Goal: Task Accomplishment & Management: Complete application form

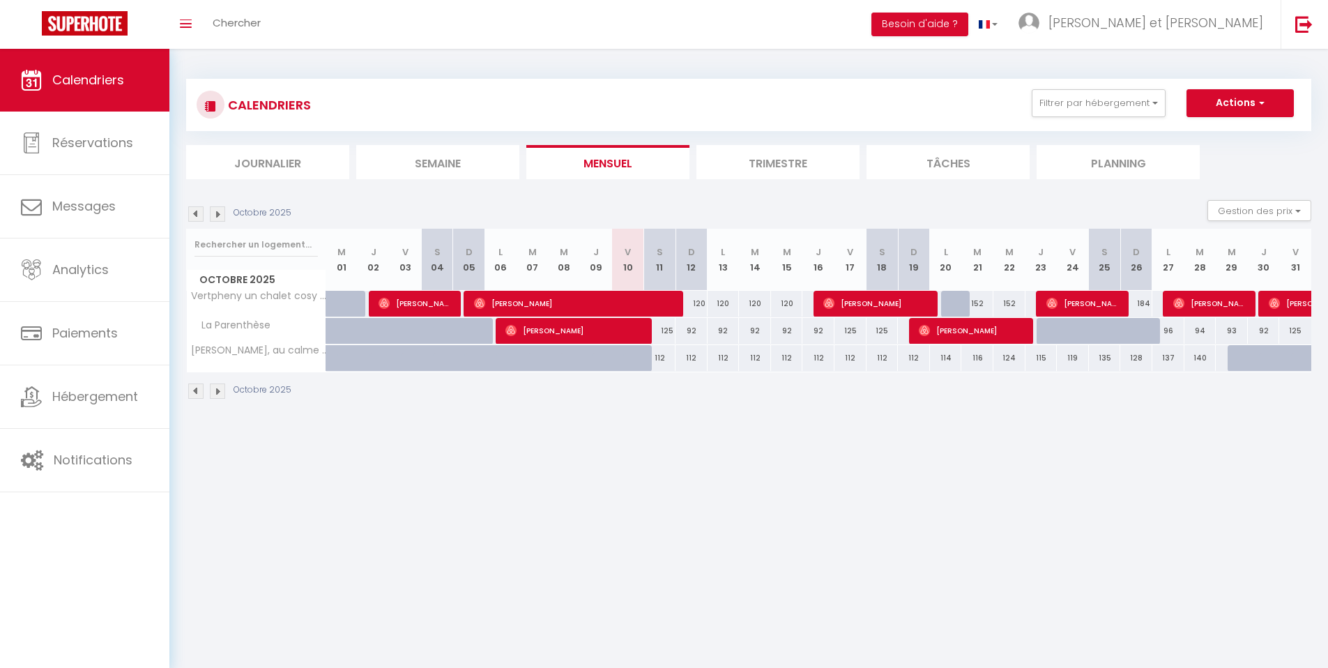
click at [222, 391] on img at bounding box center [217, 390] width 15 height 15
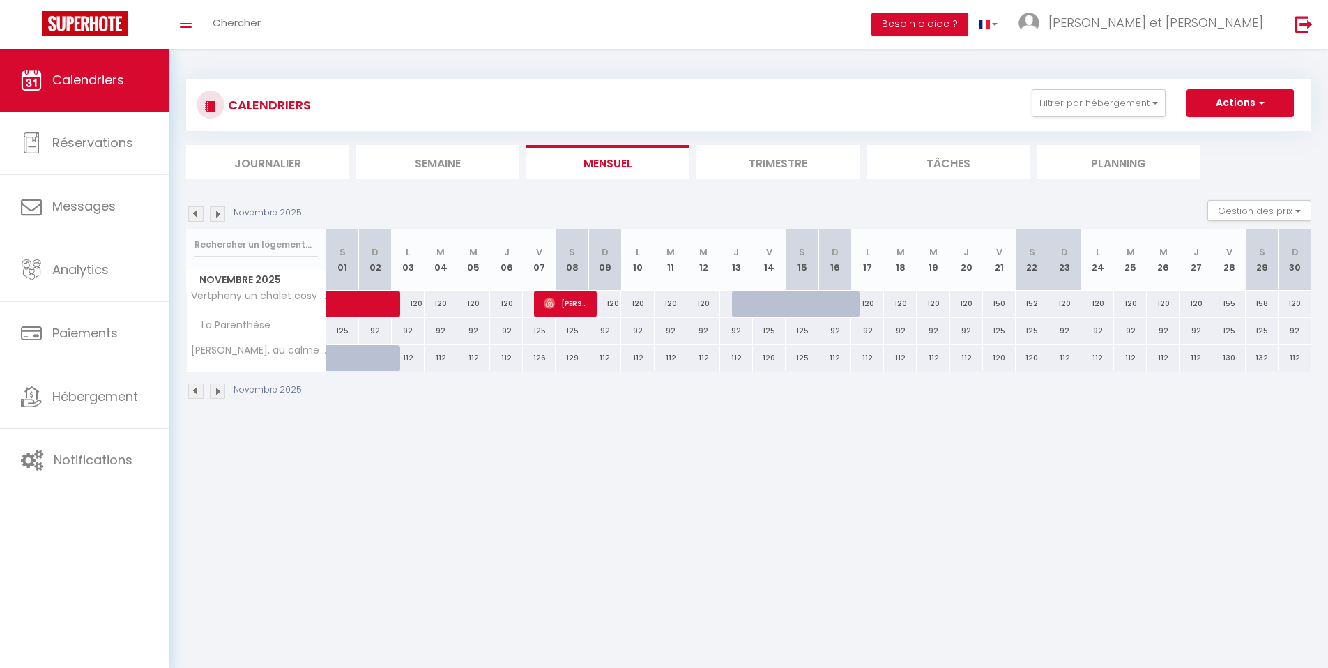
click at [576, 360] on div "129" at bounding box center [572, 358] width 33 height 26
type input "129"
type input "Sam 08 Novembre 2025"
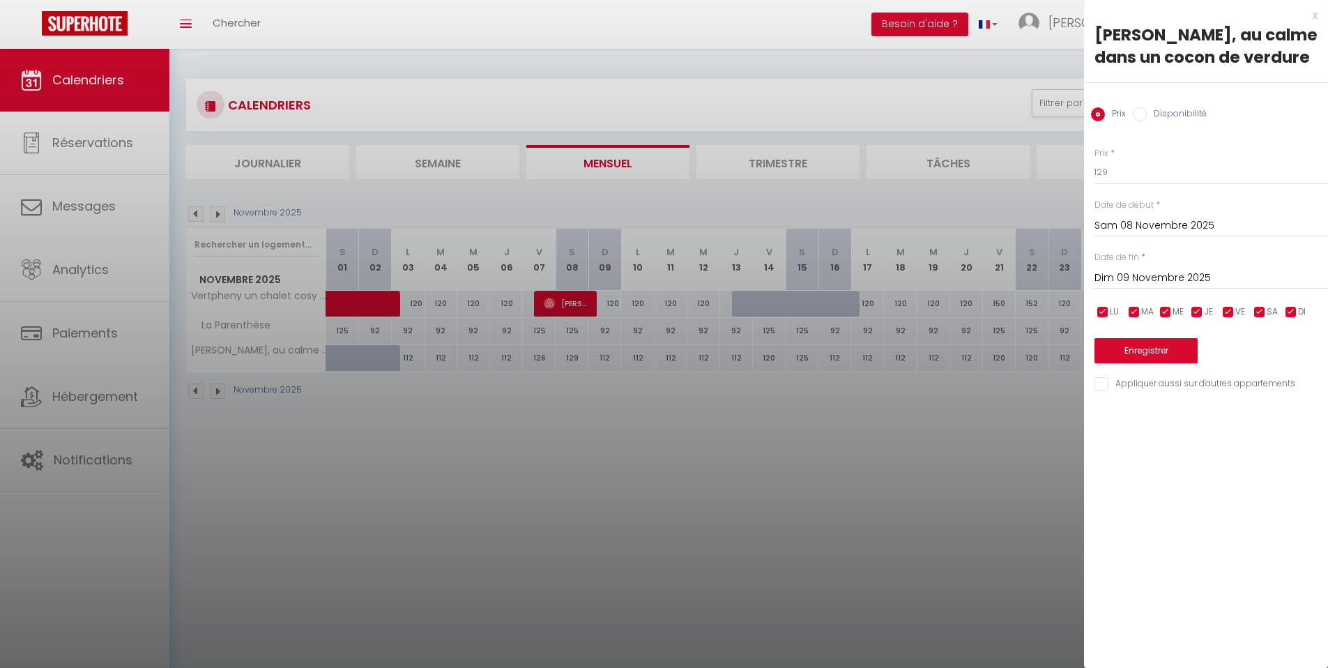
click at [1153, 272] on input "Dim 09 Novembre 2025" at bounding box center [1210, 278] width 233 height 18
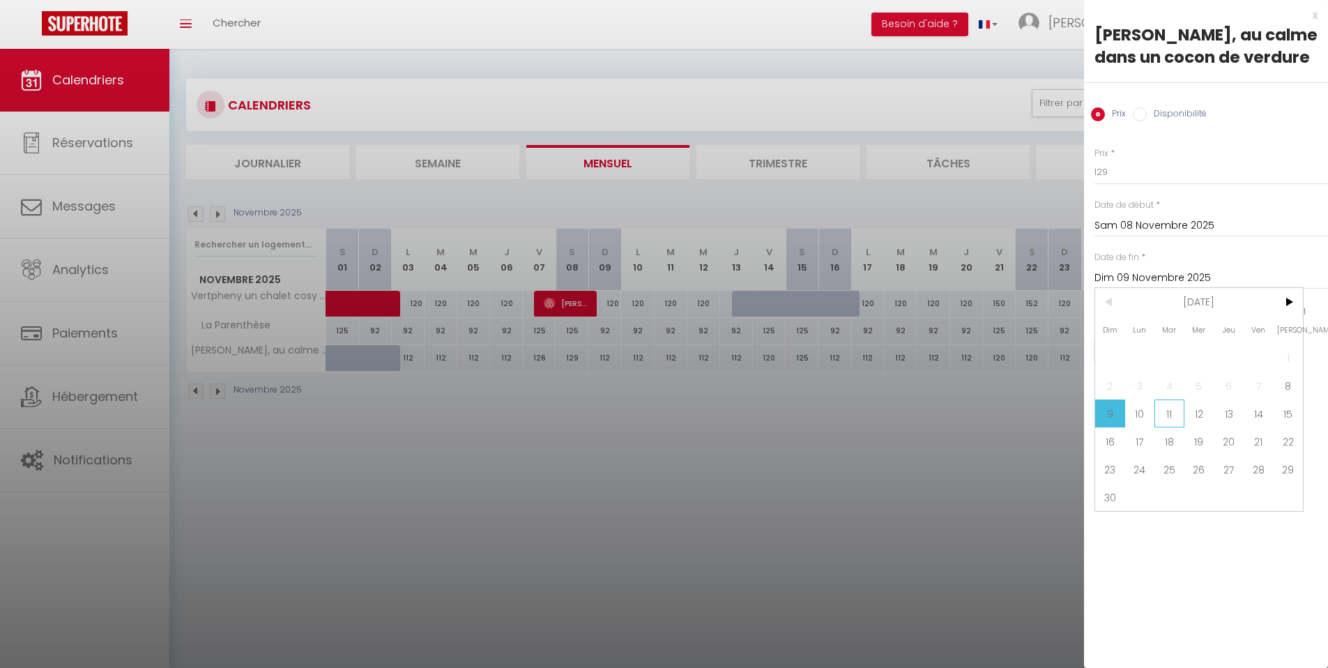
click at [1172, 409] on span "11" at bounding box center [1169, 413] width 30 height 28
type input "[DATE]"
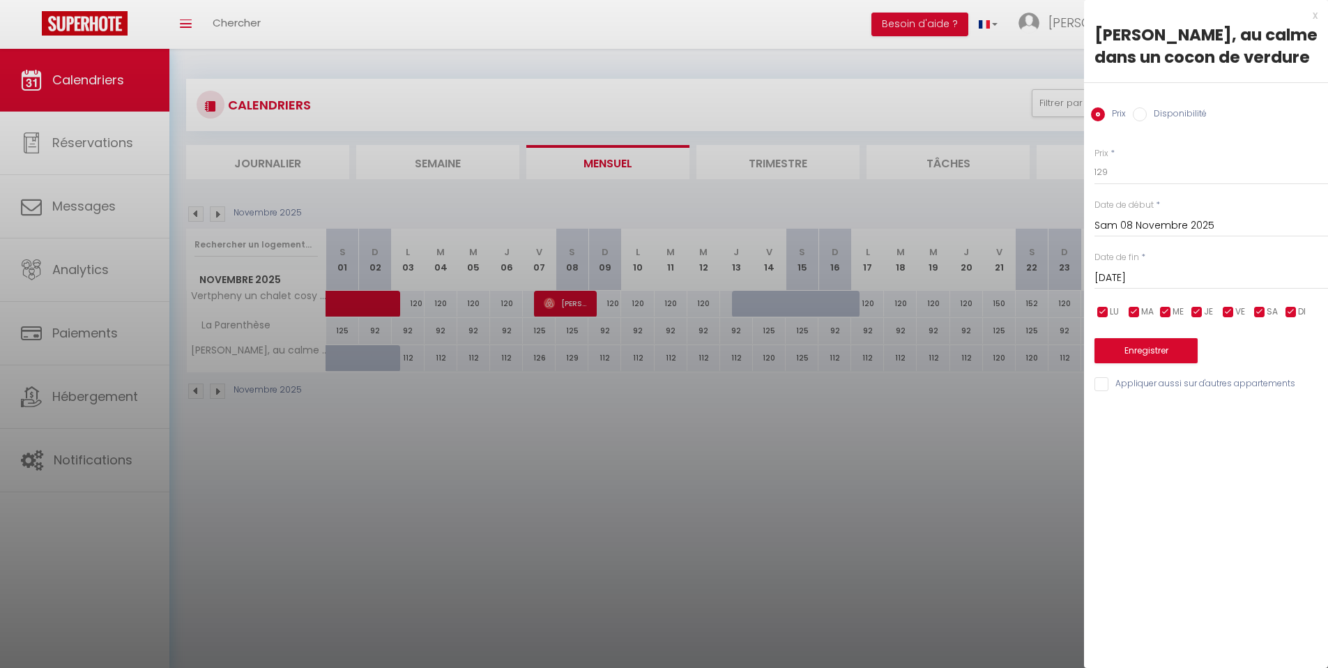
click at [1320, 16] on div "x [PERSON_NAME], au calme dans un cocon de verdure Prix Disponibilité Prix * 12…" at bounding box center [1206, 203] width 244 height 406
click at [1317, 18] on div "x" at bounding box center [1200, 15] width 233 height 17
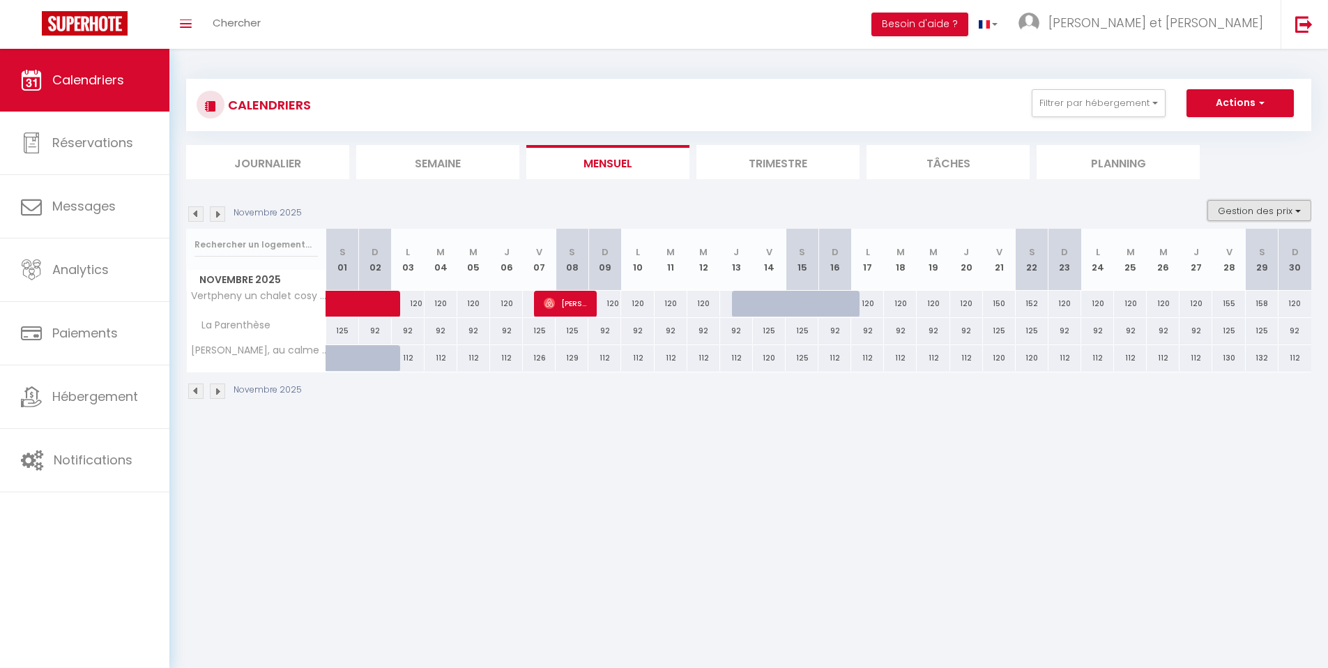
click at [1286, 214] on button "Gestion des prix" at bounding box center [1259, 210] width 104 height 21
click at [1278, 174] on ul "Journalier [GEOGRAPHIC_DATA] Mensuel Trimestre Tâches Planning" at bounding box center [748, 162] width 1125 height 34
click at [1273, 93] on button "Actions" at bounding box center [1239, 103] width 107 height 28
click at [1243, 137] on link "Nouvelle réservation" at bounding box center [1225, 135] width 121 height 21
select select
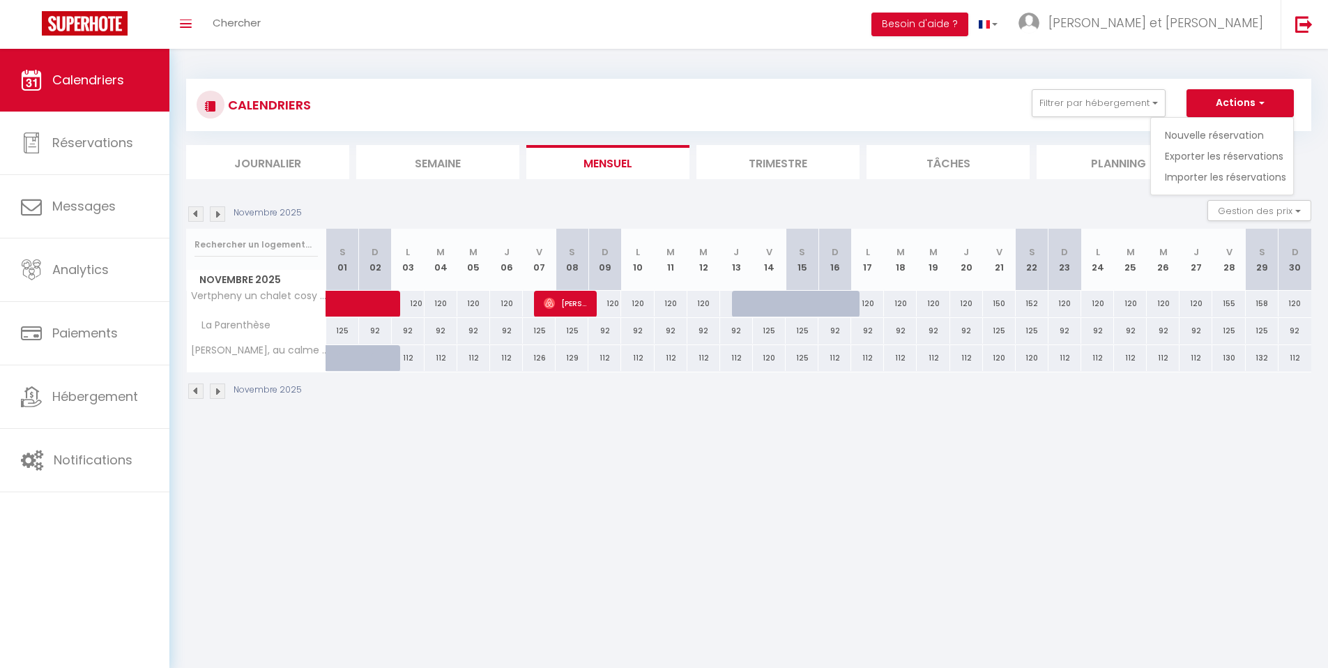
select select
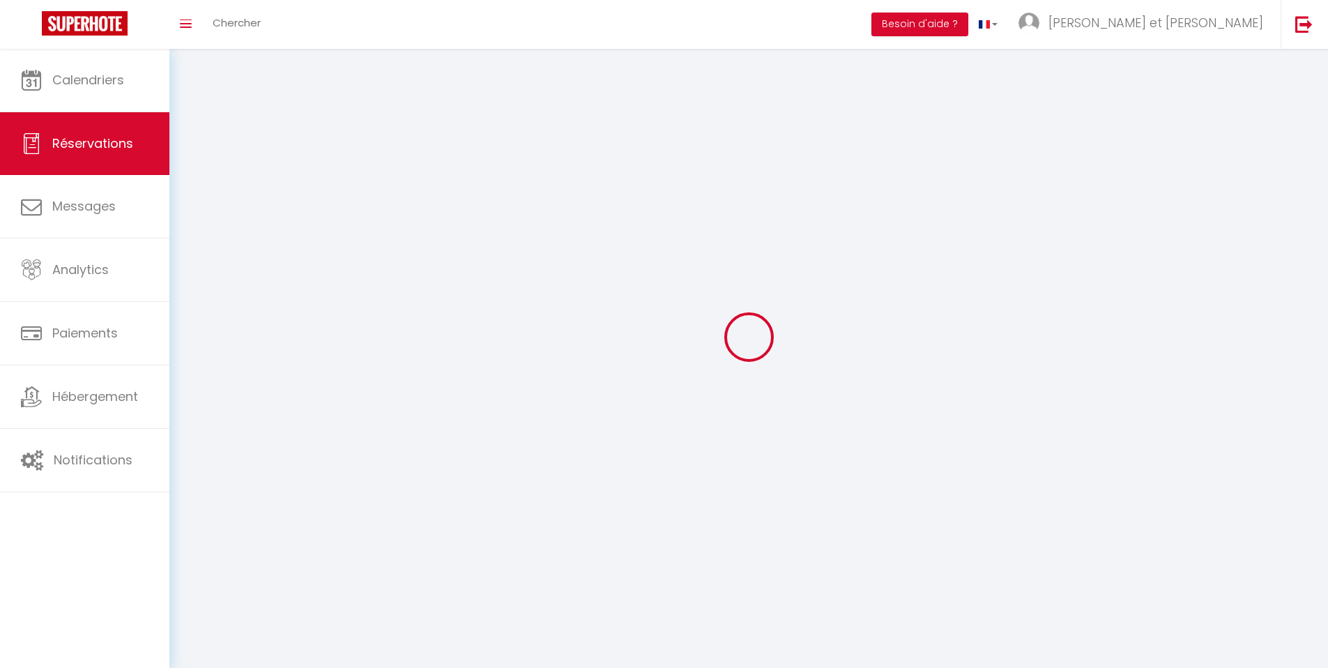
select select
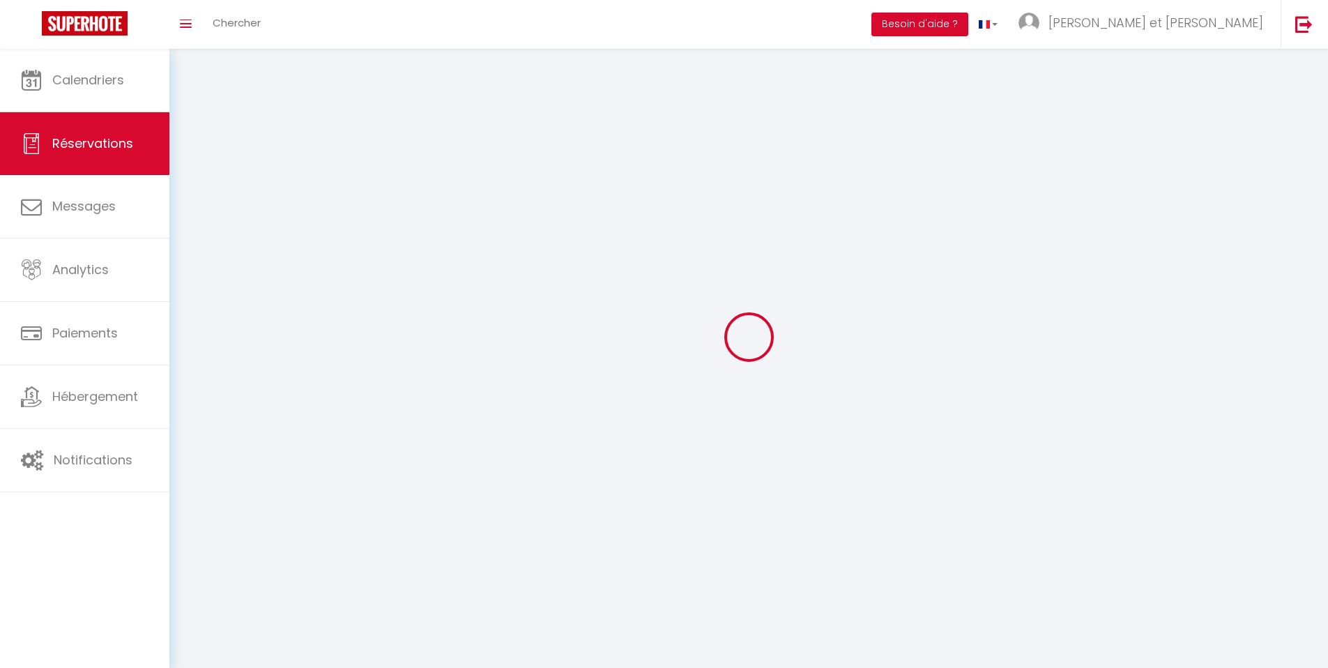
select select
checkbox input "false"
select select
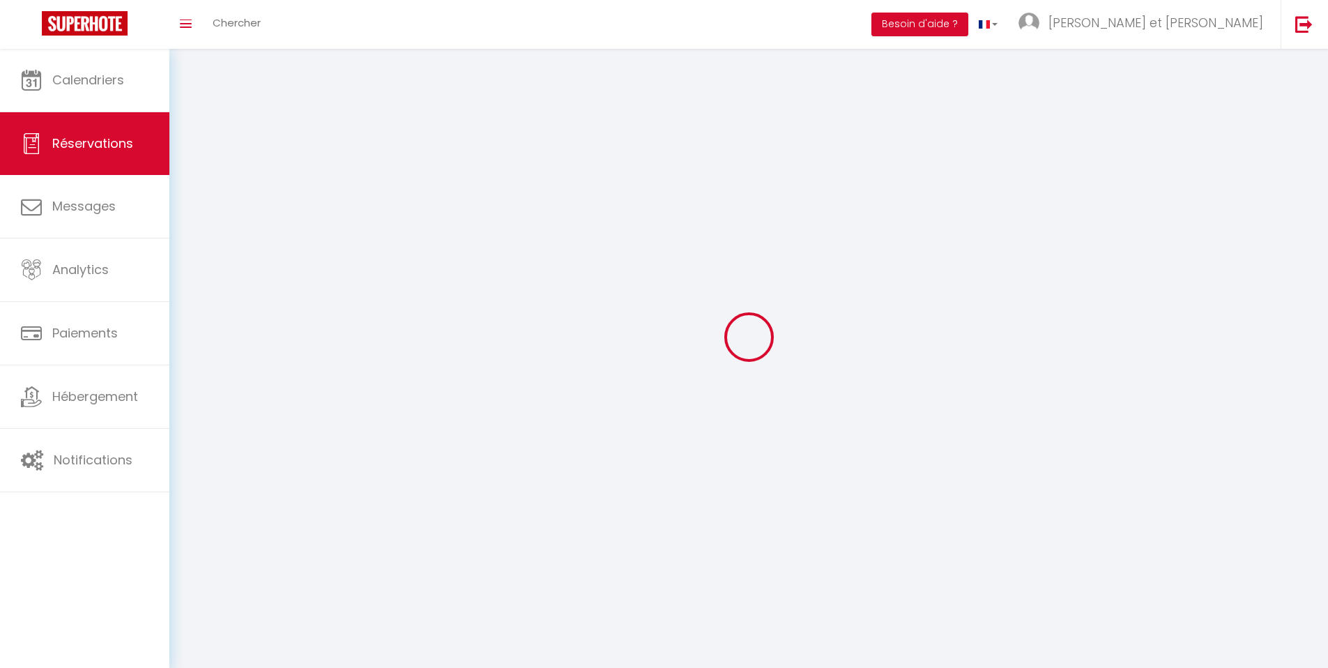
select select
checkbox input "false"
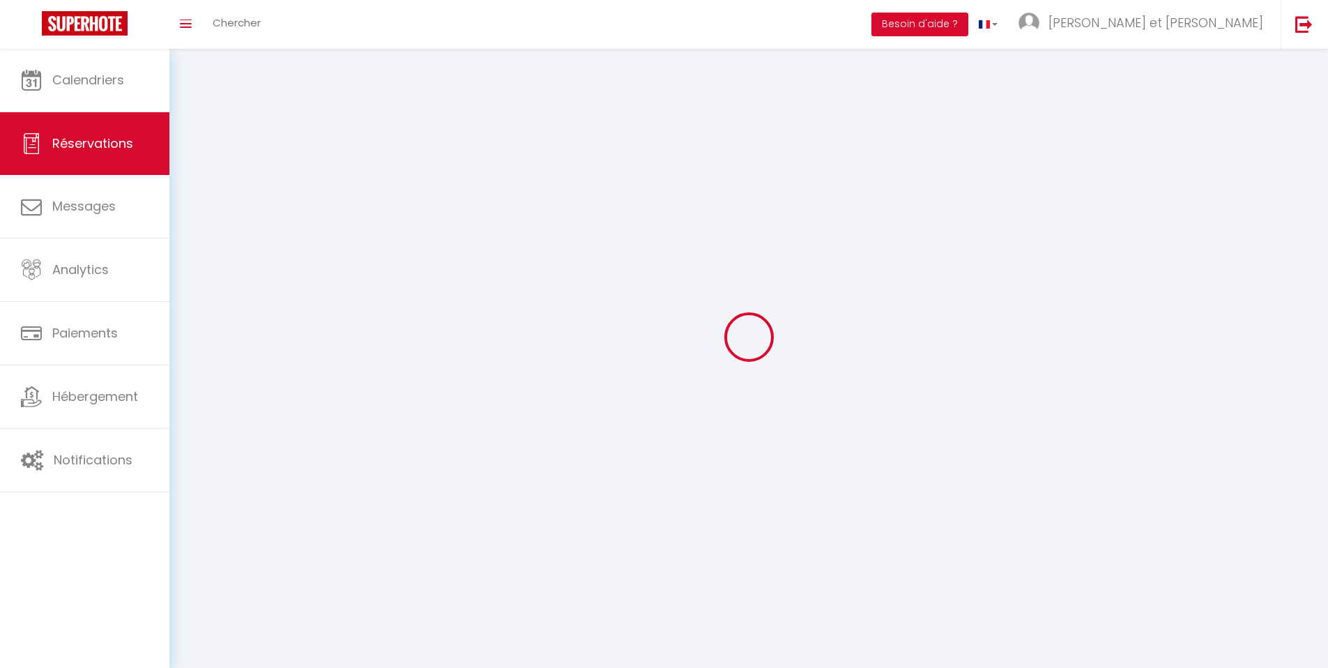
select select
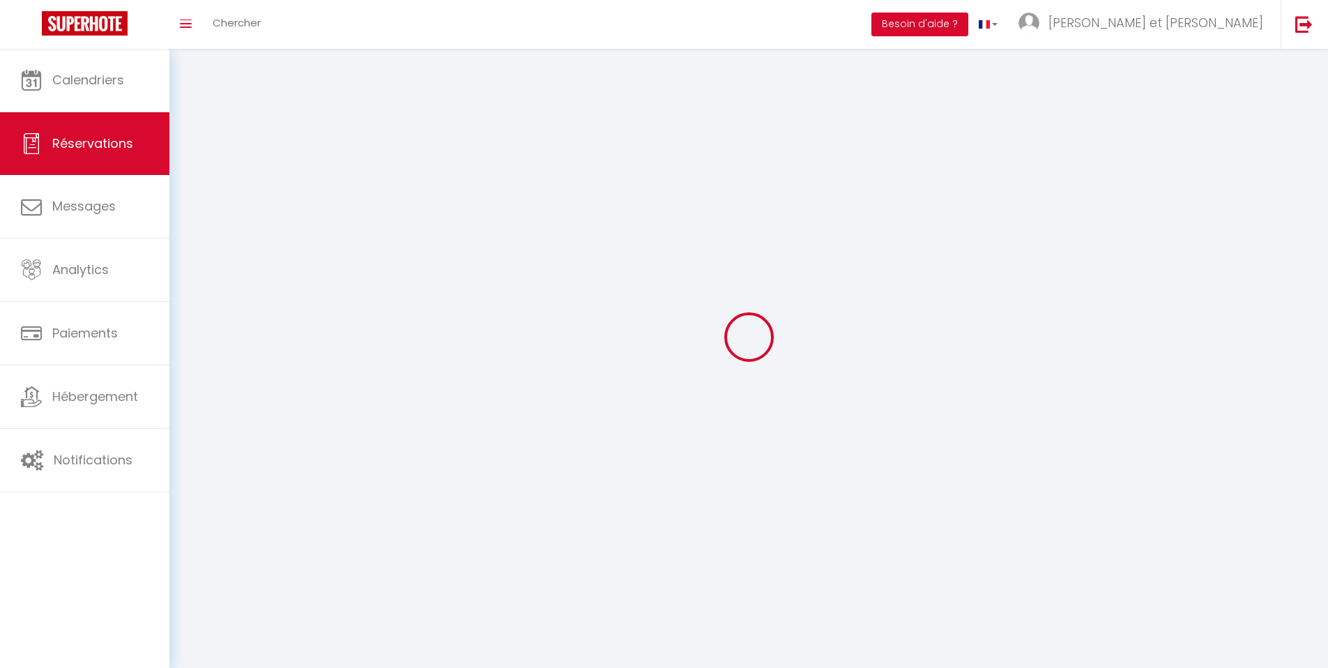
checkbox input "false"
select select
checkbox input "false"
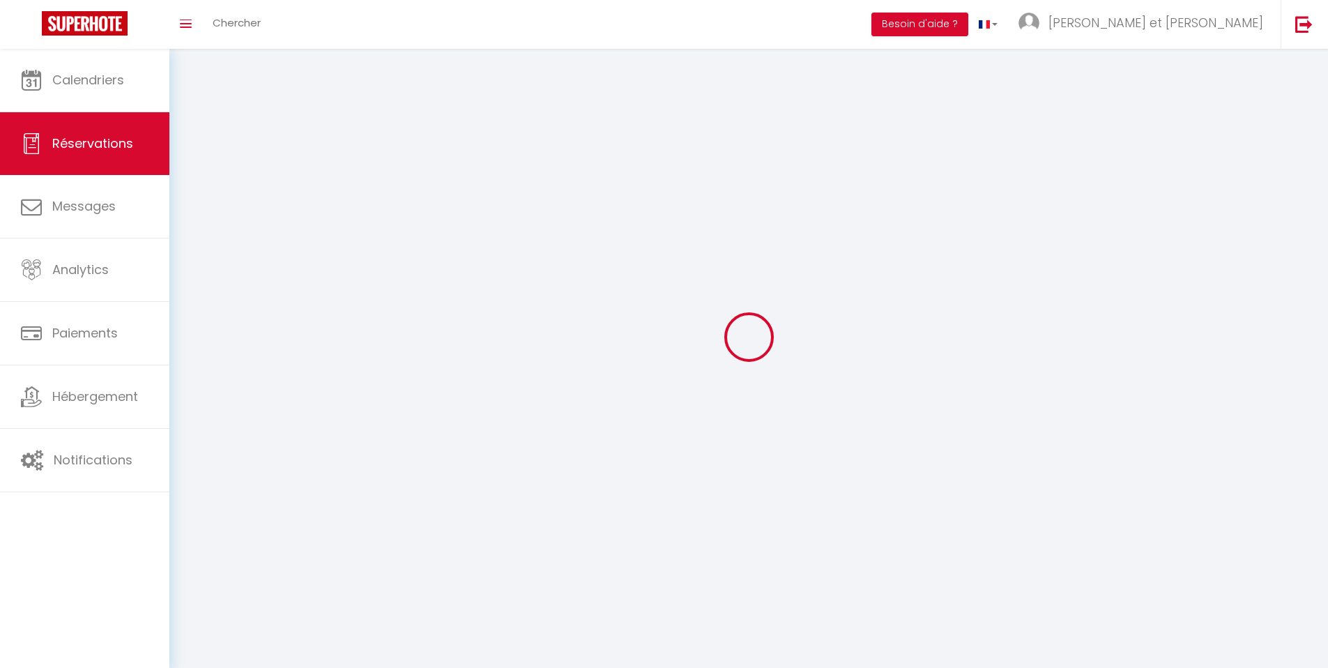
select select
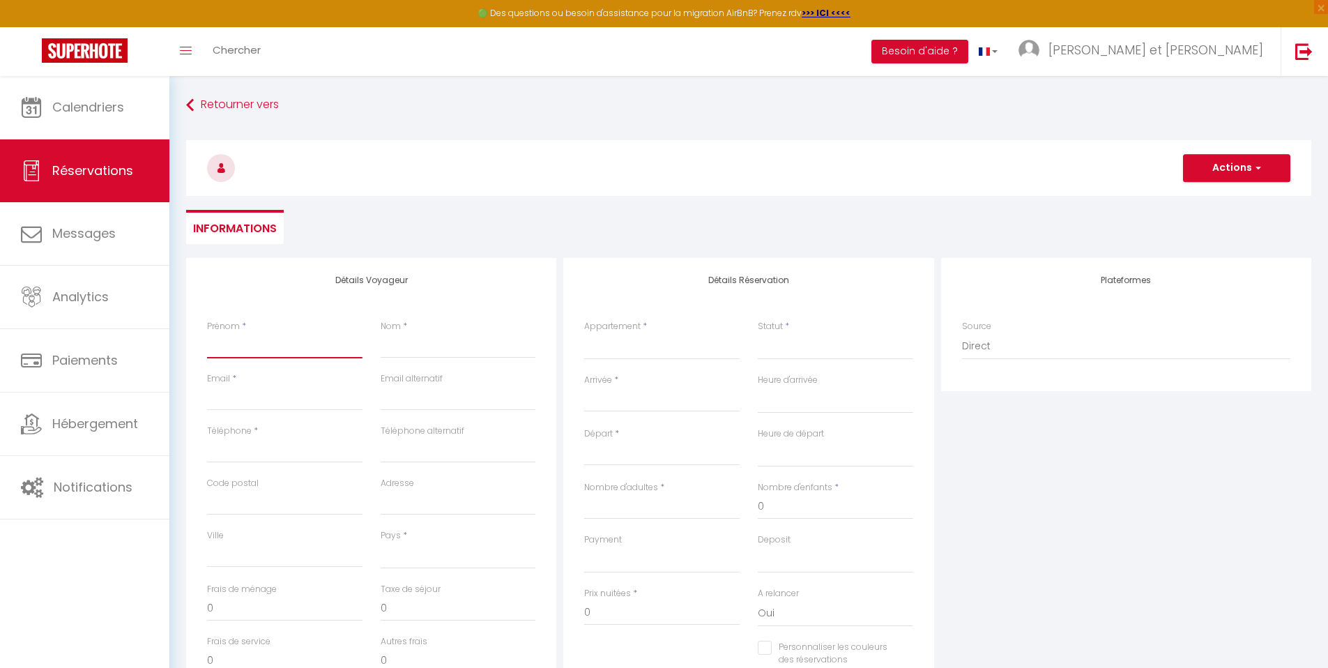
click at [278, 349] on input "Prénom" at bounding box center [284, 345] width 155 height 25
type input "t"
select select
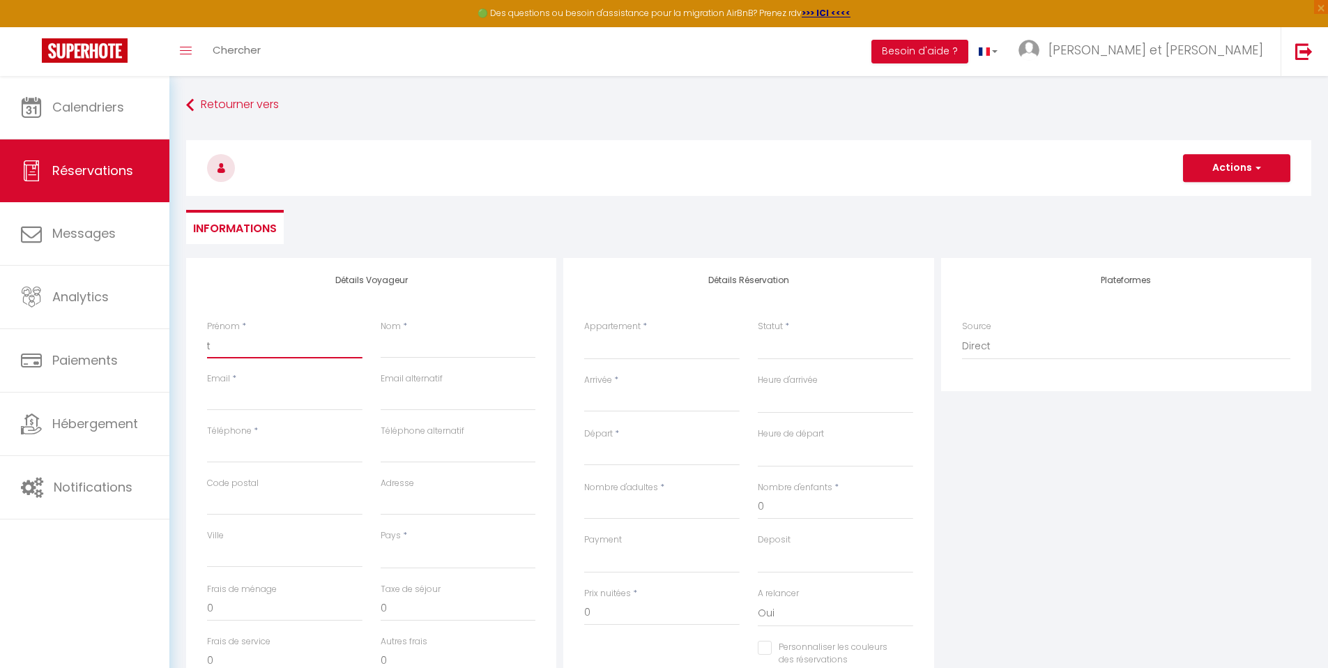
select select
checkbox input "false"
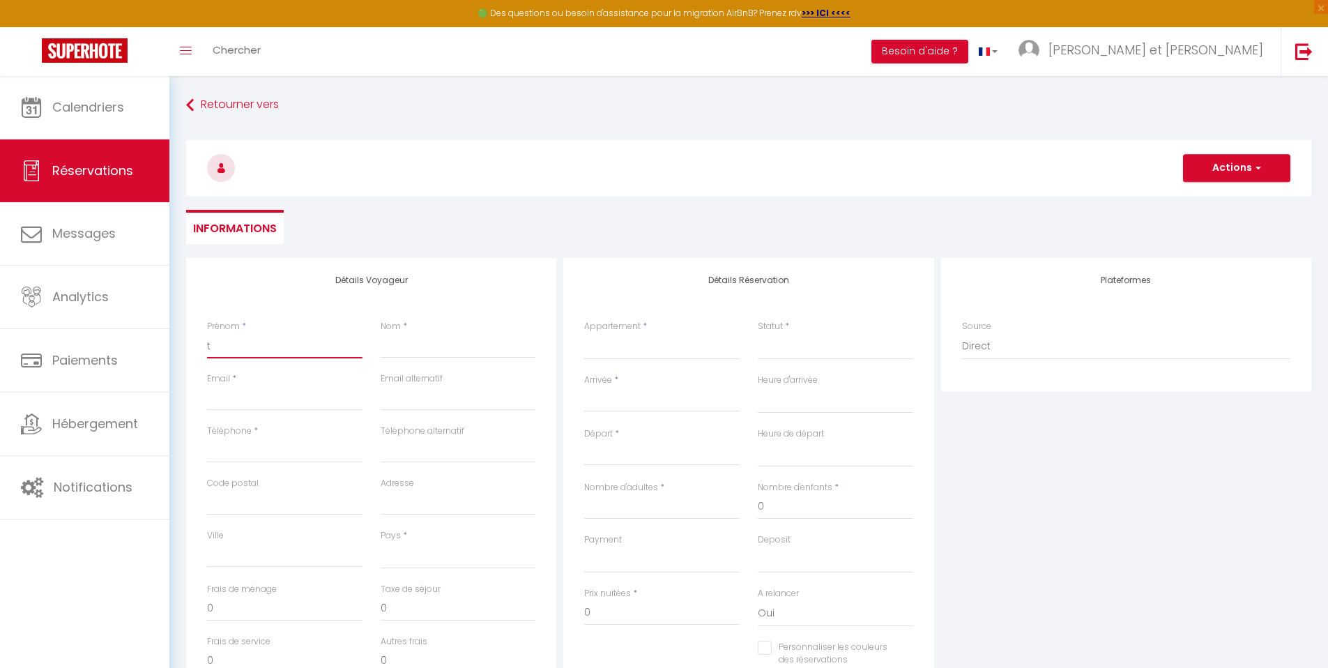
type input "te"
select select
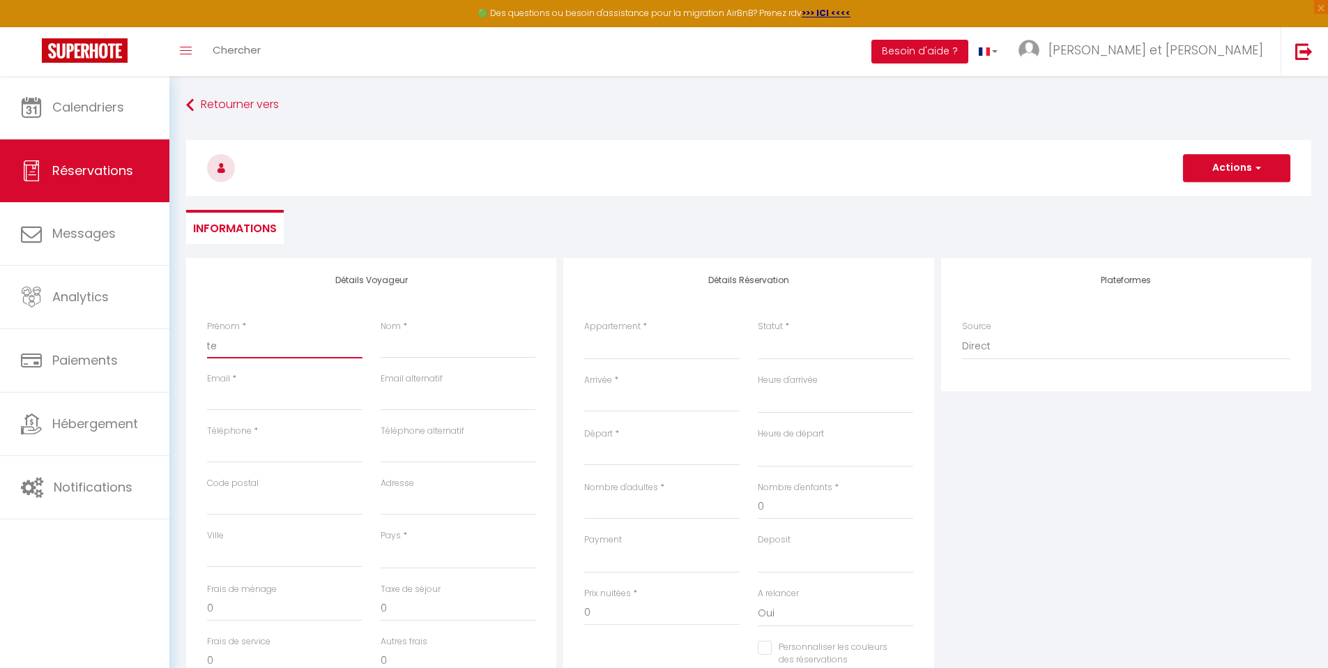
select select
checkbox input "false"
type input "tes"
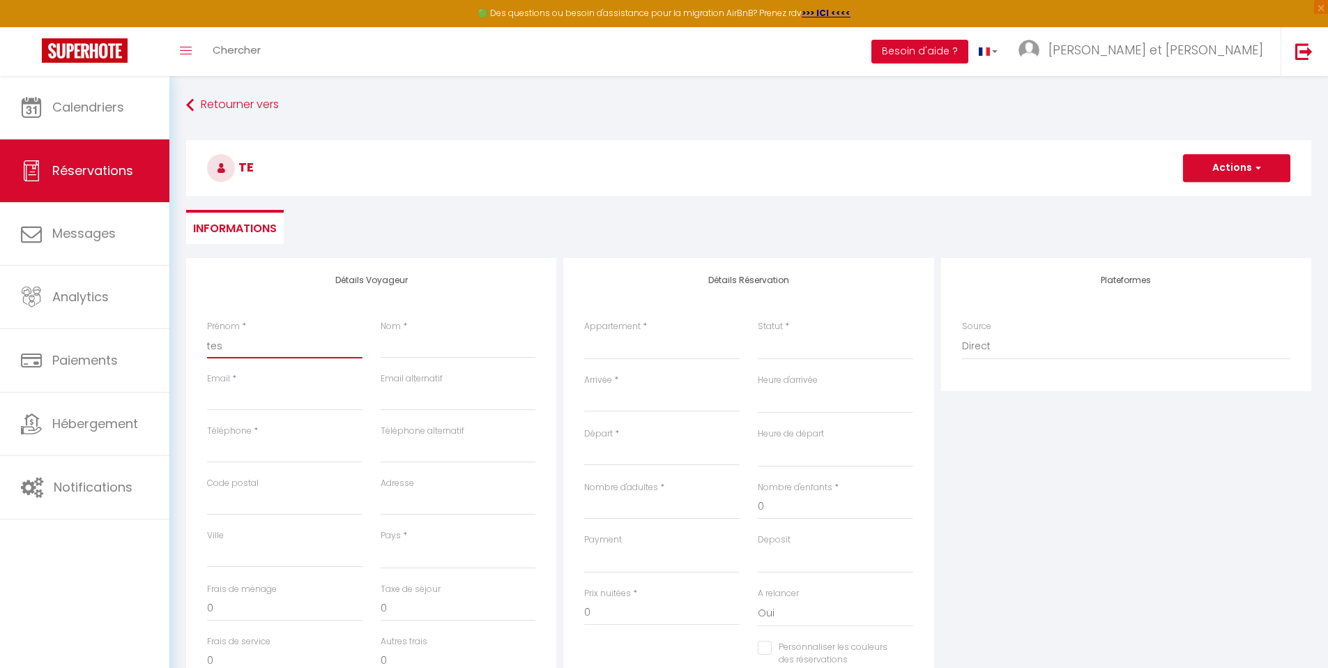
select select
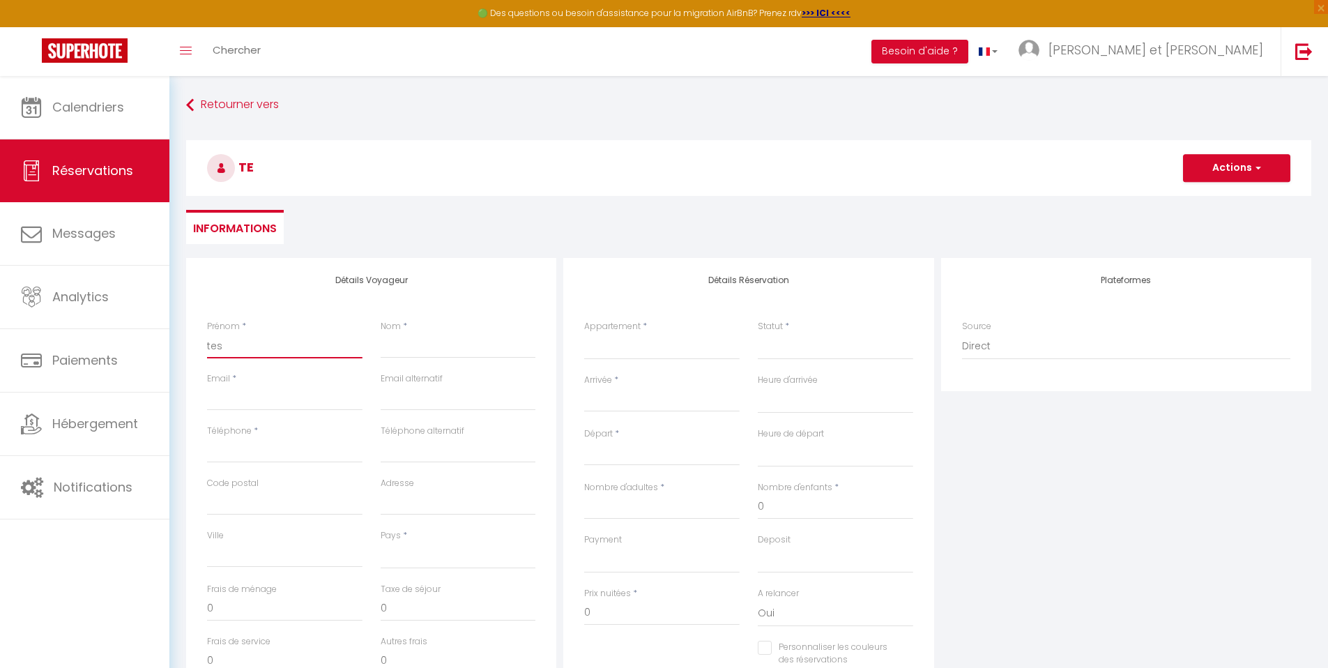
select select
checkbox input "false"
type input "test"
select select
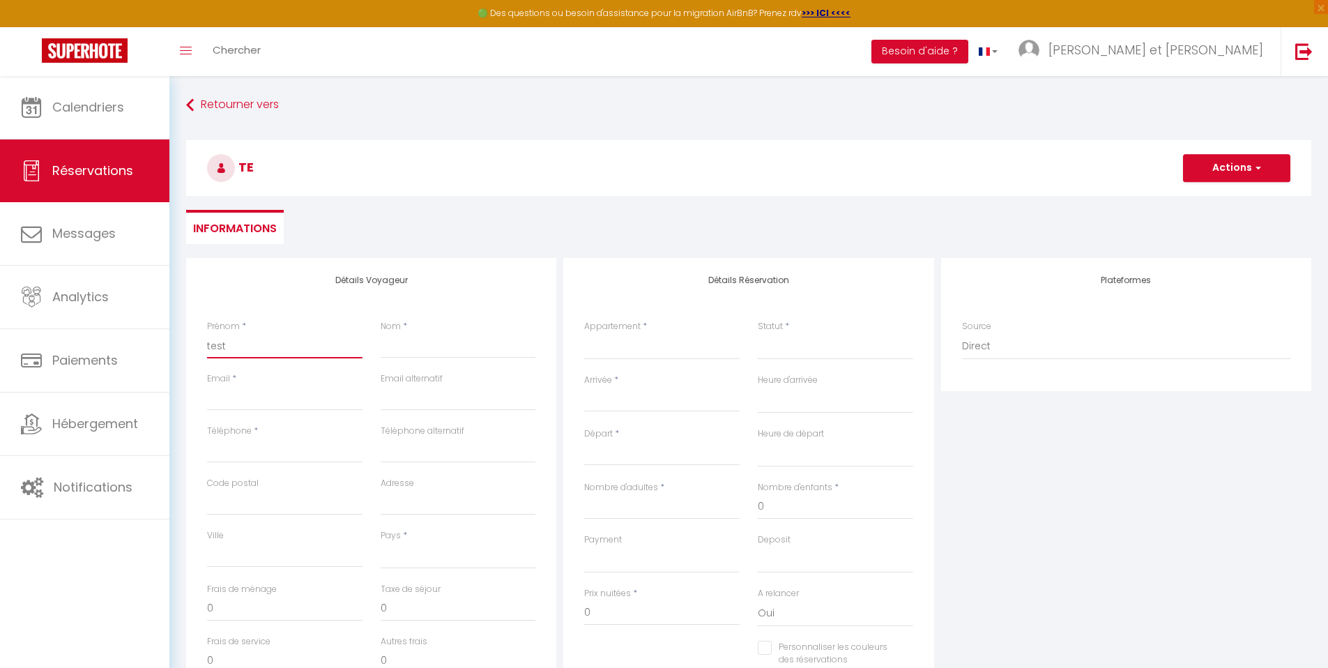
select select
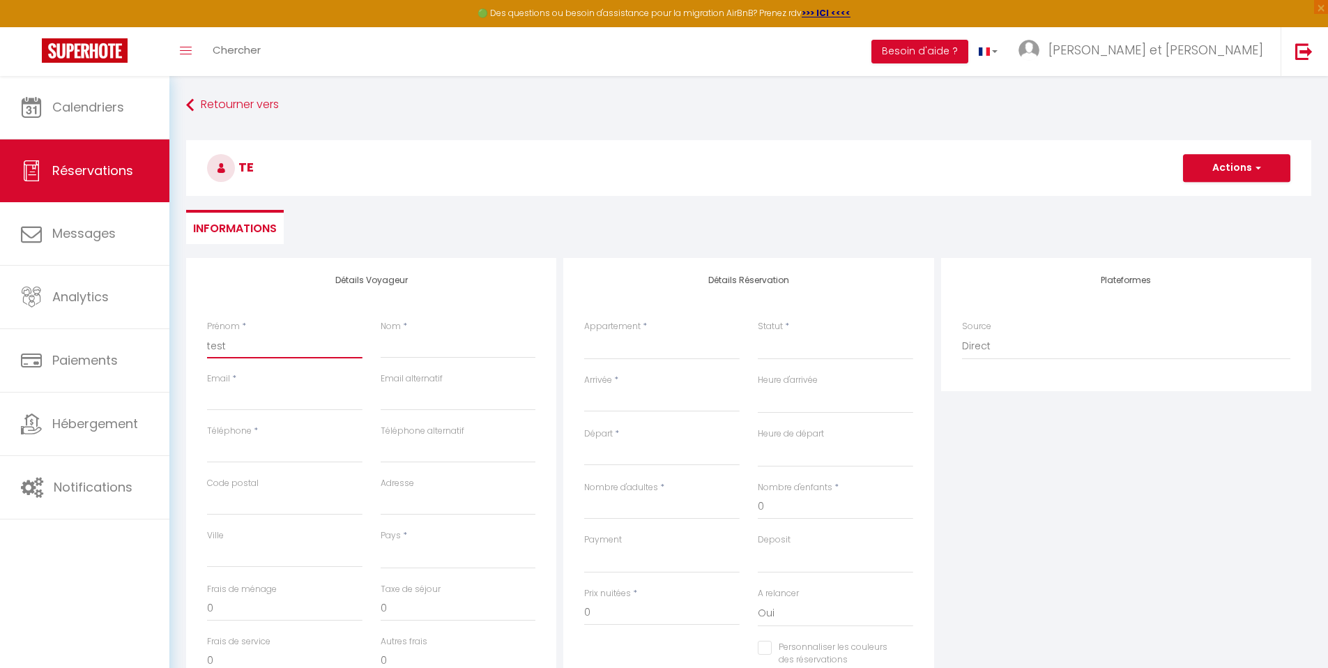
select select
checkbox input "false"
type input "test"
select select
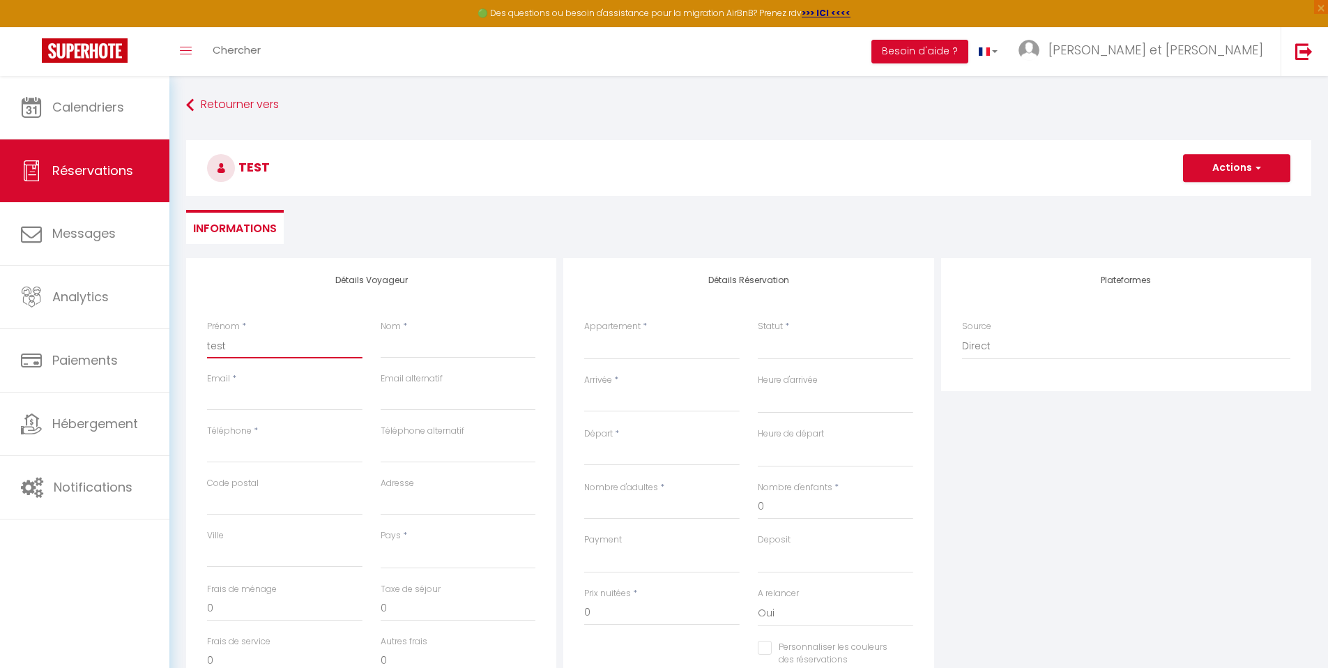
select select
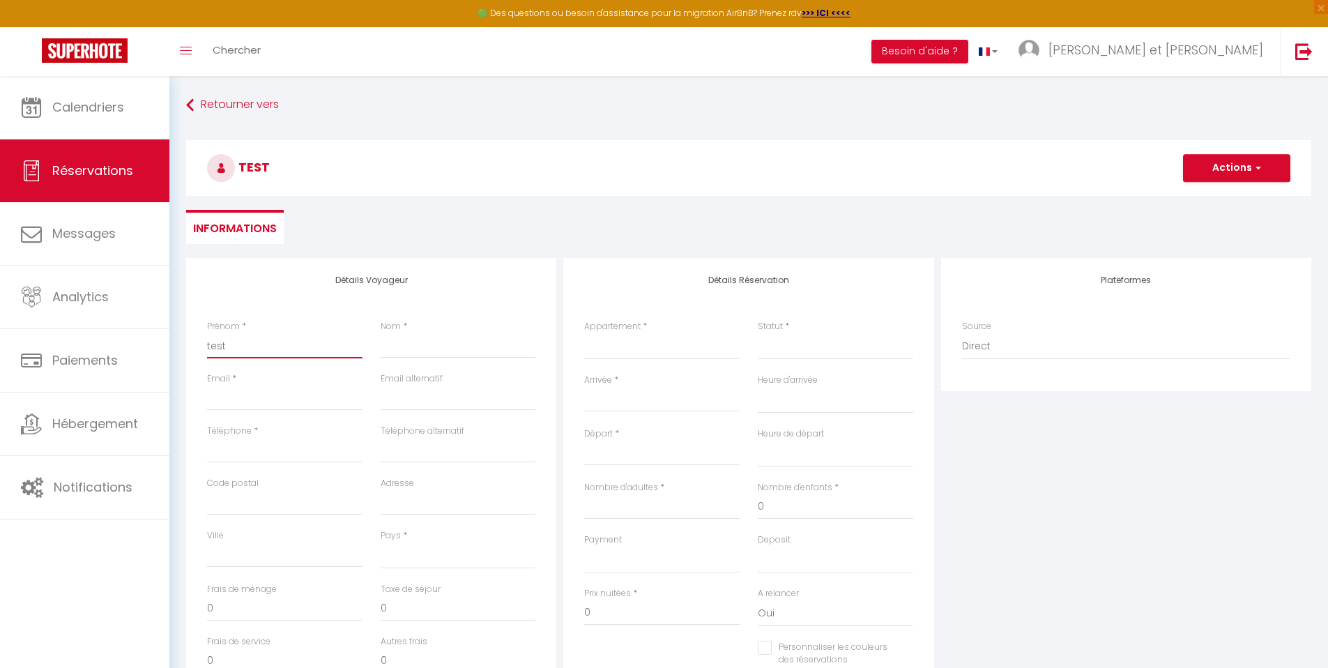
checkbox input "false"
type input "test m"
select select
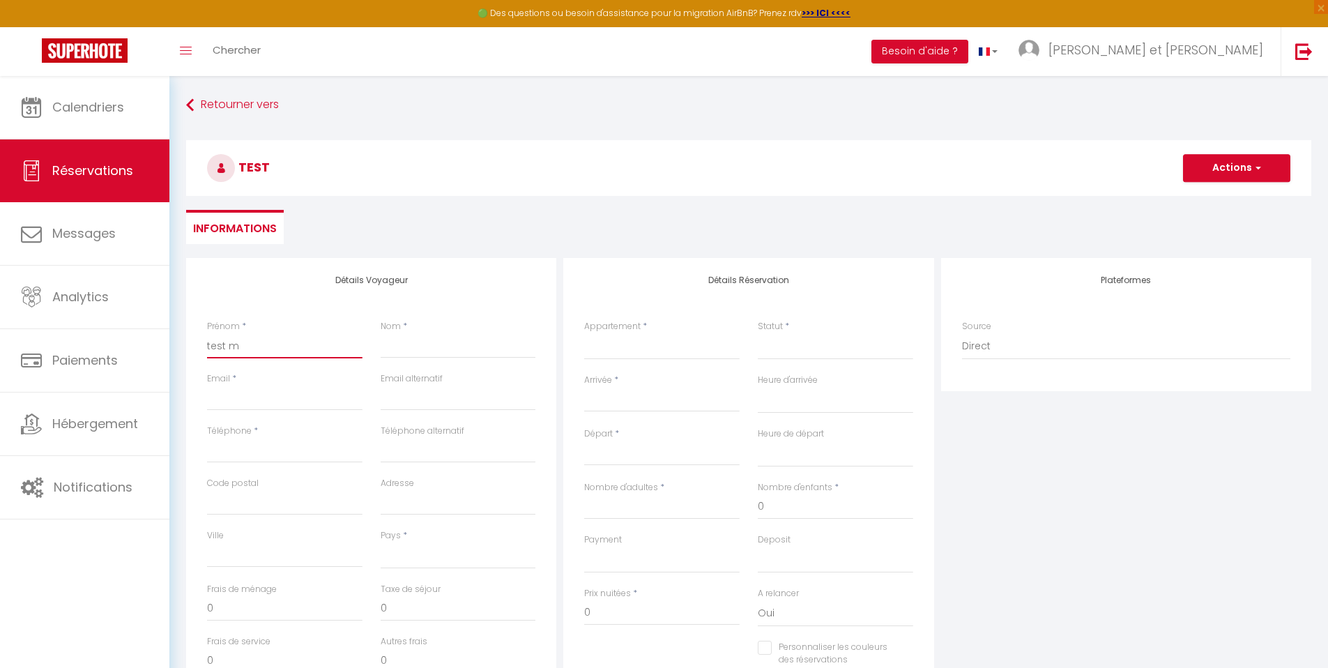
select select
checkbox input "false"
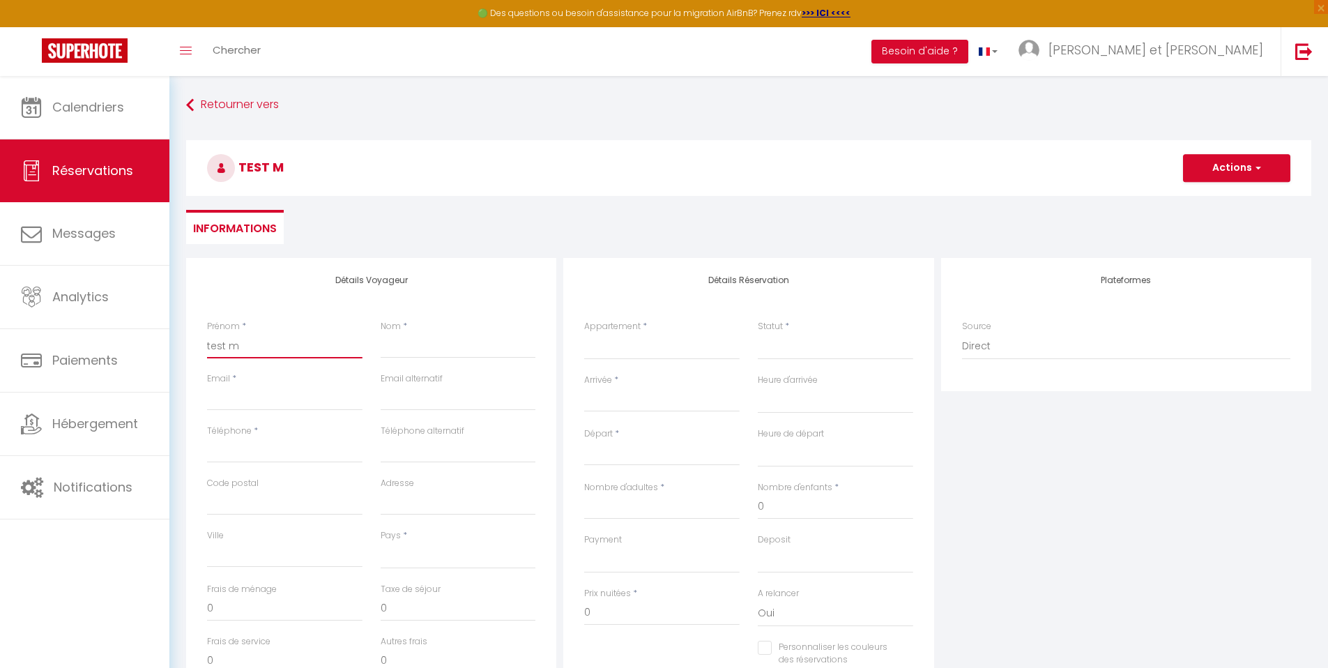
type input "test ma"
select select
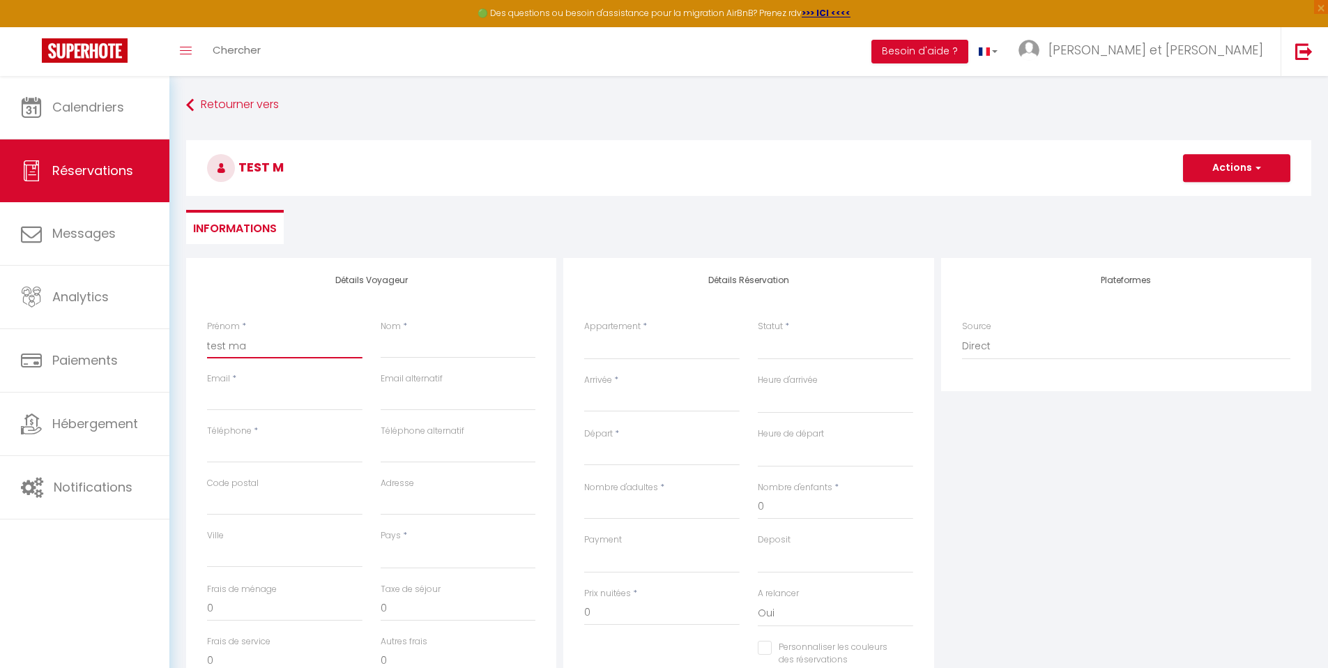
select select
checkbox input "false"
type input "test mak"
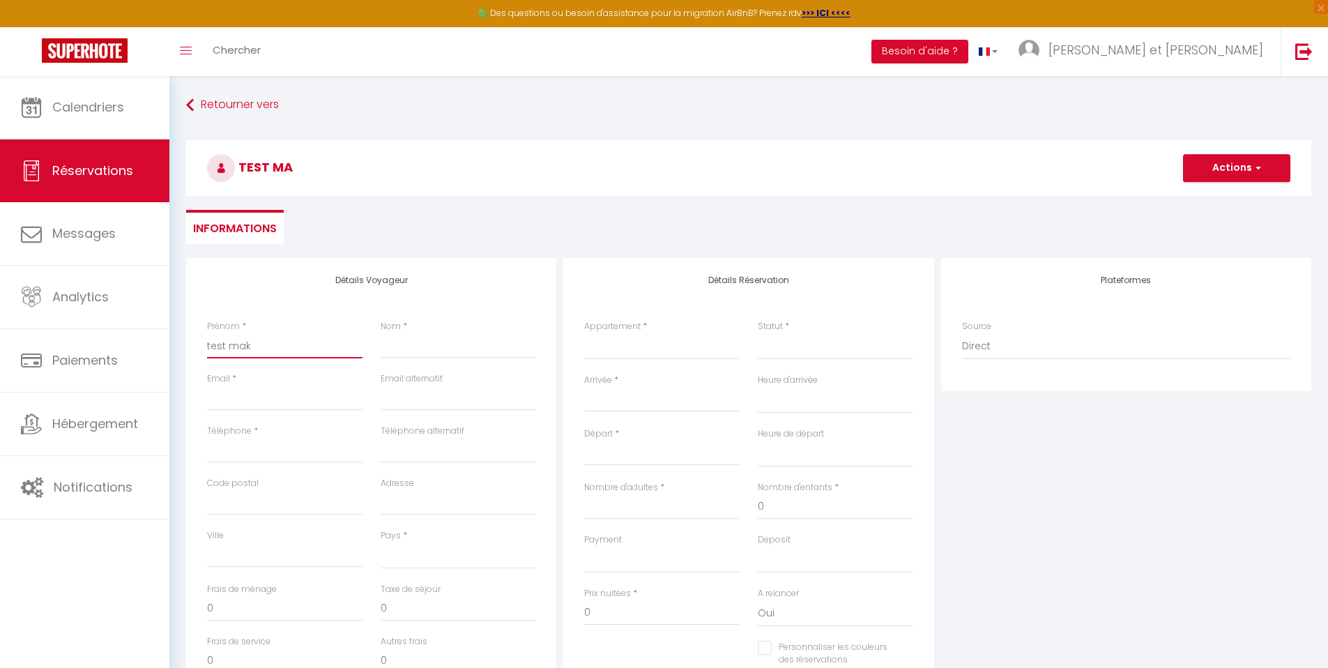
select select
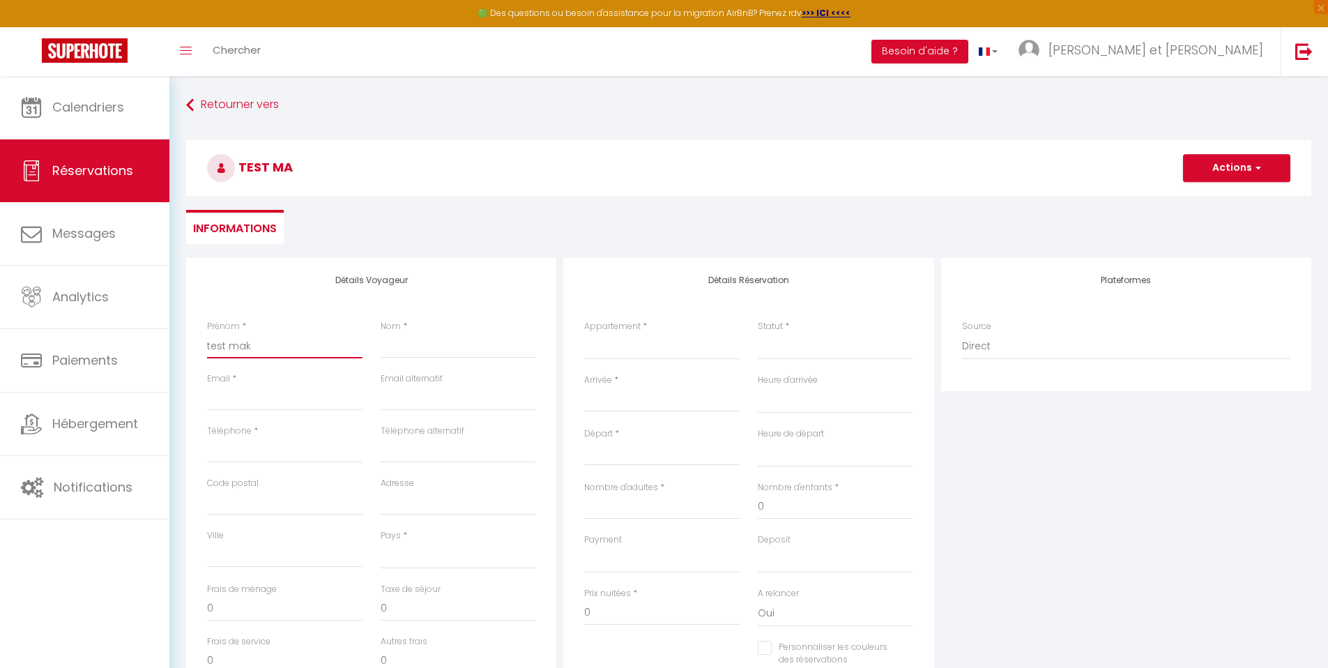
select select
checkbox input "false"
type input "test make"
select select
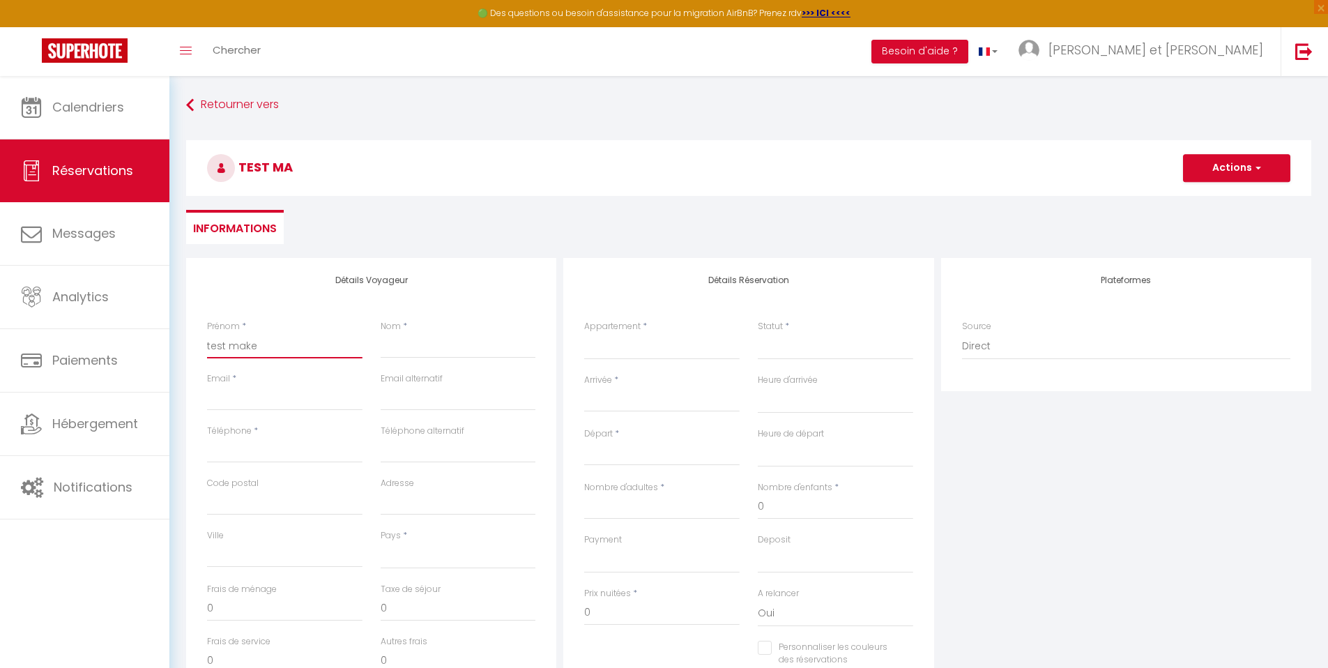
select select
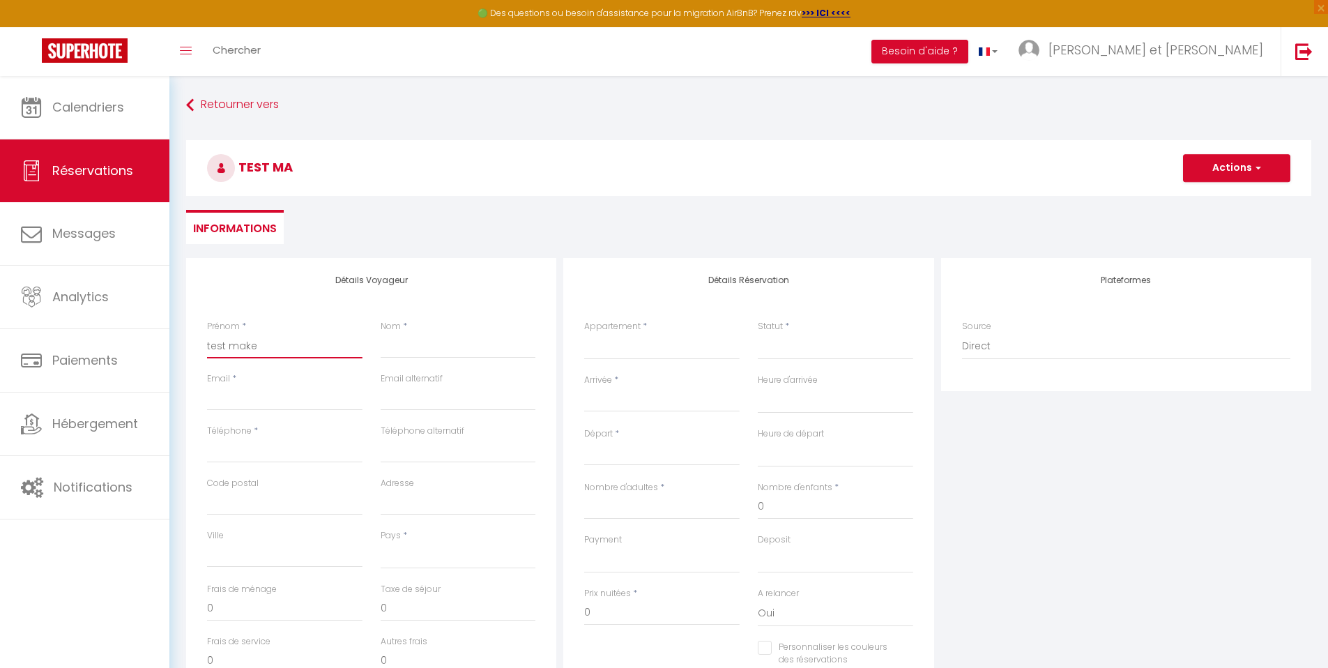
select select
checkbox input "false"
type input "test make"
drag, startPoint x: 268, startPoint y: 351, endPoint x: 170, endPoint y: 351, distance: 98.3
click at [170, 351] on div "Retourner vers test make Actions Enregistrer Actions Enregistrer Aperçu et édit…" at bounding box center [748, 465] width 1158 height 778
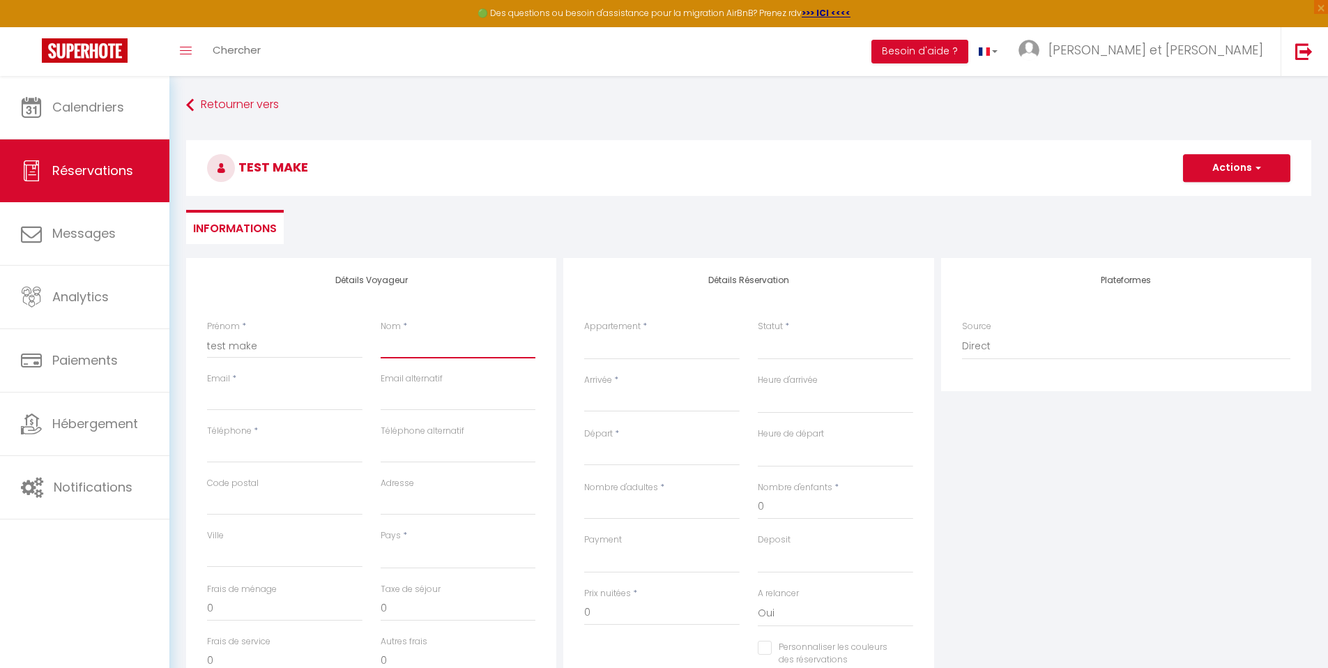
click at [443, 346] on input "Nom" at bounding box center [458, 345] width 155 height 25
paste input "test make"
type input "test make"
select select
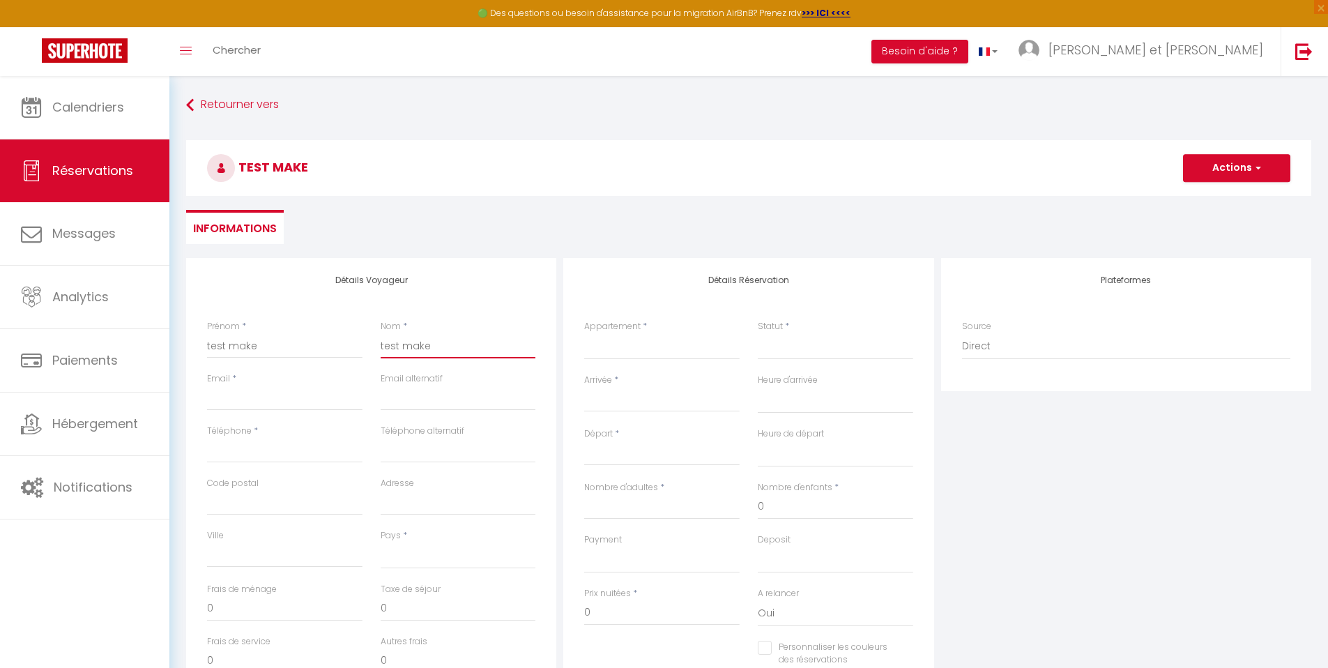
select select
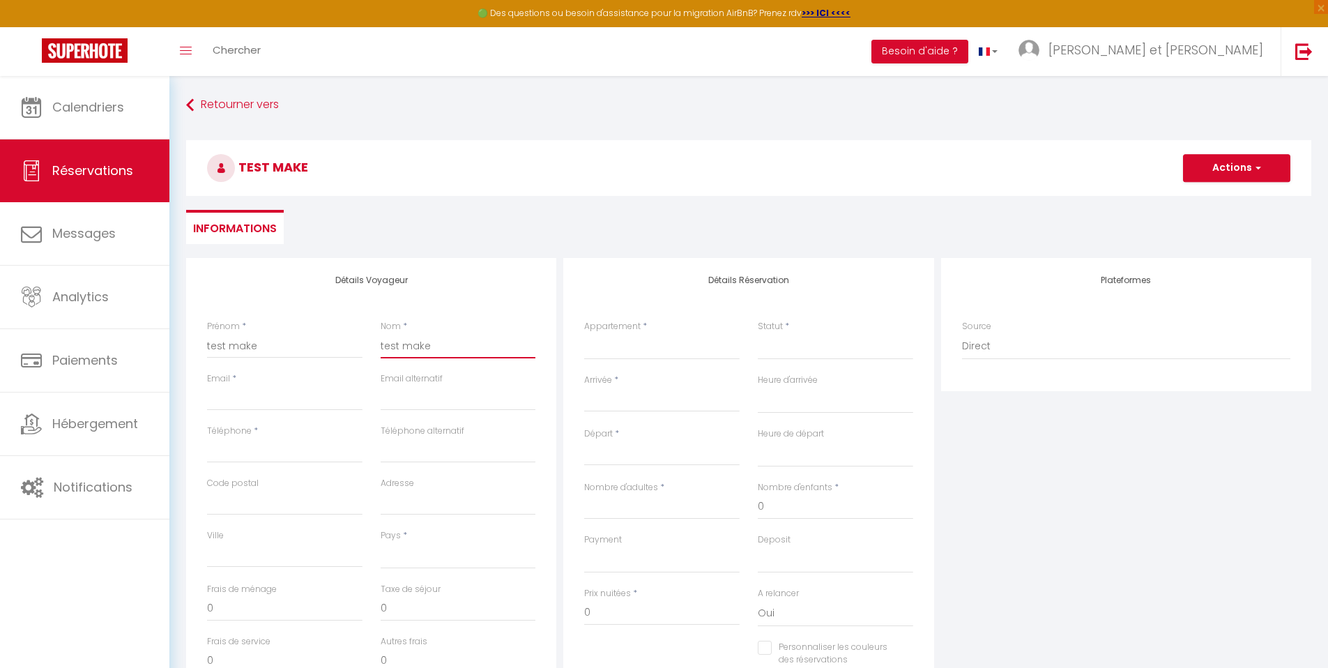
checkbox input "false"
type input "test make"
click at [311, 400] on input "Email client" at bounding box center [284, 397] width 155 height 25
type input "f"
select select
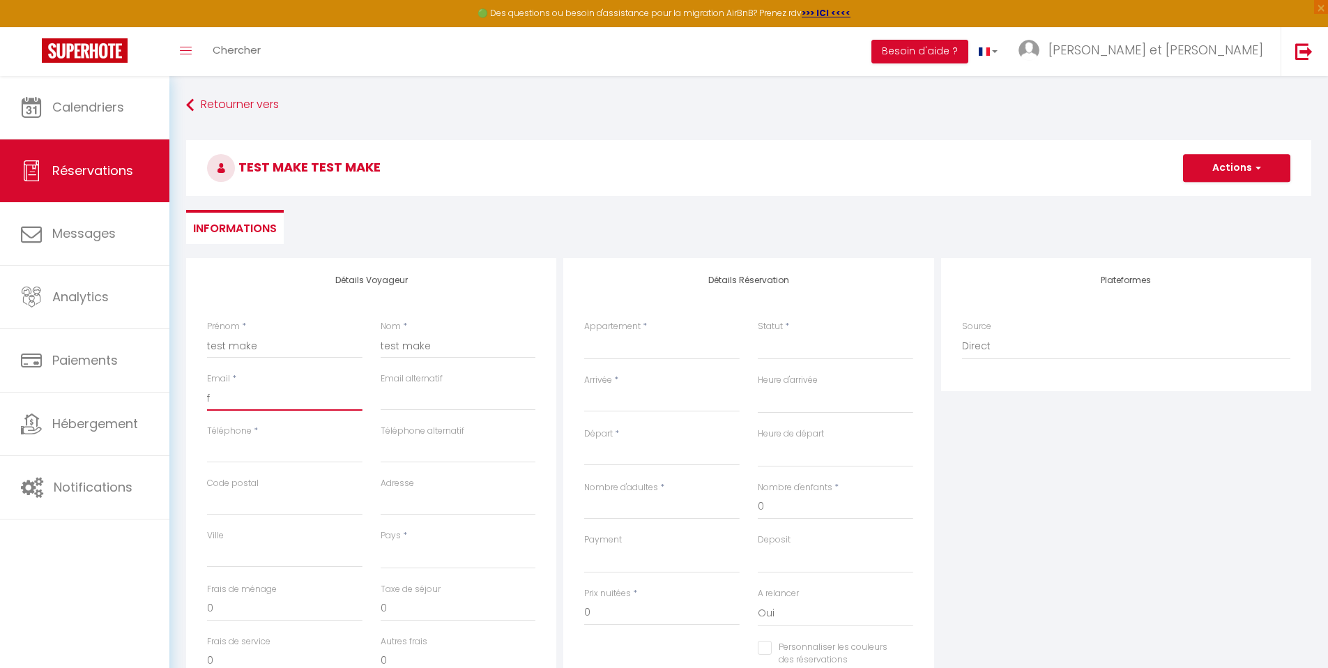
select select
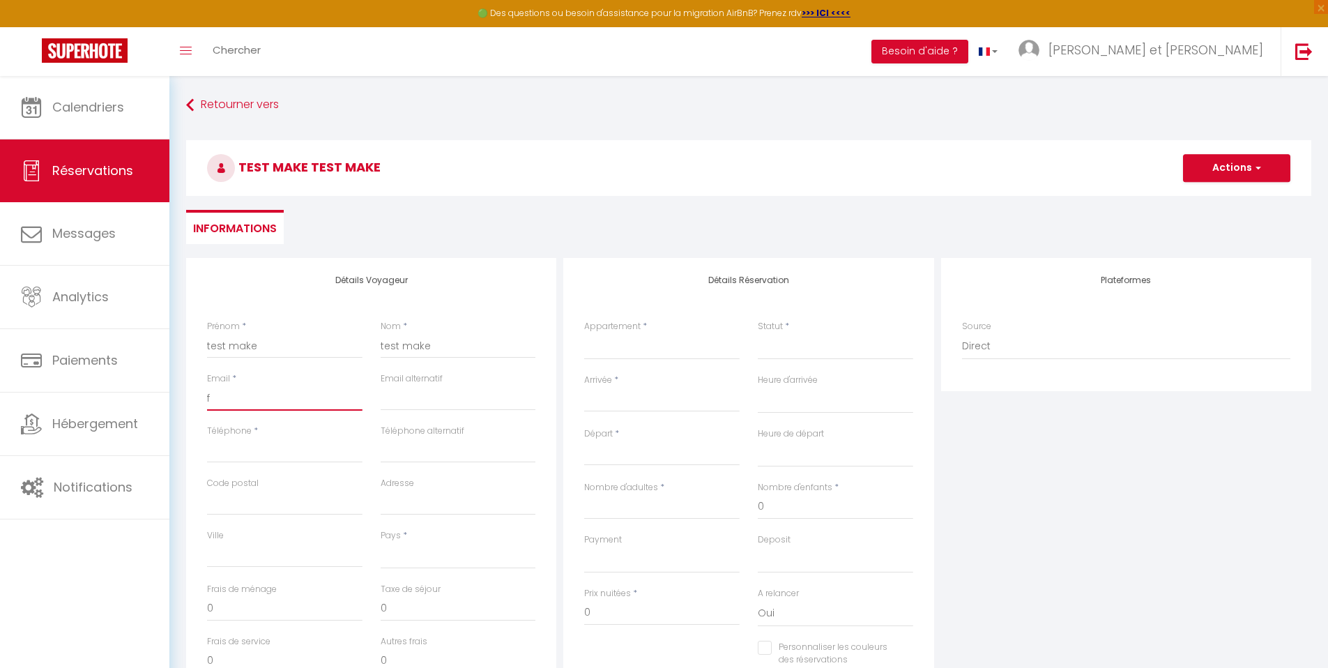
select select
checkbox input "false"
type input "fr"
select select
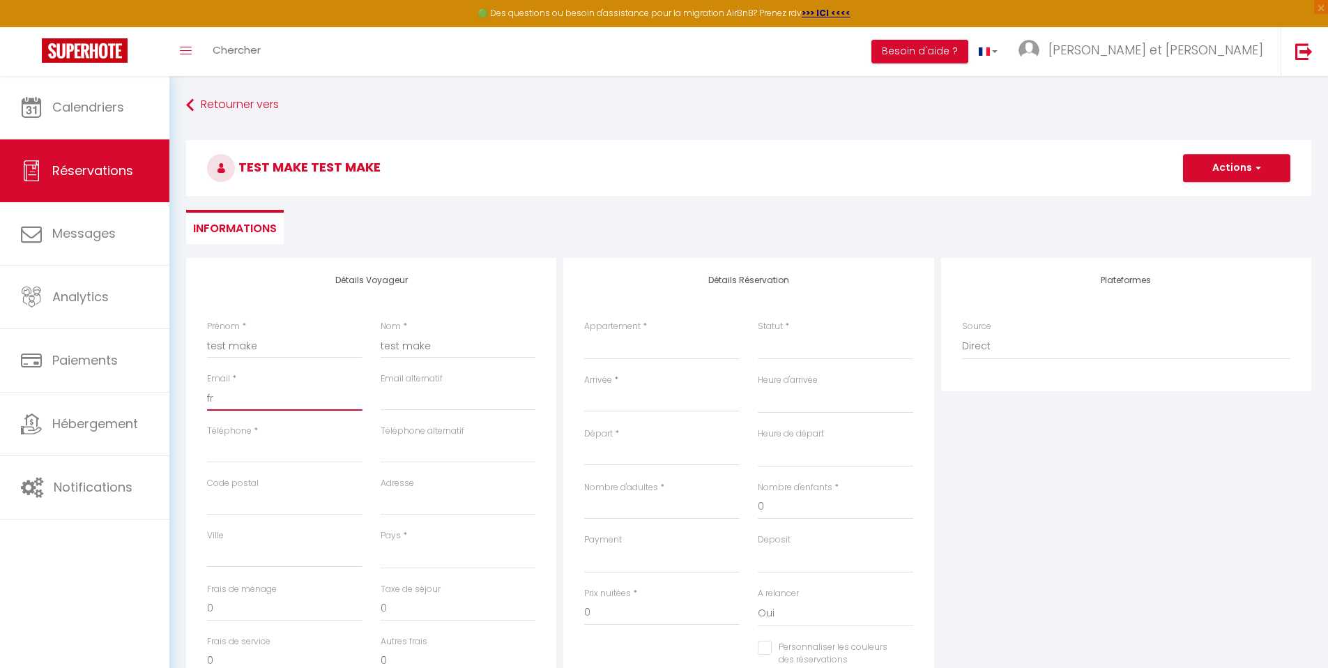
select select
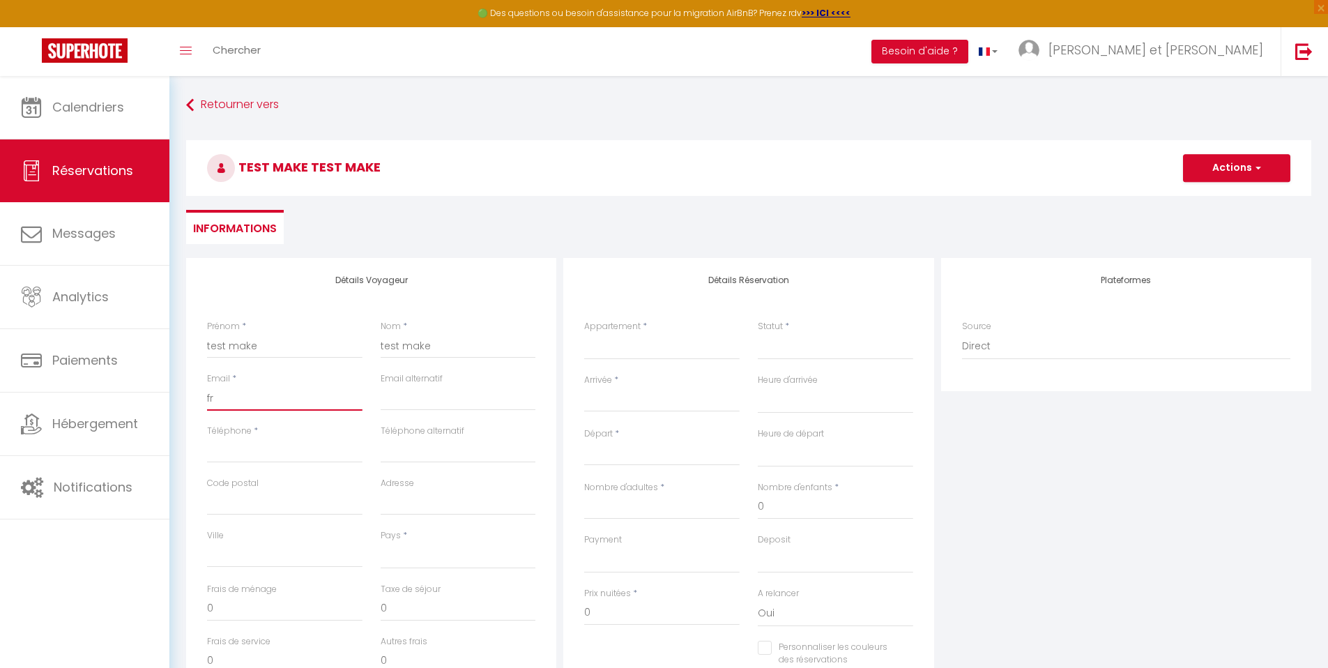
checkbox input "false"
type input "fra"
select select
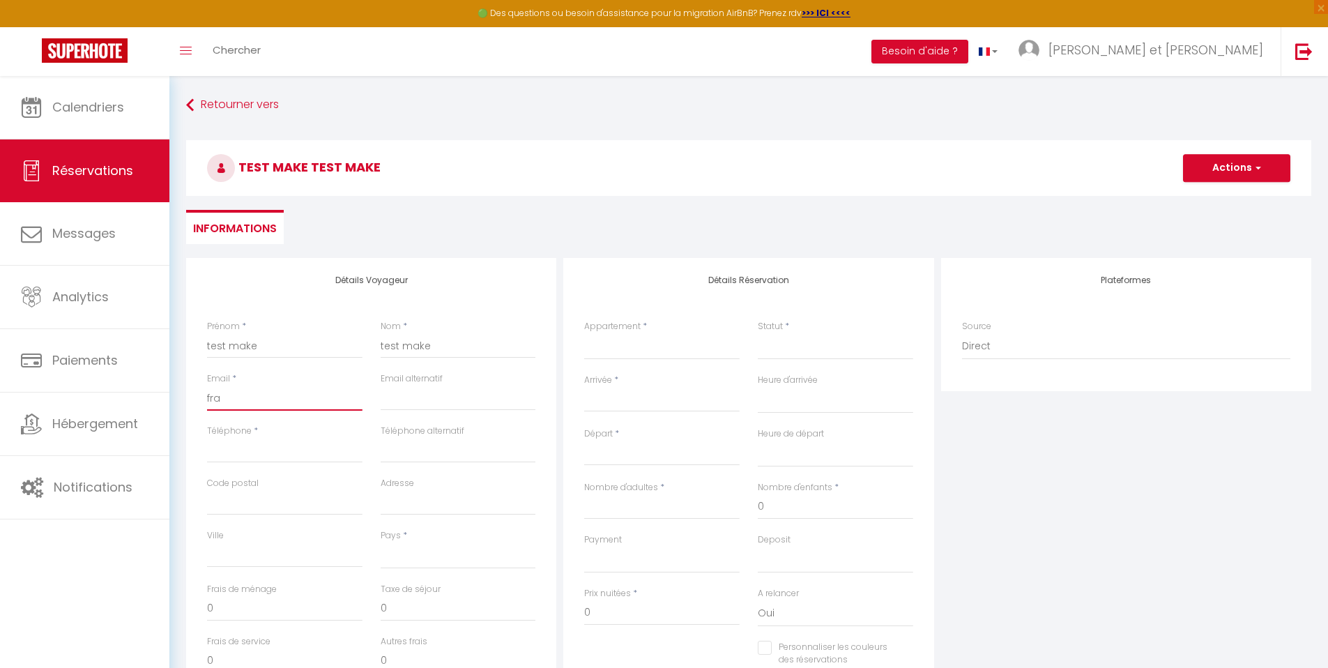
select select
checkbox input "false"
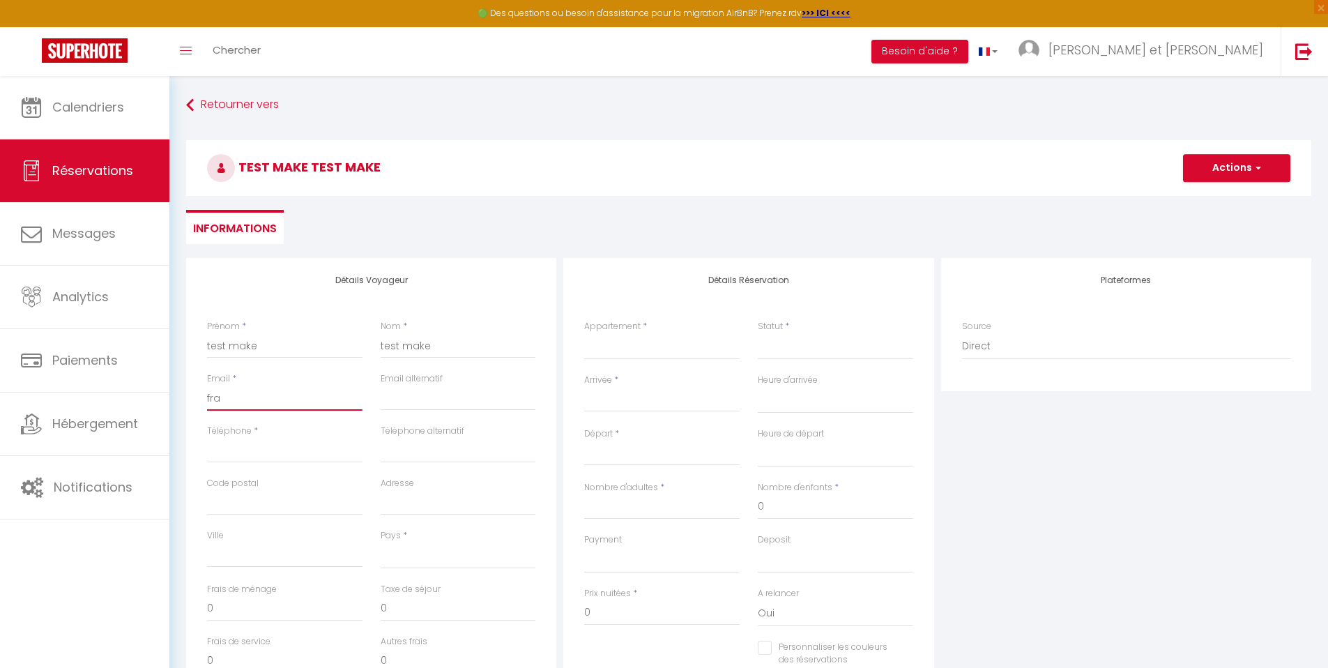
type input "fran"
select select
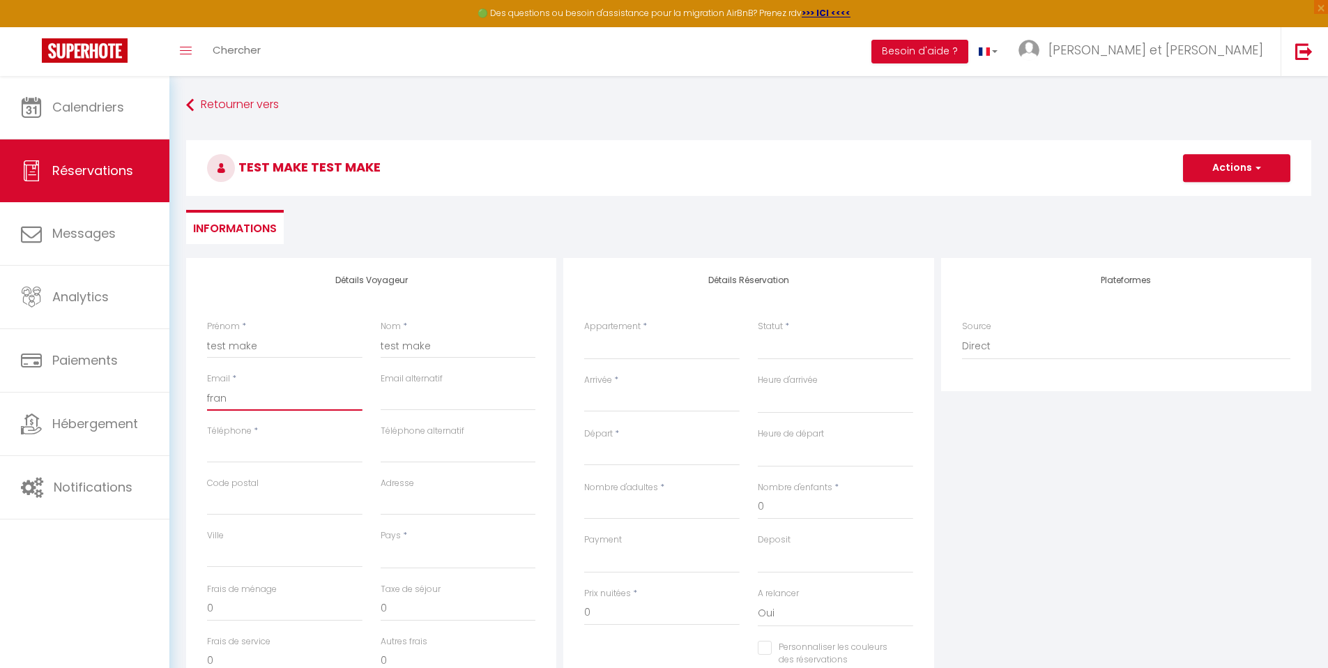
select select
checkbox input "false"
type input "franc"
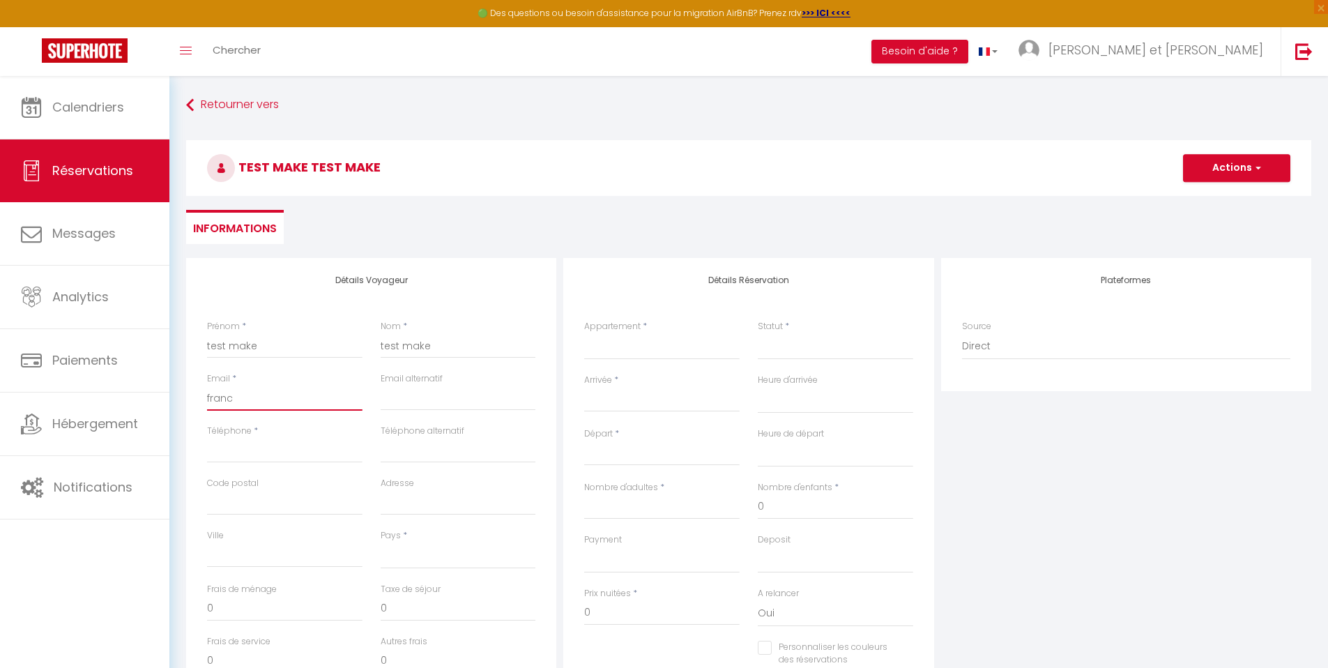
select select
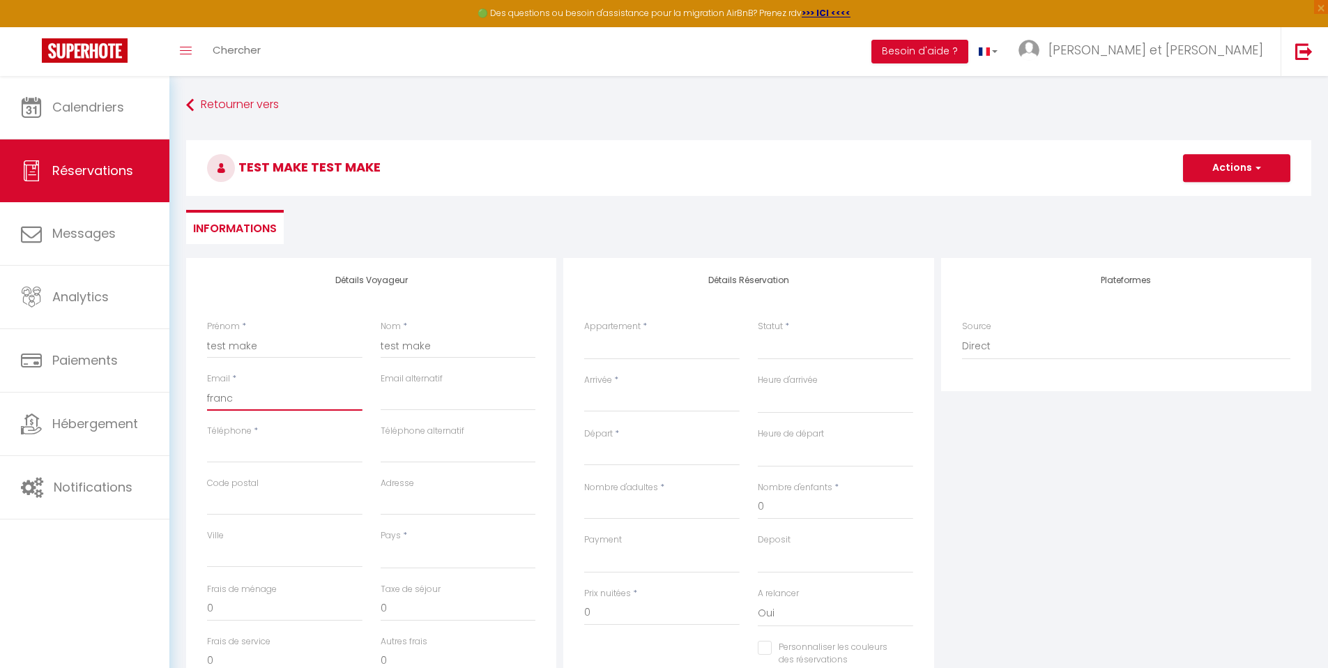
select select
checkbox input "false"
type input "franci"
select select
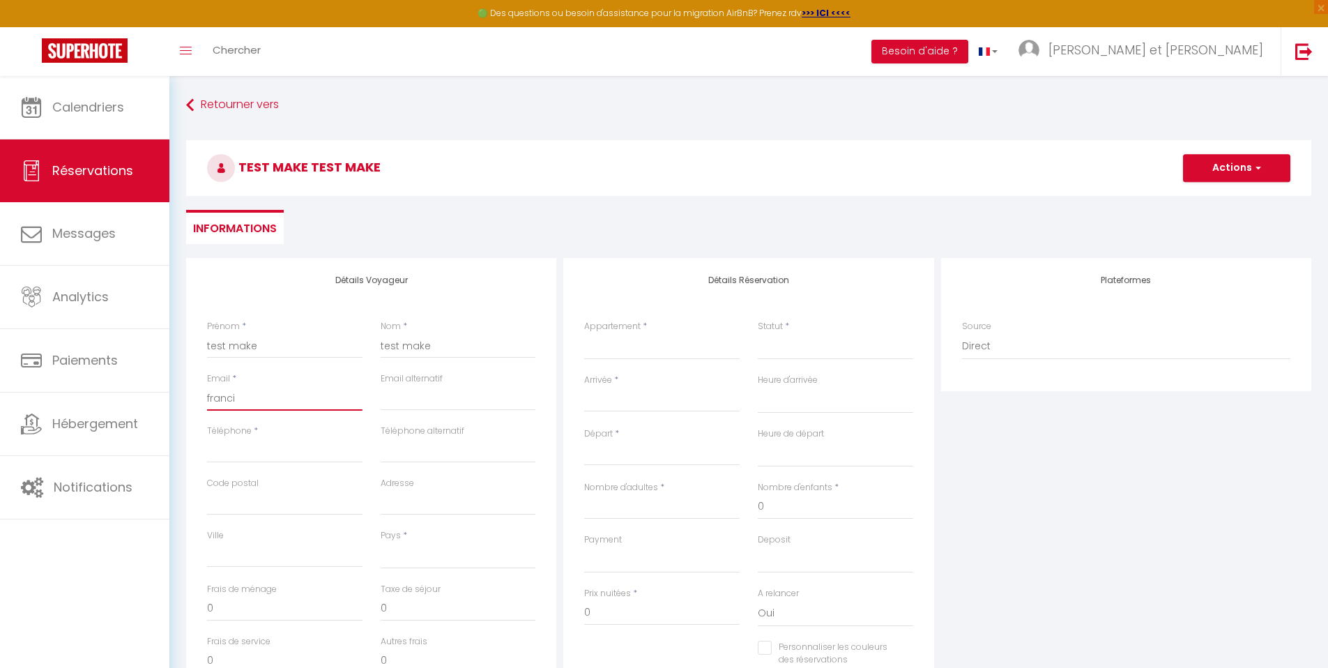
select select
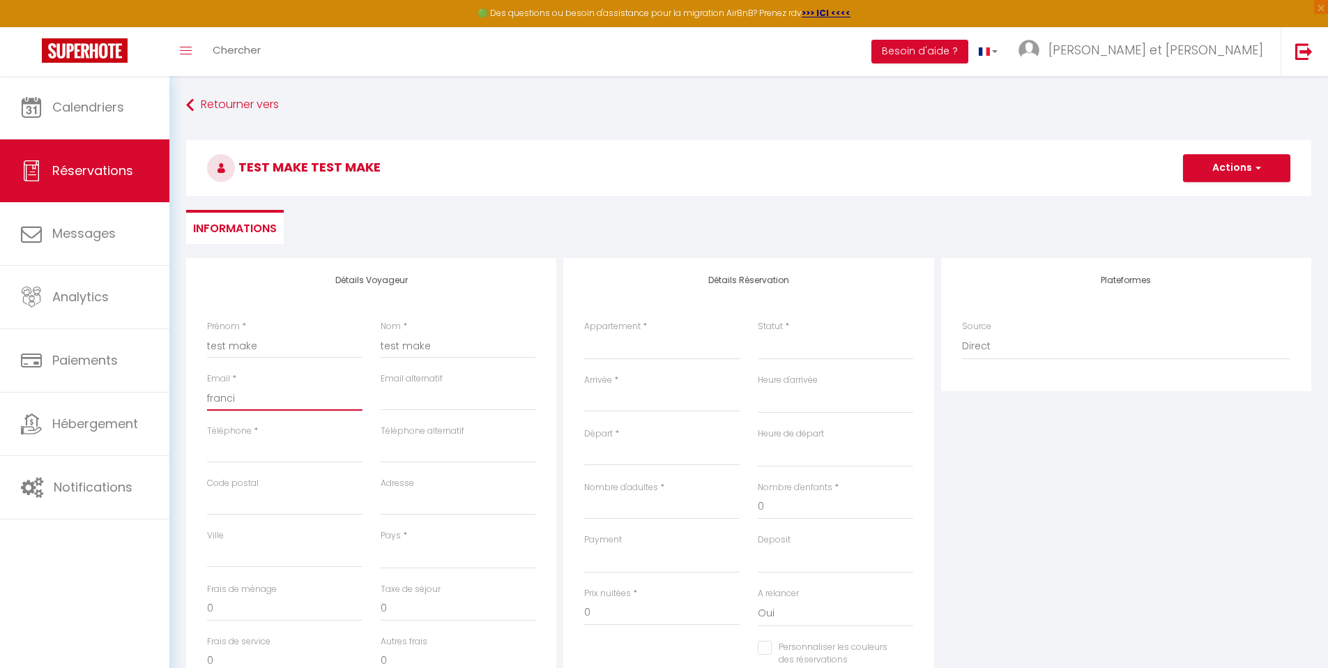
select select
checkbox input "false"
type input "[PERSON_NAME]"
select select
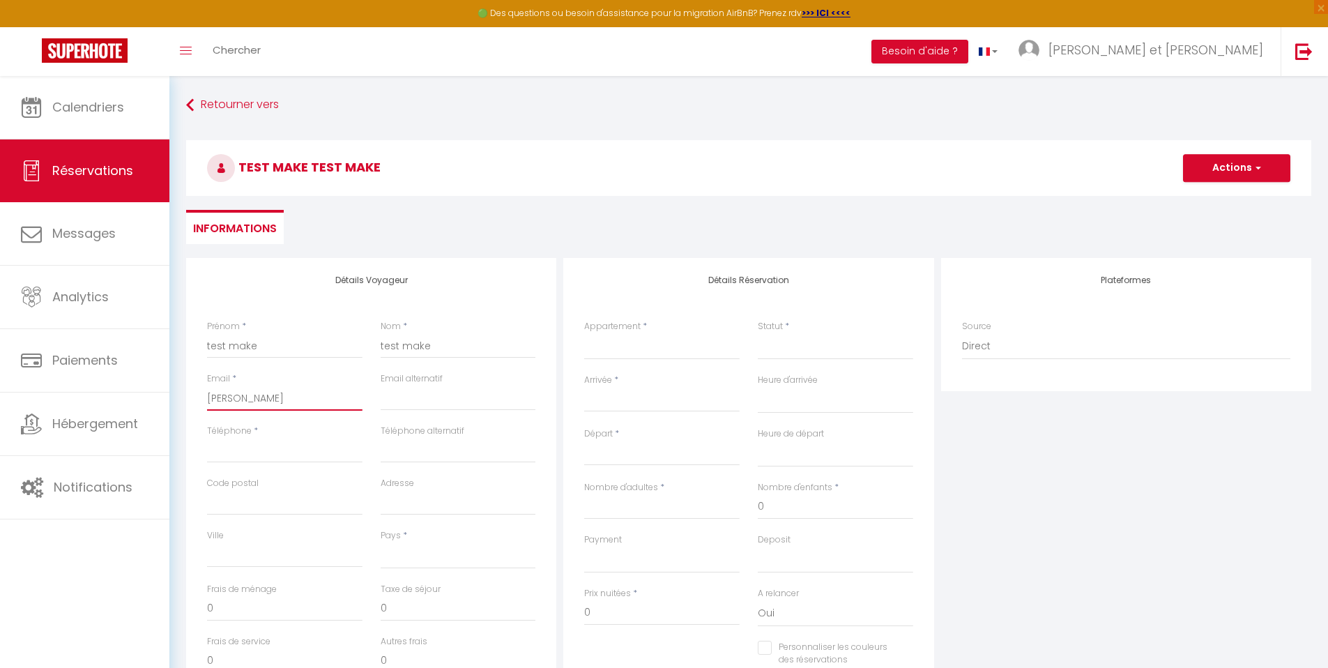
select select
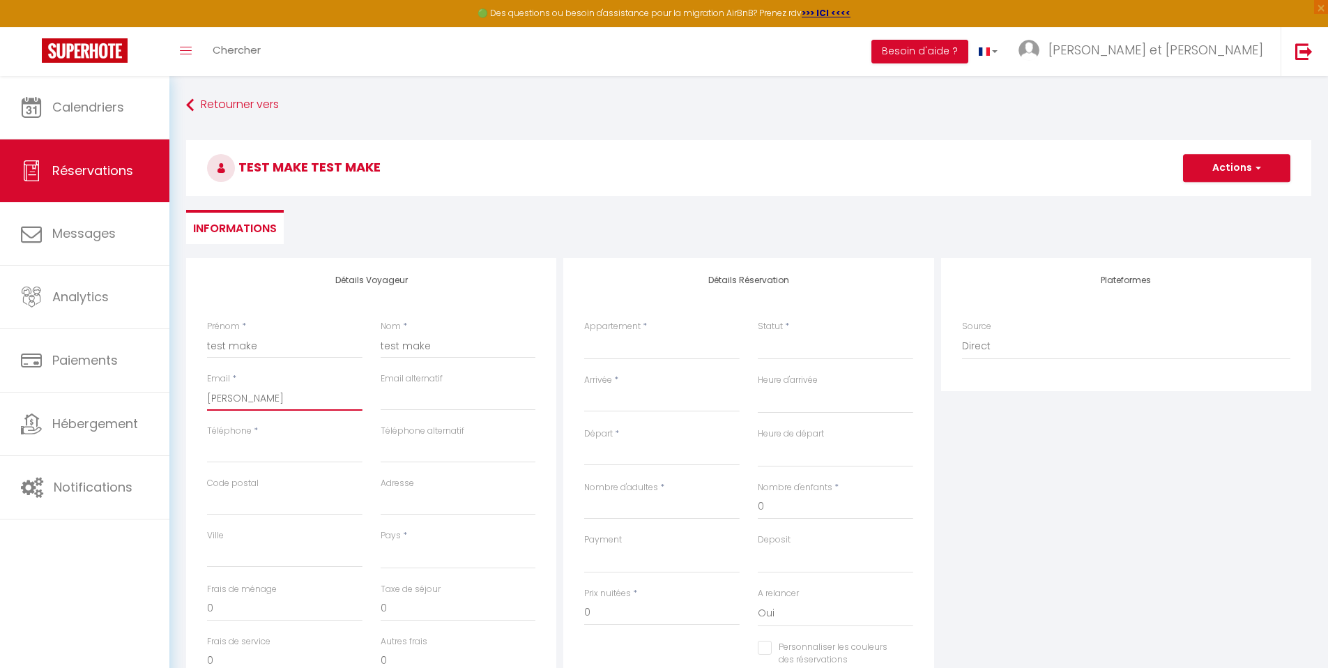
checkbox input "false"
type input "[PERSON_NAME]@"
select select
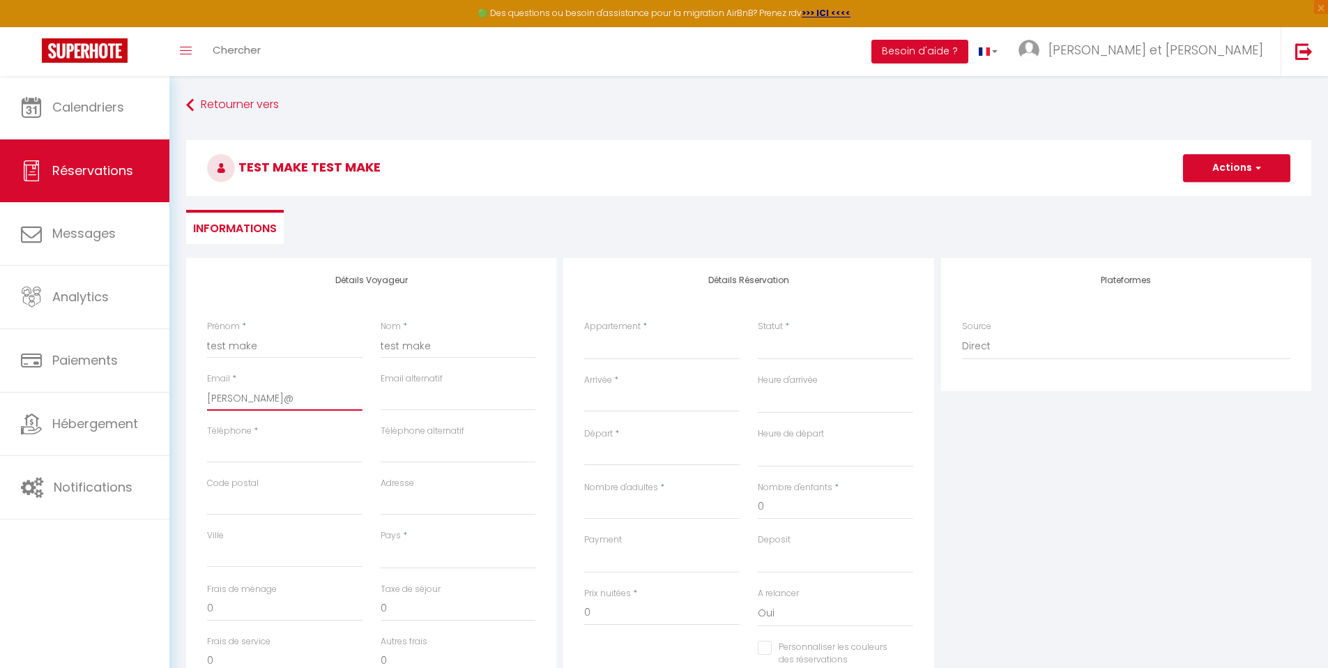
select select
checkbox input "false"
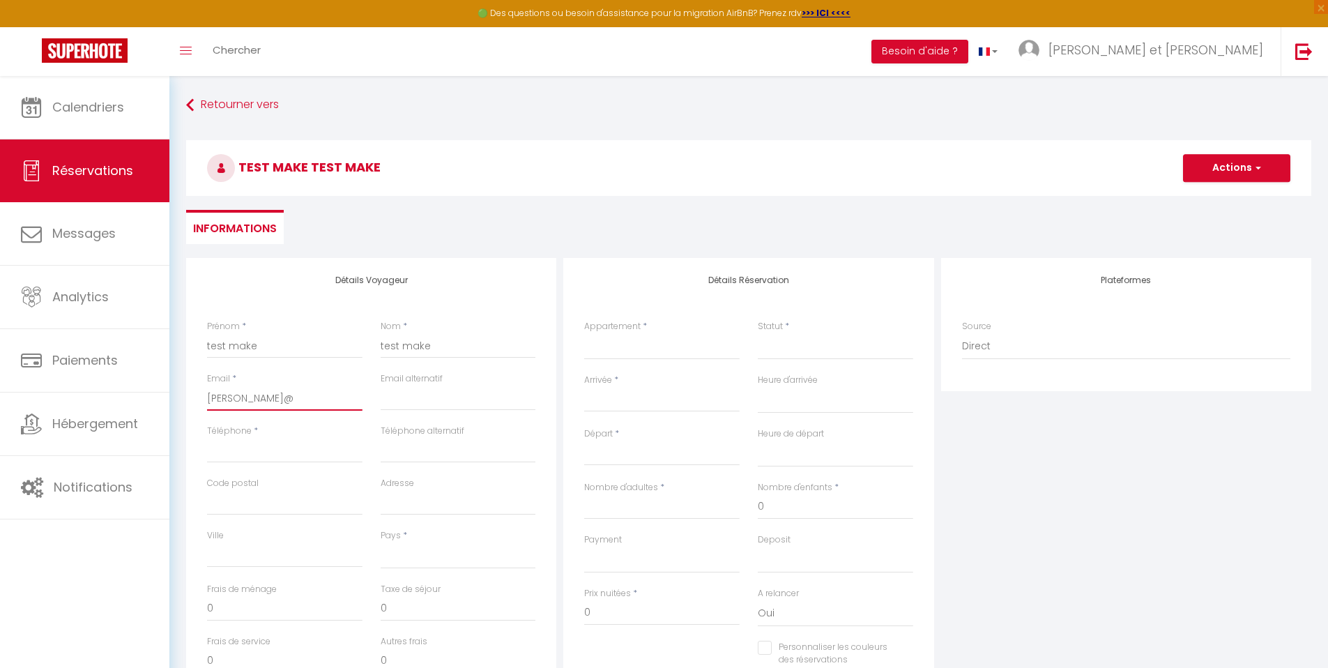
type input "[PERSON_NAME]"
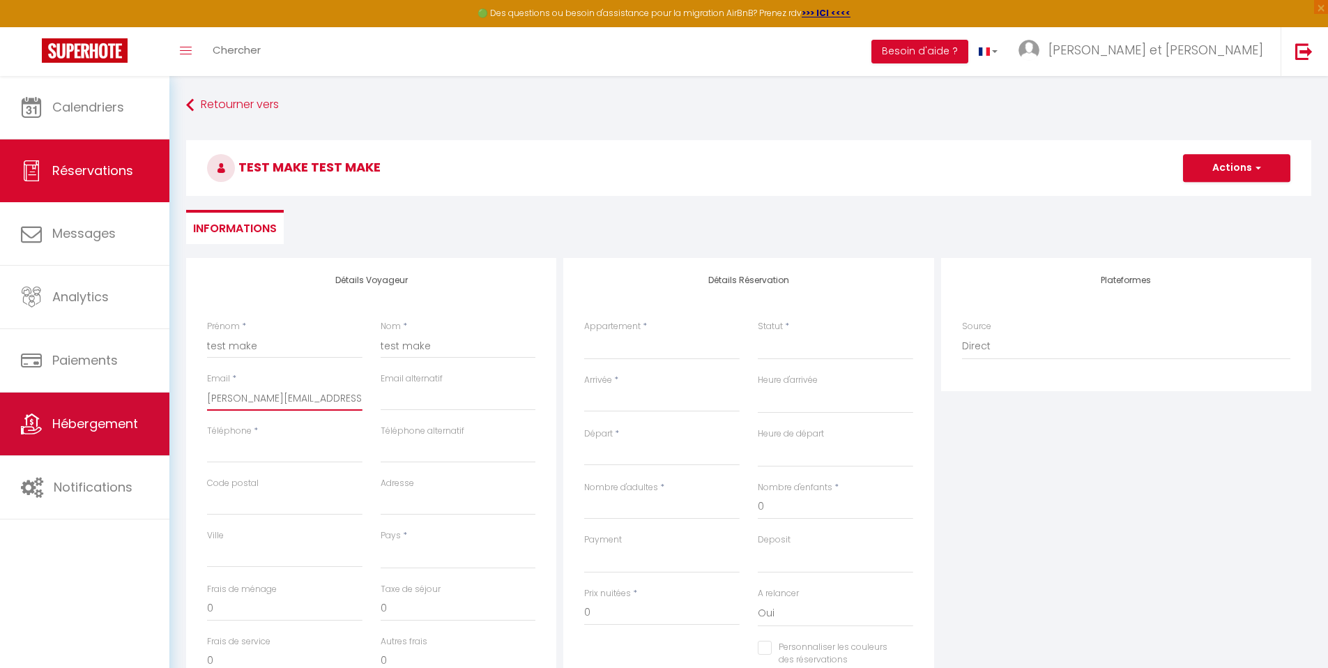
drag, startPoint x: 347, startPoint y: 400, endPoint x: 150, endPoint y: 400, distance: 197.3
click at [150, 400] on div "🟢 Des questions ou besoin d'assistance pour la migration AirBnB? Prenez rdv >>>…" at bounding box center [664, 465] width 1328 height 778
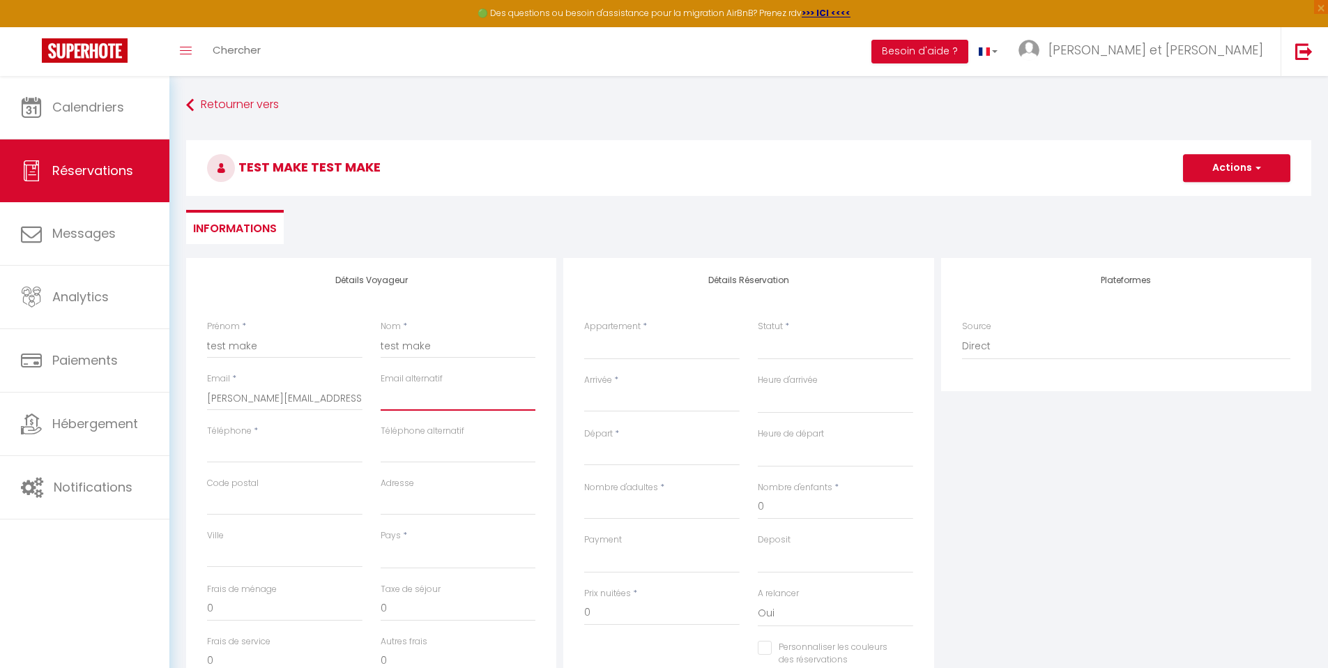
click at [439, 402] on input "email" at bounding box center [458, 397] width 155 height 25
paste input "[PERSON_NAME][EMAIL_ADDRESS][DOMAIN_NAME]"
click at [266, 462] on input "Téléphone" at bounding box center [284, 450] width 155 height 25
click at [289, 514] on input "Code postal" at bounding box center [284, 502] width 155 height 25
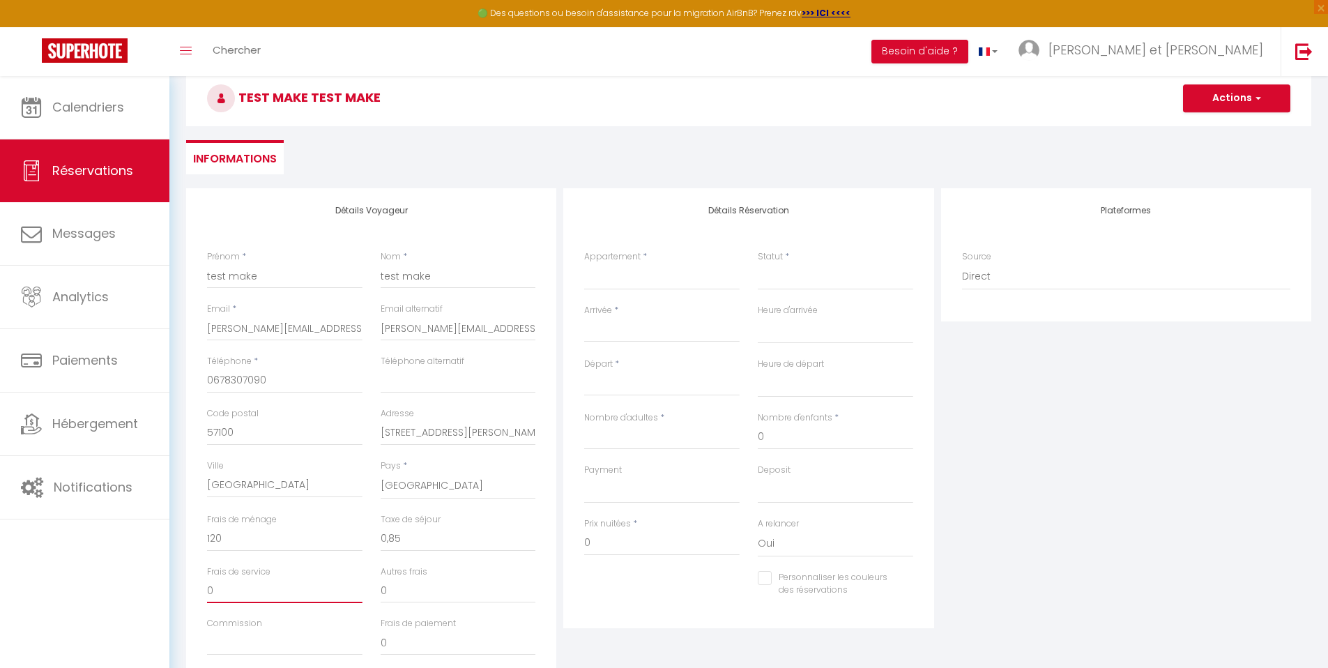
scroll to position [141, 0]
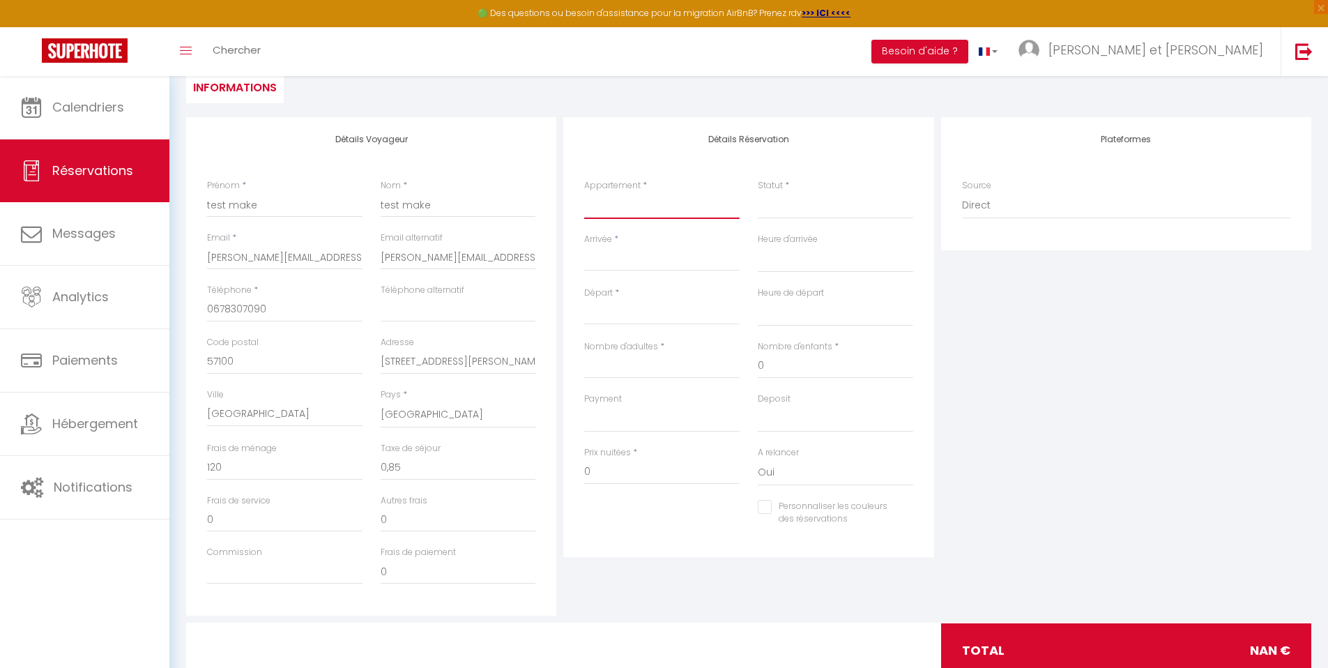
click at [645, 217] on select "La Parenthèse Chez Mulli, au calme dans un cocon de verdure Vertpheny un chalet…" at bounding box center [661, 205] width 155 height 26
click at [584, 192] on select "La Parenthèse Chez Mulli, au calme dans un cocon de verdure Vertpheny un chalet…" at bounding box center [661, 205] width 155 height 26
click at [820, 207] on select "Confirmé Non Confirmé [PERSON_NAME] par le voyageur No Show Request" at bounding box center [835, 205] width 155 height 26
click at [758, 192] on select "Confirmé Non Confirmé [PERSON_NAME] par le voyageur No Show Request" at bounding box center [835, 205] width 155 height 26
click at [818, 208] on select "Confirmé Non Confirmé [PERSON_NAME] par le voyageur No Show Request" at bounding box center [835, 205] width 155 height 26
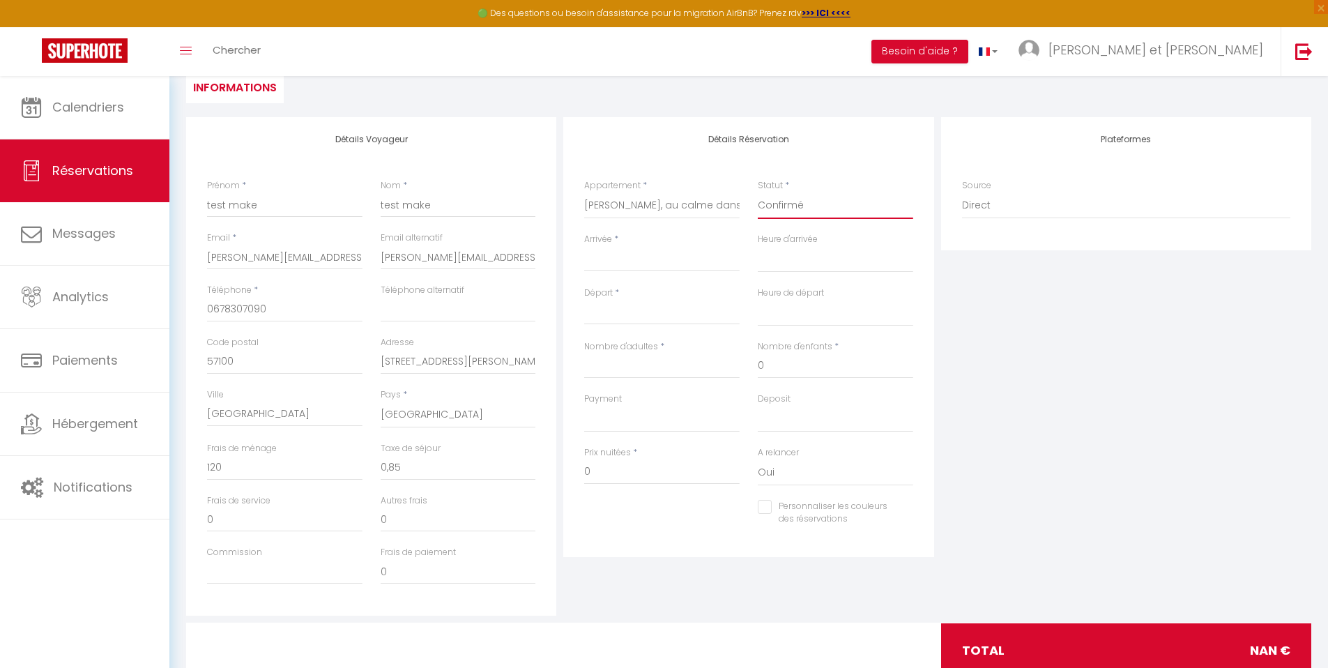
click at [758, 192] on select "Confirmé Non Confirmé [PERSON_NAME] par le voyageur No Show Request" at bounding box center [835, 205] width 155 height 26
click at [676, 254] on input "Arrivée" at bounding box center [661, 260] width 155 height 18
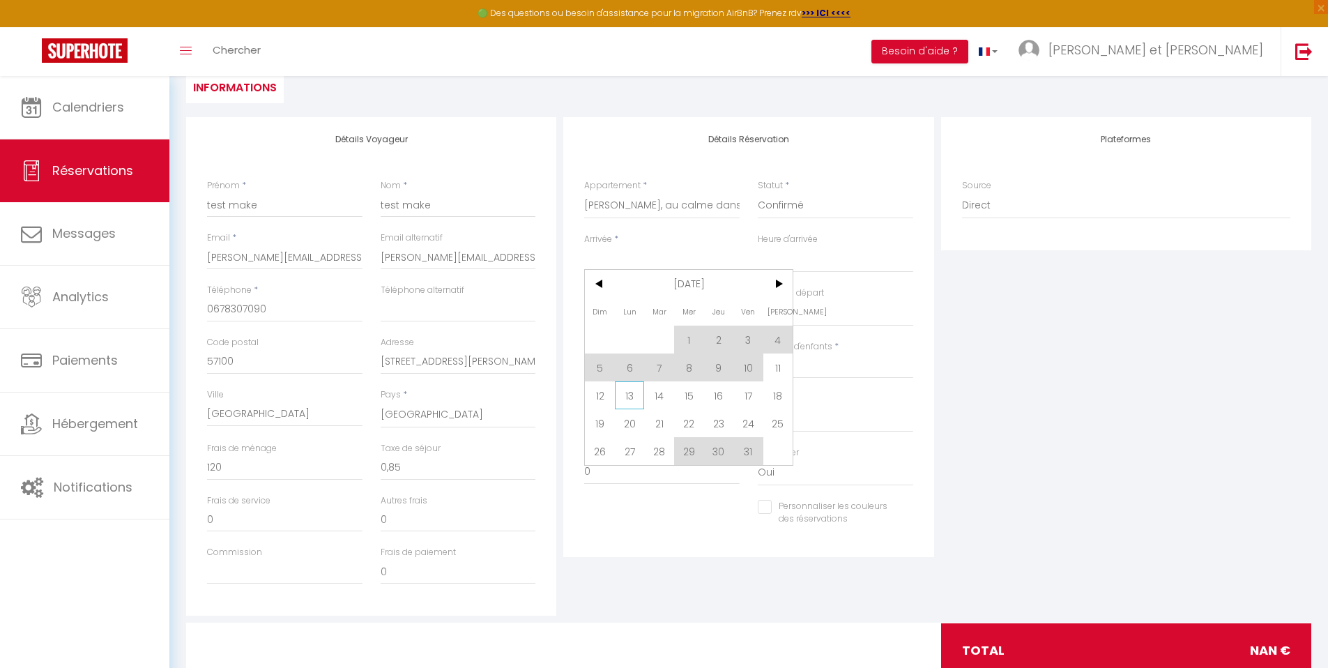
click at [627, 395] on span "13" at bounding box center [630, 395] width 30 height 28
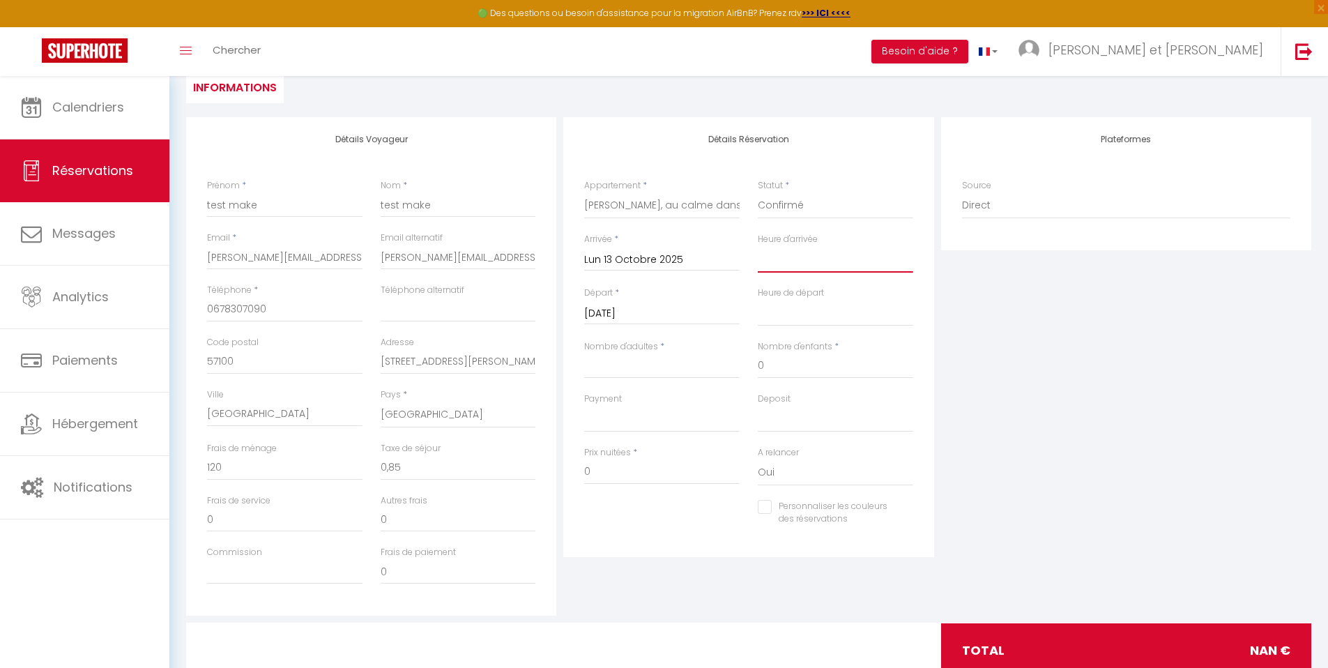
click at [794, 261] on select "00:00 00:30 01:00 01:30 02:00 02:30 03:00 03:30 04:00 04:30 05:00 05:30 06:00 0…" at bounding box center [835, 259] width 155 height 26
click at [758, 246] on select "00:00 00:30 01:00 01:30 02:00 02:30 03:00 03:30 04:00 04:30 05:00 05:30 06:00 0…" at bounding box center [835, 259] width 155 height 26
click at [701, 316] on input "[DATE]" at bounding box center [661, 314] width 155 height 18
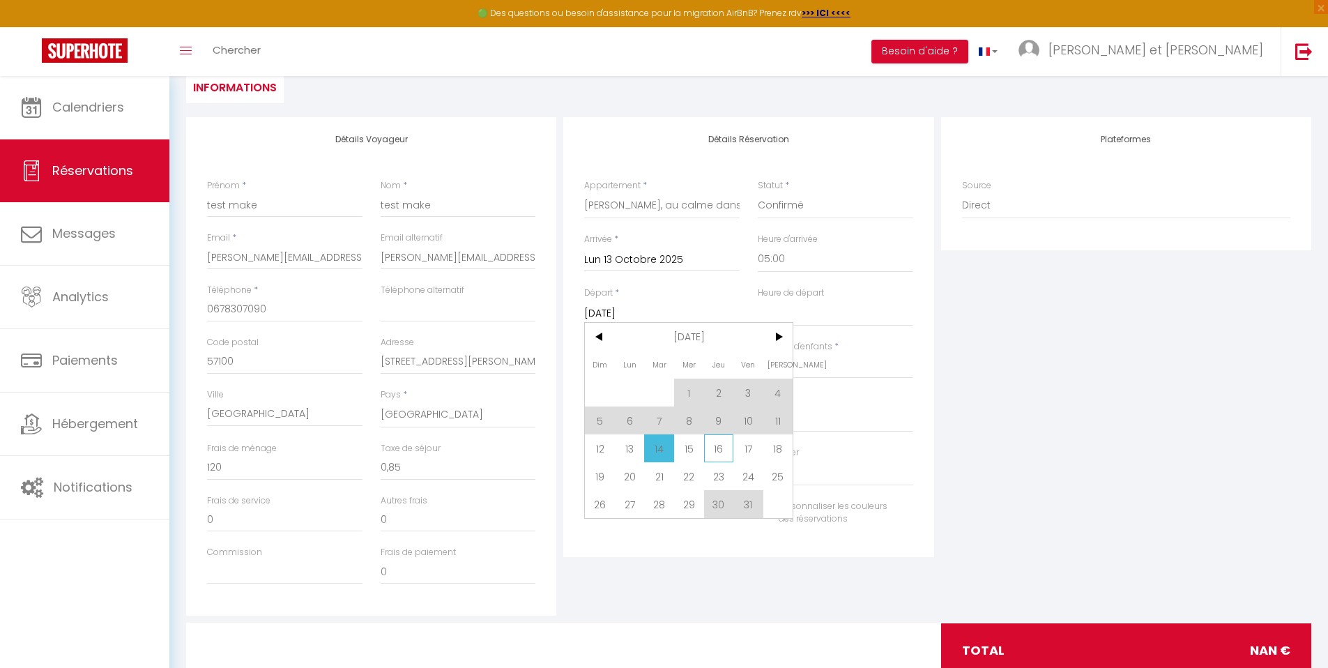
click at [718, 447] on span "16" at bounding box center [719, 448] width 30 height 28
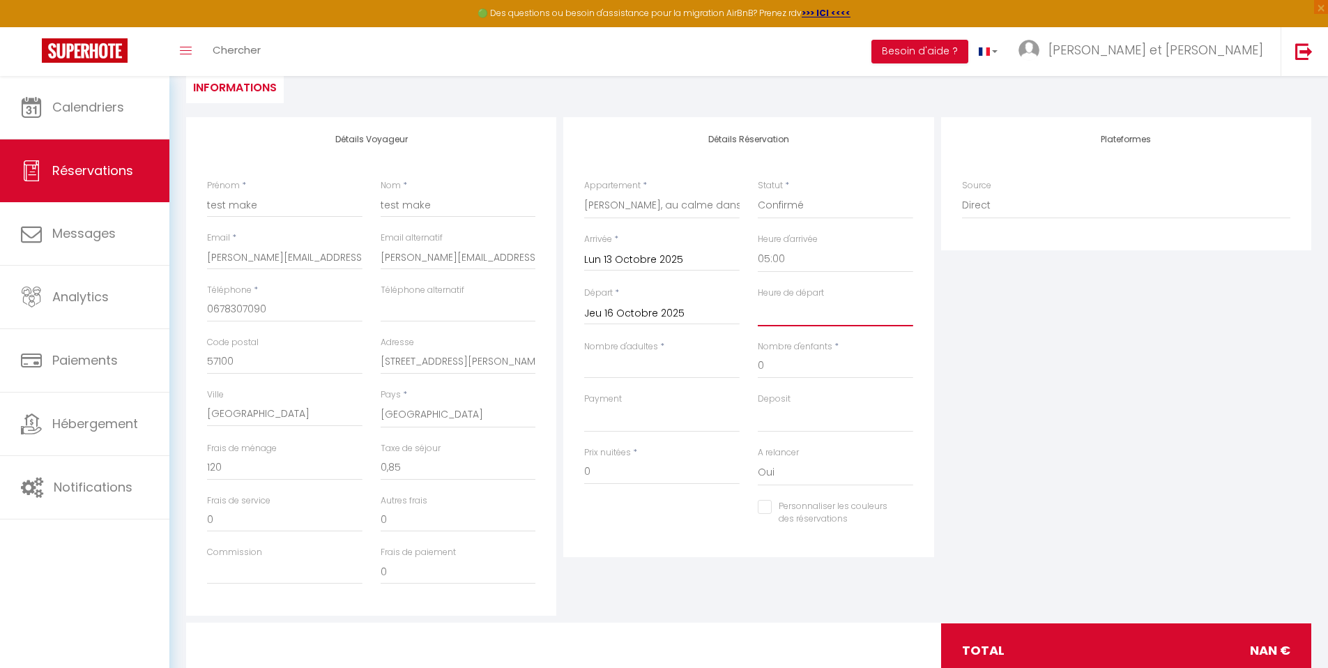
click at [796, 316] on select "00:00 00:30 01:00 01:30 02:00 02:30 03:00 03:30 04:00 04:30 05:00 05:30 06:00 0…" at bounding box center [835, 313] width 155 height 26
click at [758, 300] on select "00:00 00:30 01:00 01:30 02:00 02:30 03:00 03:30 04:00 04:30 05:00 05:30 06:00 0…" at bounding box center [835, 313] width 155 height 26
click at [636, 366] on input "Nombre d'adultes" at bounding box center [661, 365] width 155 height 25
click at [673, 424] on select "OK KO" at bounding box center [661, 419] width 155 height 26
click at [584, 406] on select "OK KO" at bounding box center [661, 419] width 155 height 26
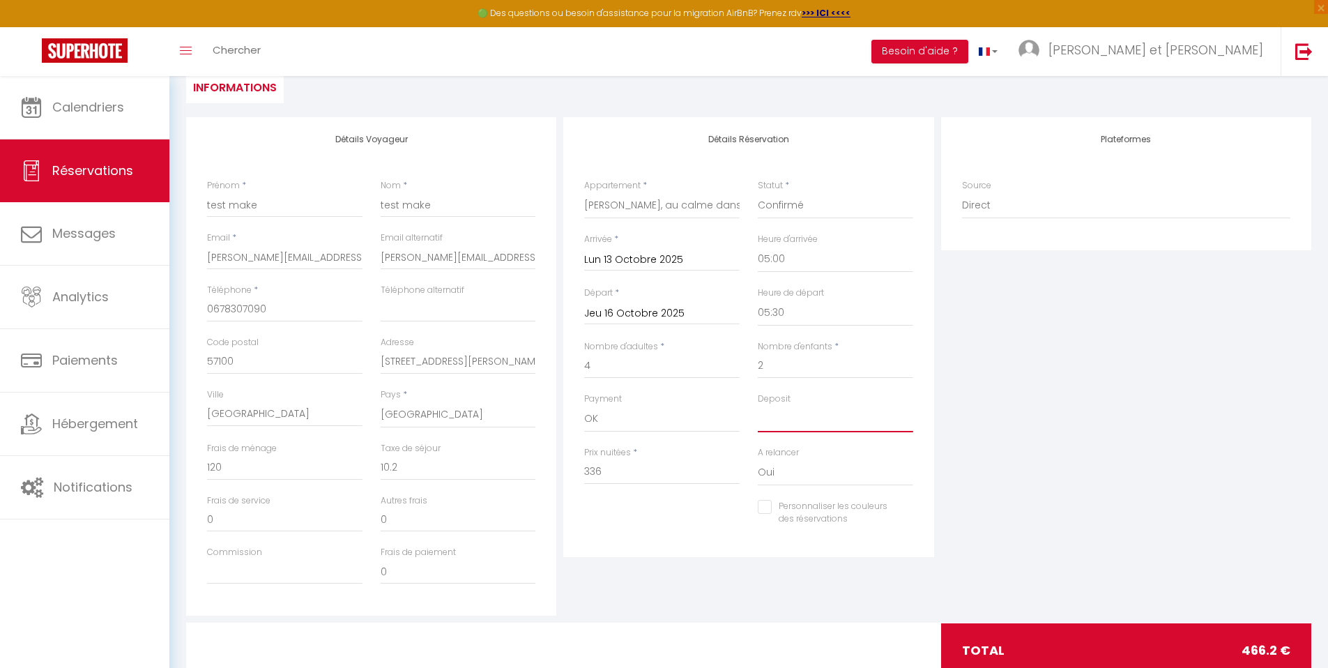
click at [811, 421] on select "OK KO" at bounding box center [835, 419] width 155 height 26
click at [758, 406] on select "OK KO" at bounding box center [835, 419] width 155 height 26
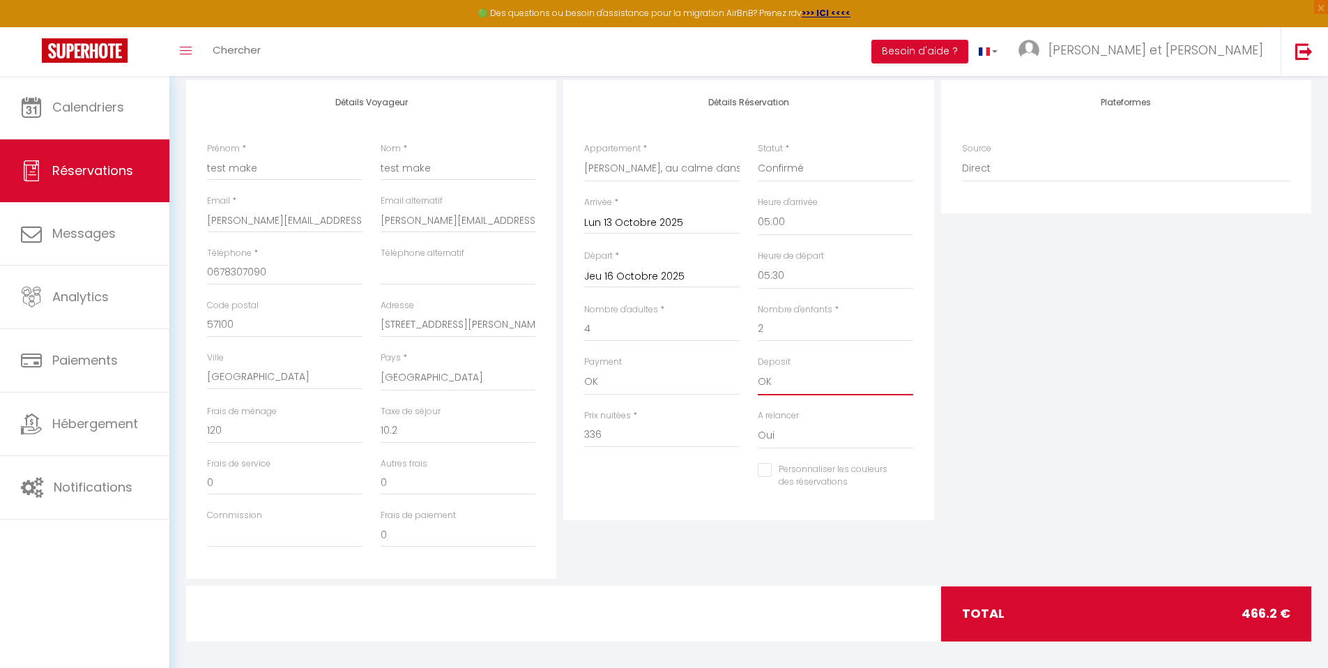
scroll to position [0, 0]
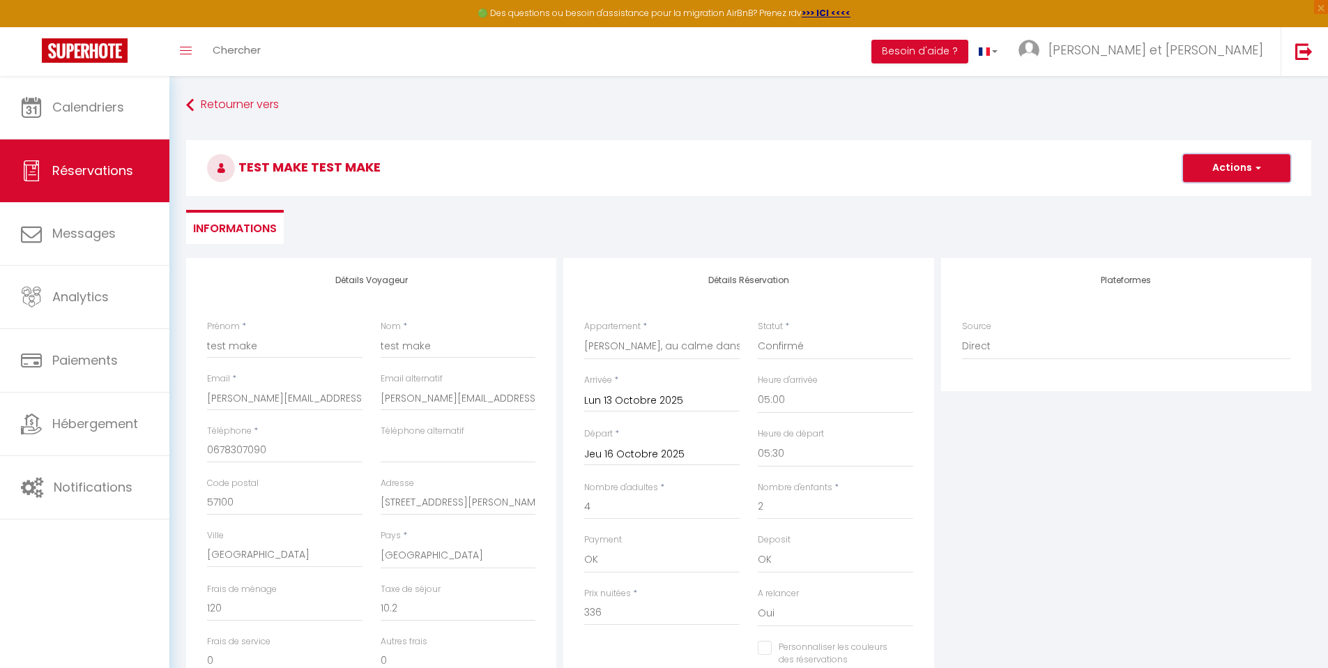
click at [1249, 171] on button "Actions" at bounding box center [1236, 168] width 107 height 28
click at [1216, 197] on link "Enregistrer" at bounding box center [1222, 199] width 110 height 18
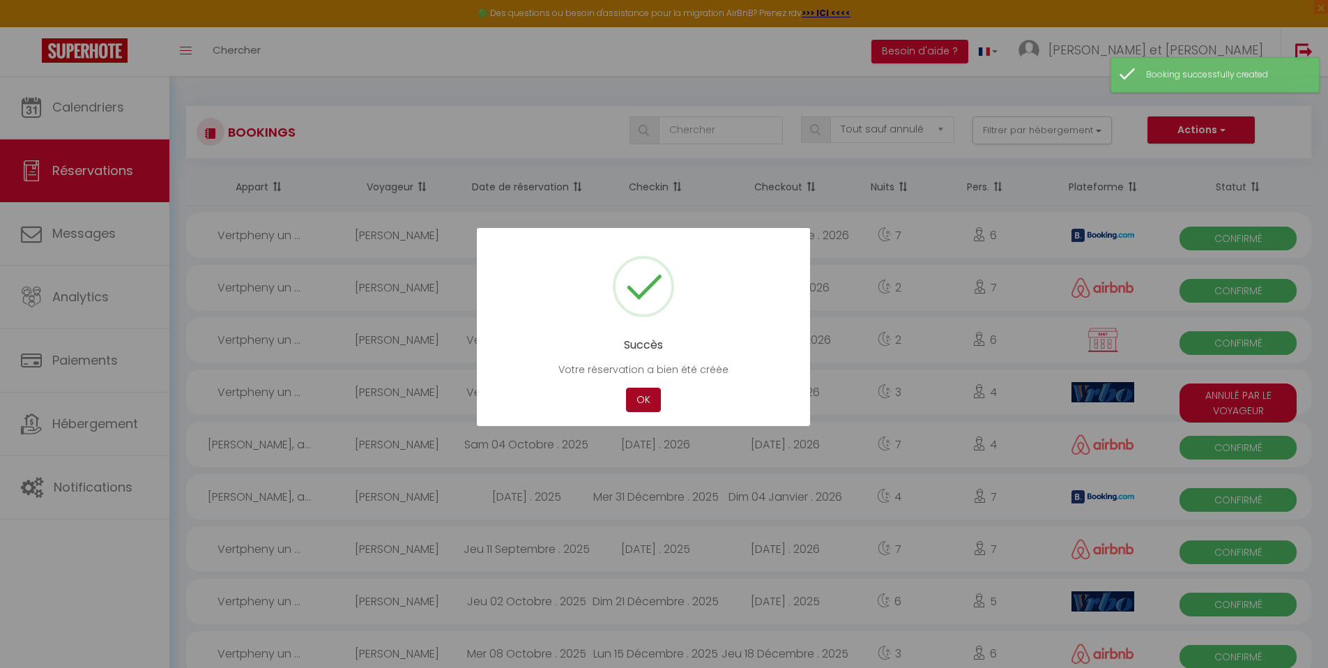
click at [649, 401] on button "OK" at bounding box center [643, 400] width 35 height 24
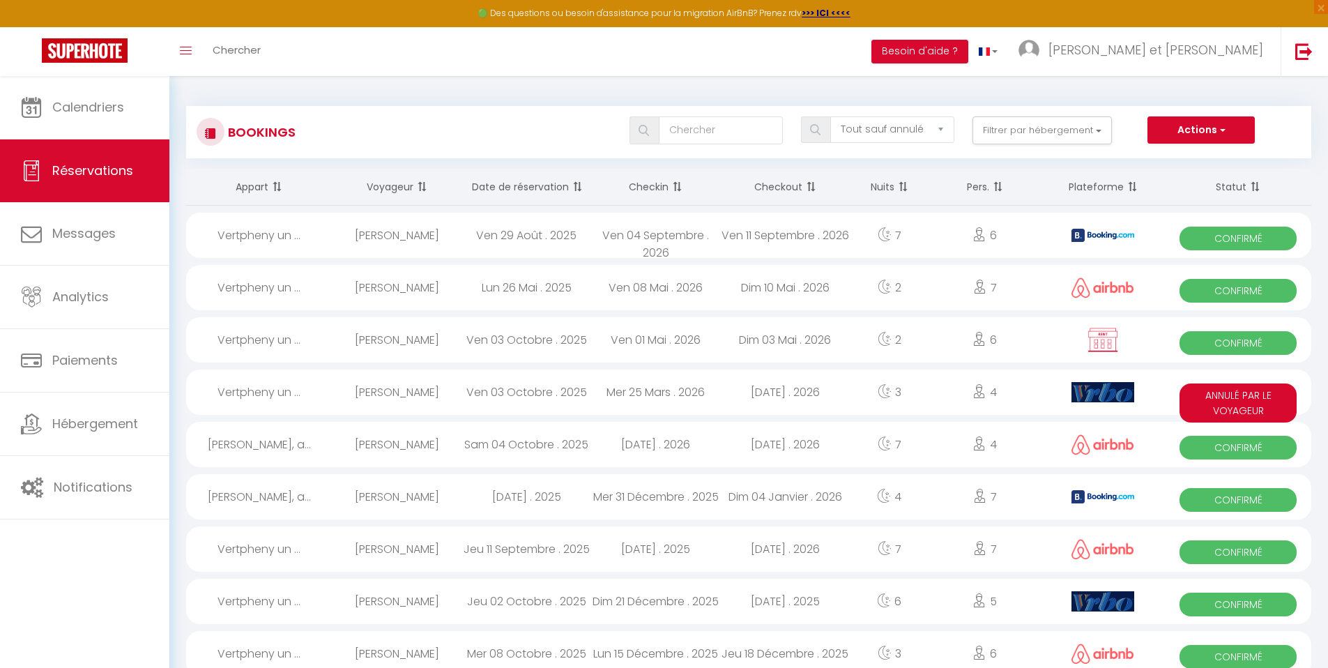
click at [976, 342] on icon at bounding box center [979, 339] width 14 height 14
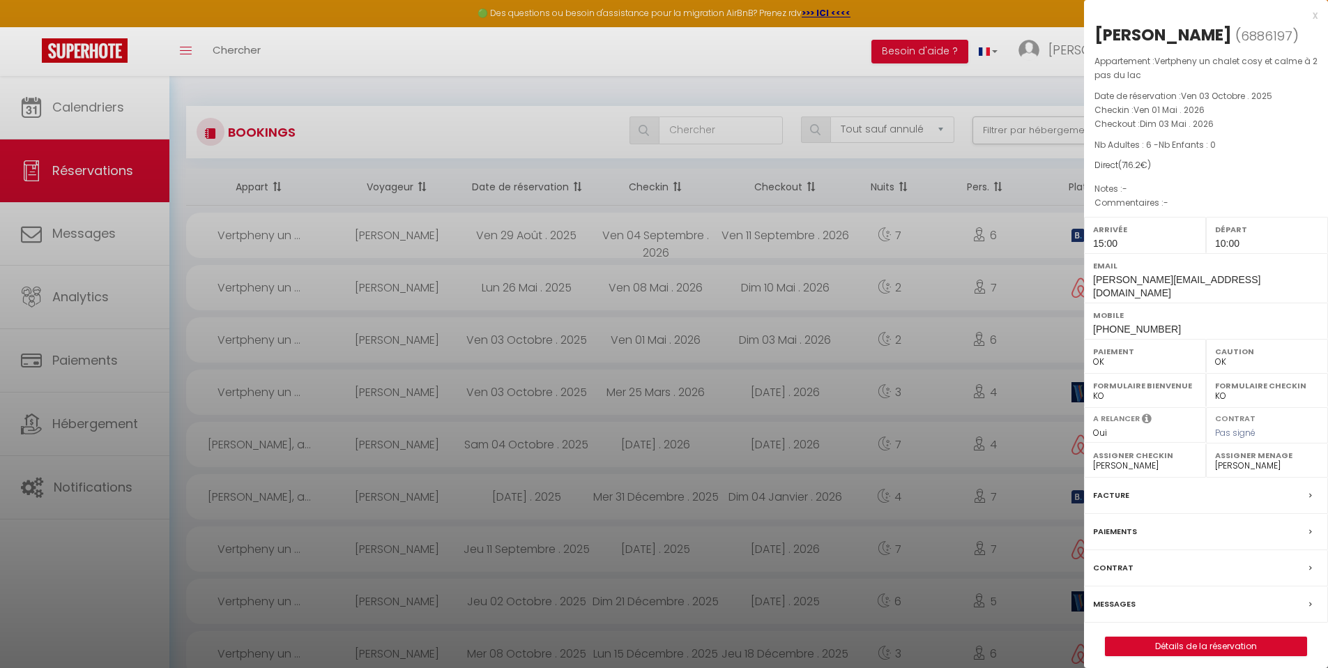
click at [1313, 14] on div "x" at bounding box center [1200, 15] width 233 height 17
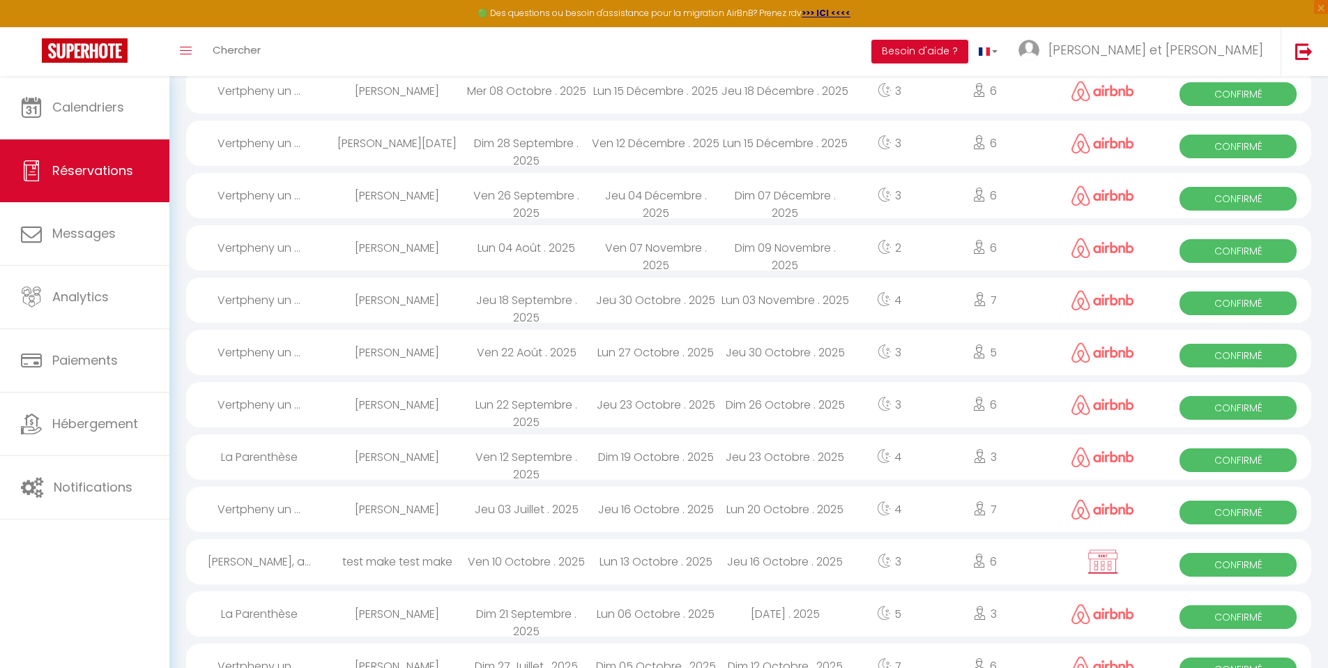
scroll to position [857, 0]
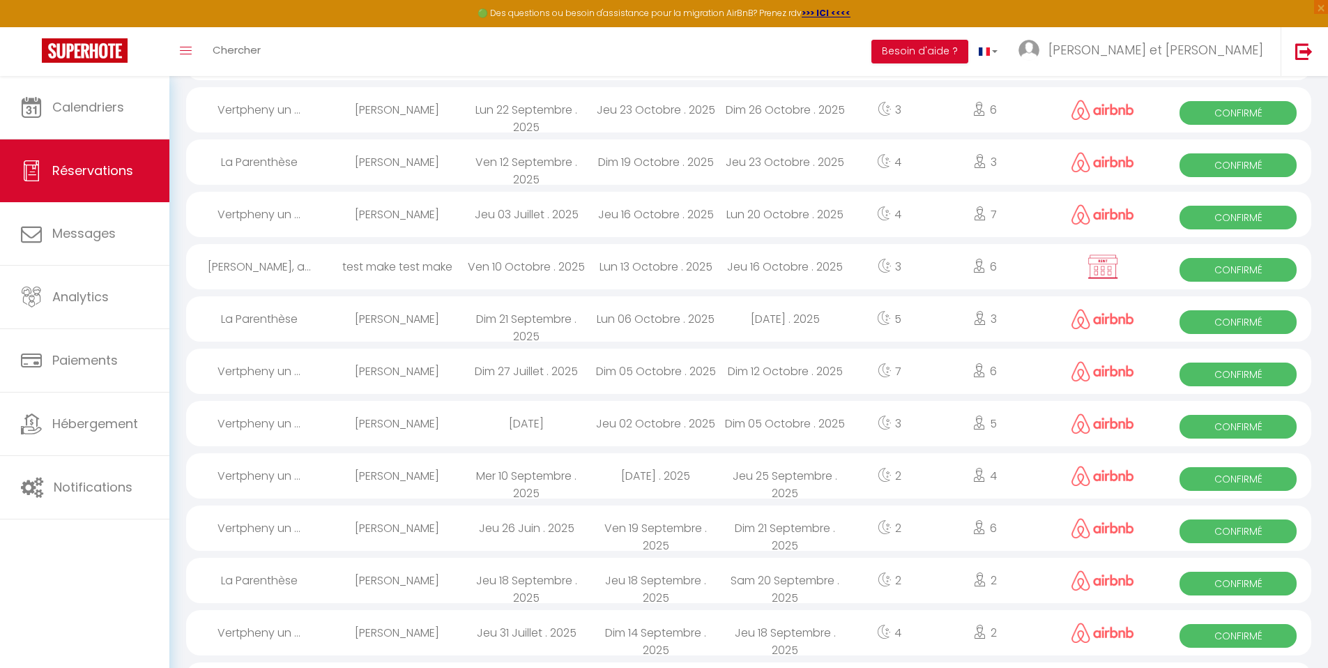
click at [830, 268] on div "Jeu 16 Octobre . 2025" at bounding box center [786, 266] width 130 height 45
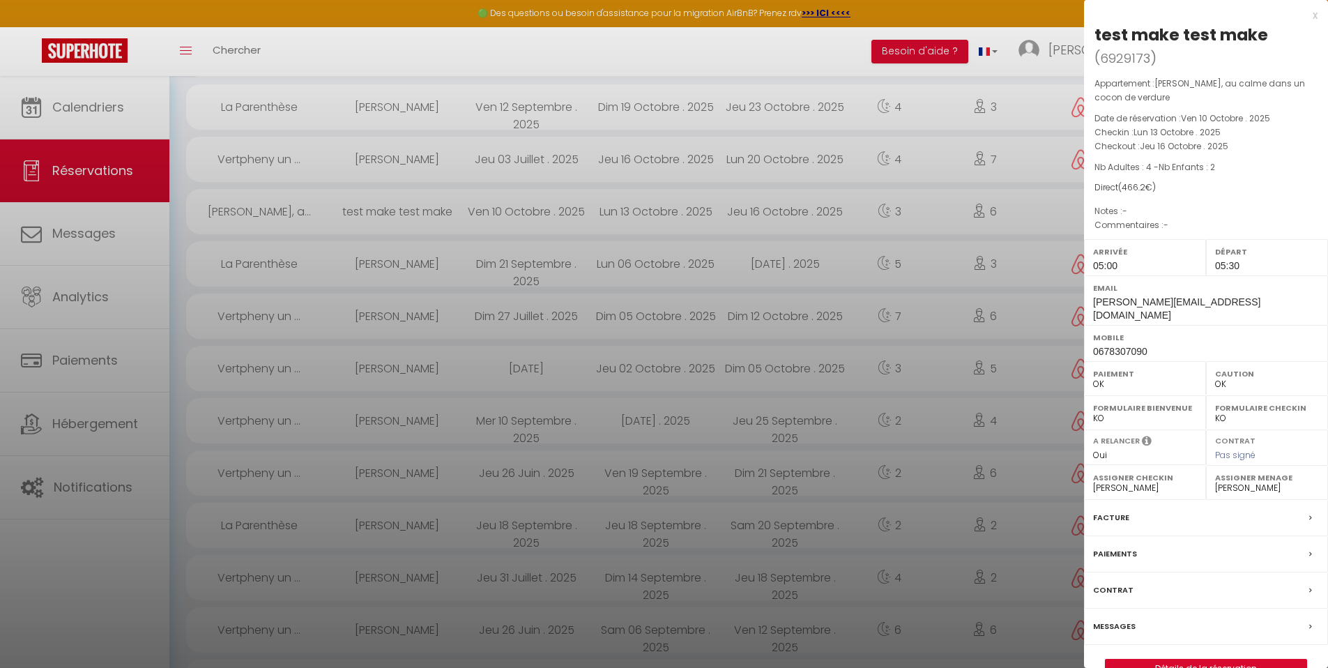
scroll to position [1300, 0]
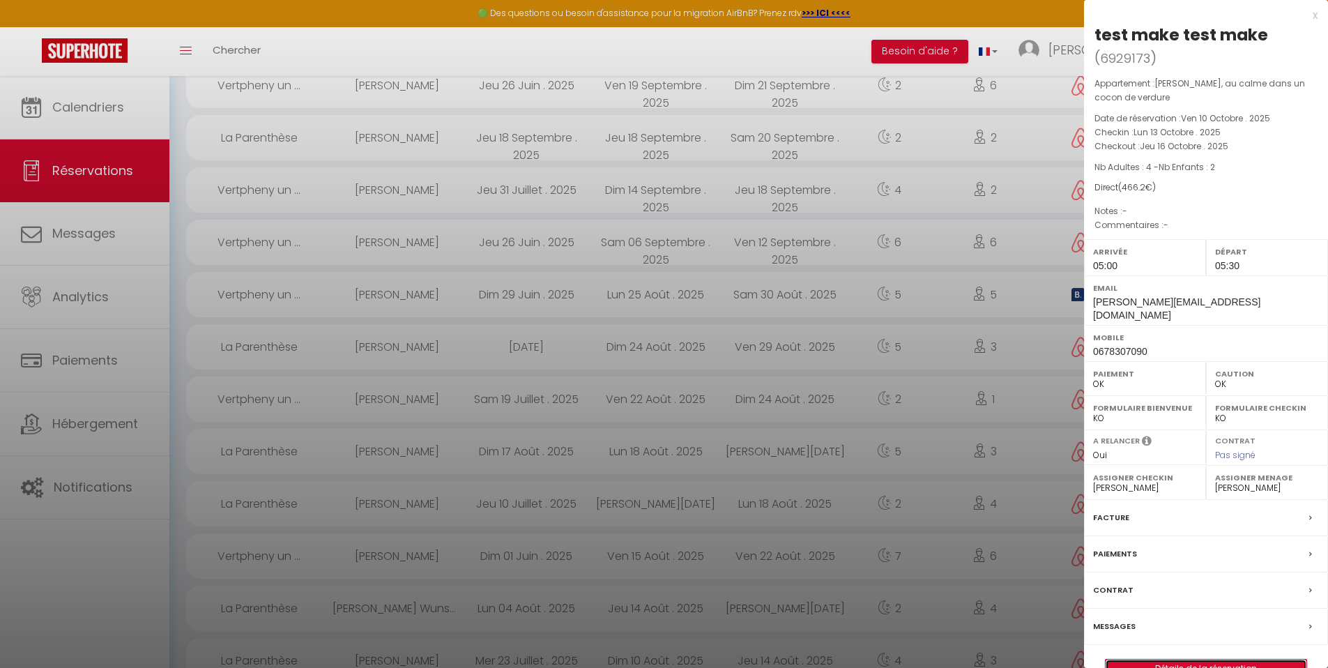
click at [1251, 659] on link "Détails de la réservation" at bounding box center [1205, 668] width 201 height 18
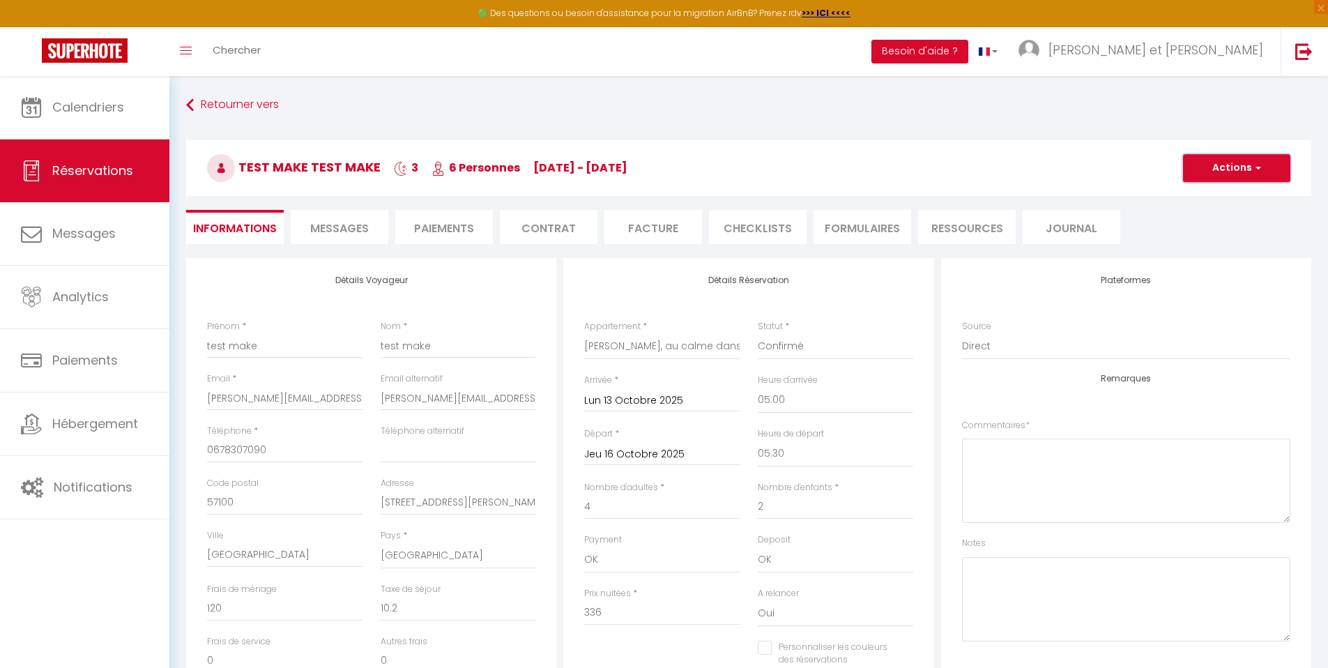
click at [1236, 171] on button "Actions" at bounding box center [1236, 168] width 107 height 28
click at [1225, 232] on link "Supprimer" at bounding box center [1222, 235] width 110 height 18
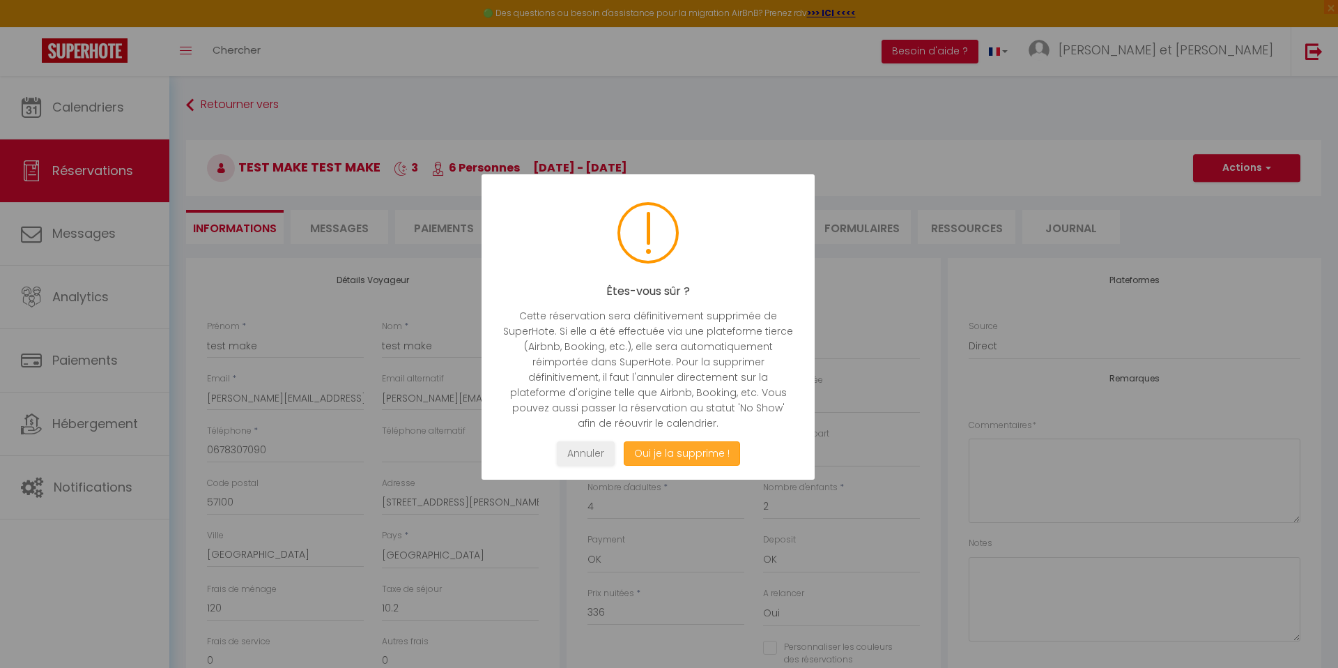
click at [713, 456] on button "Oui je la supprime !" at bounding box center [682, 453] width 116 height 24
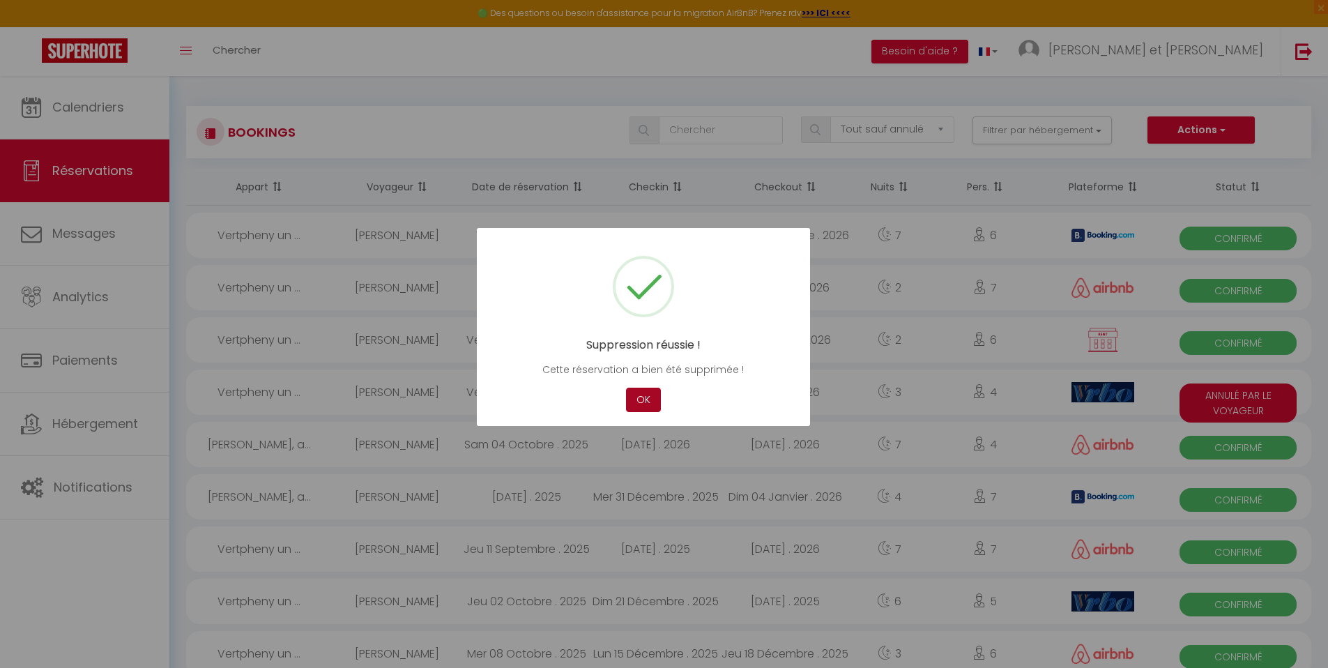
click at [641, 397] on button "OK" at bounding box center [643, 400] width 35 height 24
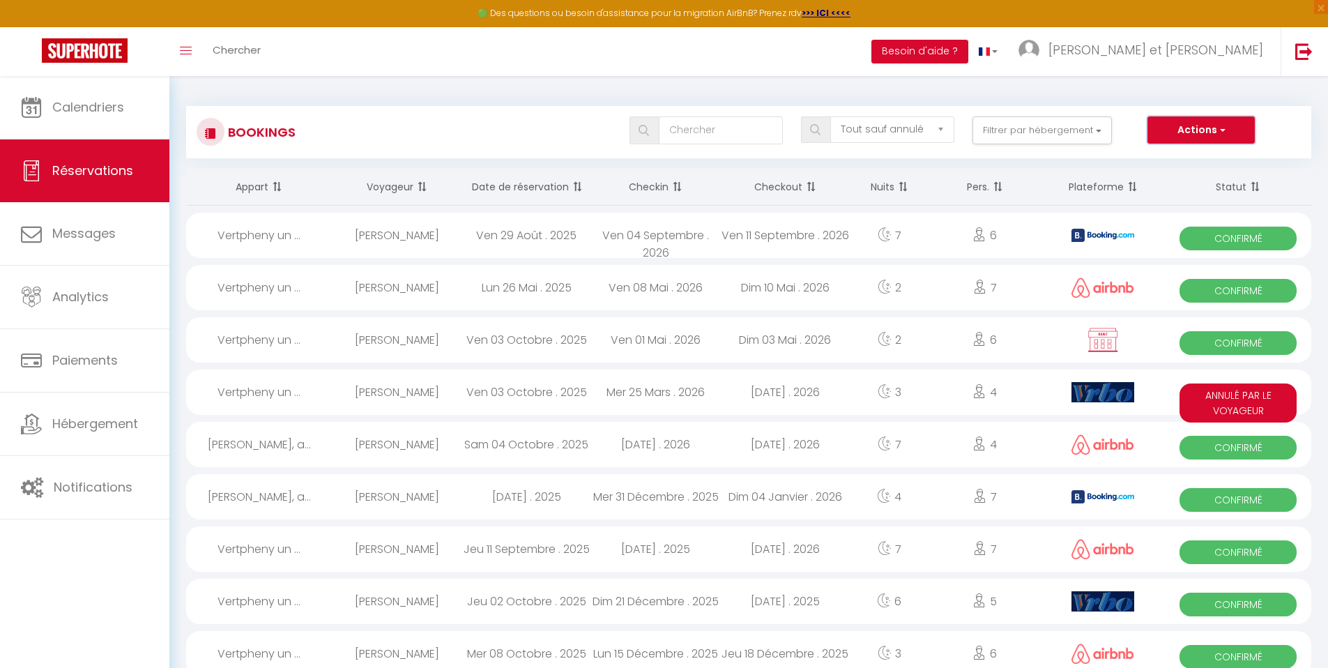
click at [1237, 133] on button "Actions" at bounding box center [1200, 130] width 107 height 28
click at [1201, 153] on link "Nouvelle Réservation" at bounding box center [1179, 160] width 149 height 18
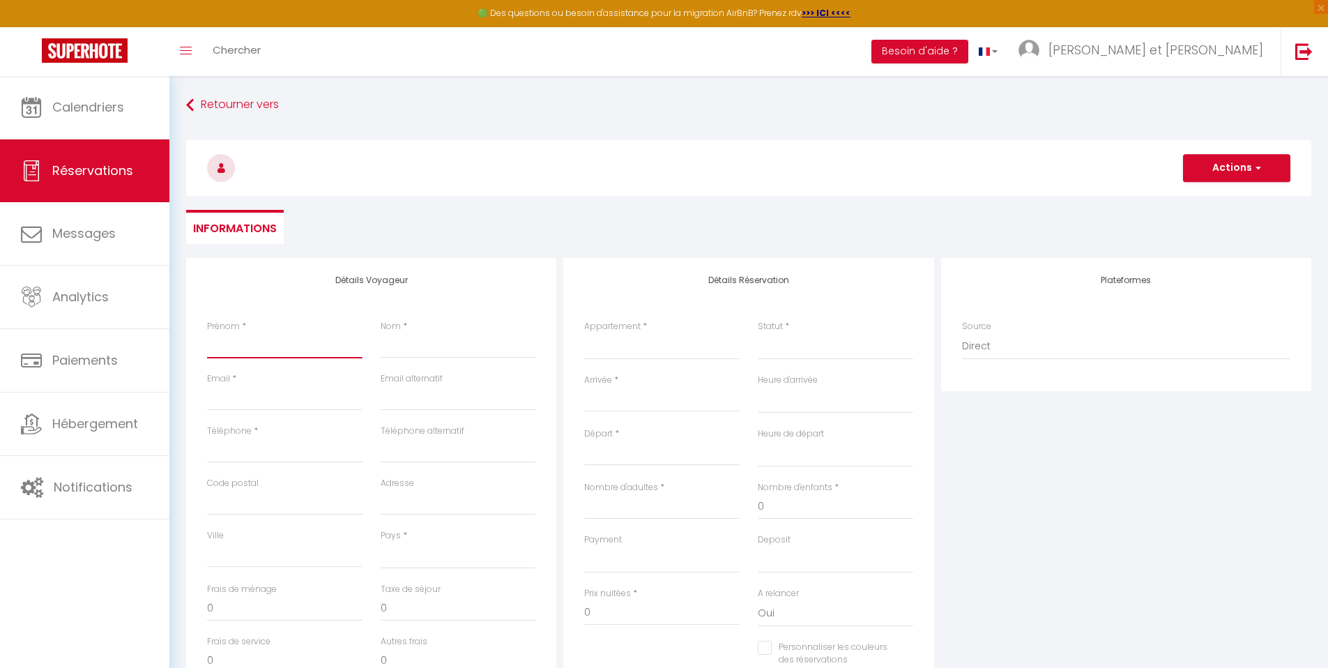
click at [321, 352] on input "Prénom" at bounding box center [284, 345] width 155 height 25
click at [436, 347] on input "Nom" at bounding box center [458, 345] width 155 height 25
click at [330, 408] on input "Email client" at bounding box center [284, 397] width 155 height 25
click at [406, 401] on input "email" at bounding box center [458, 397] width 155 height 25
paste input "[EMAIL_ADDRESS][DOMAIN_NAME]"
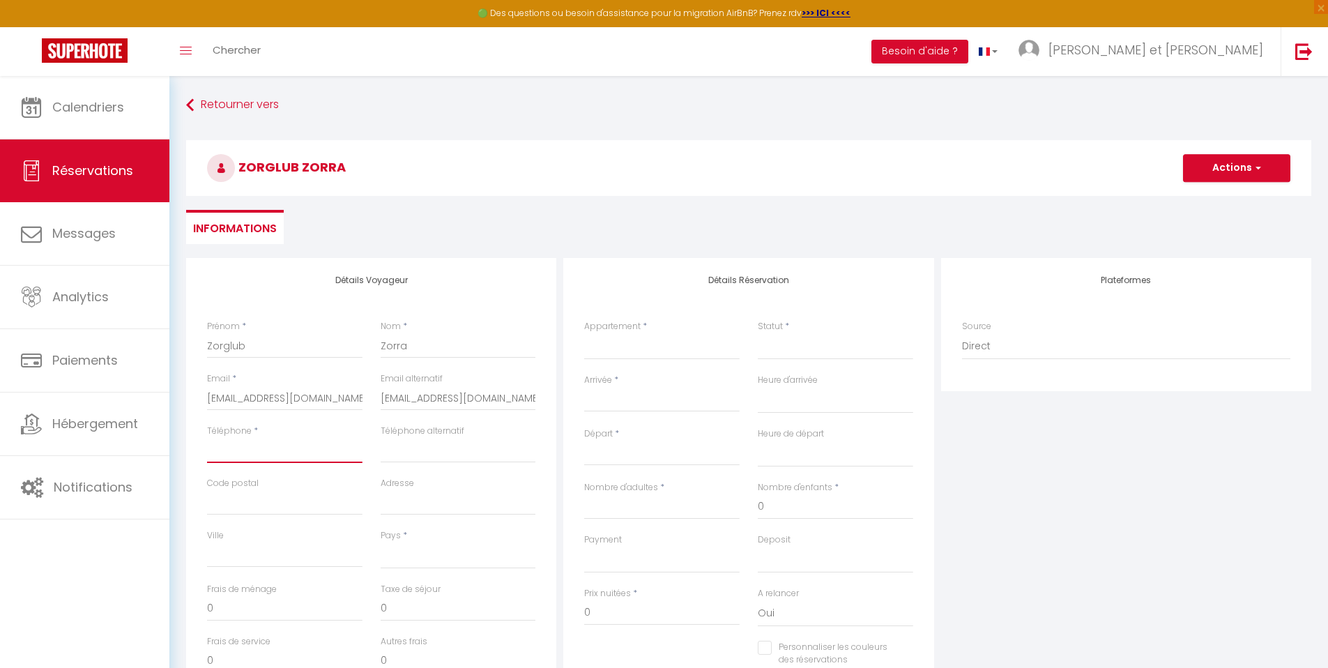
click at [283, 455] on input "Téléphone" at bounding box center [284, 450] width 155 height 25
click at [321, 498] on input "Code postal" at bounding box center [284, 502] width 155 height 25
click at [415, 512] on input "Adresse" at bounding box center [458, 502] width 155 height 25
drag, startPoint x: 424, startPoint y: 506, endPoint x: 360, endPoint y: 496, distance: 64.9
click at [360, 496] on div "Code postal 57900 Adresse zezttz" at bounding box center [371, 503] width 347 height 52
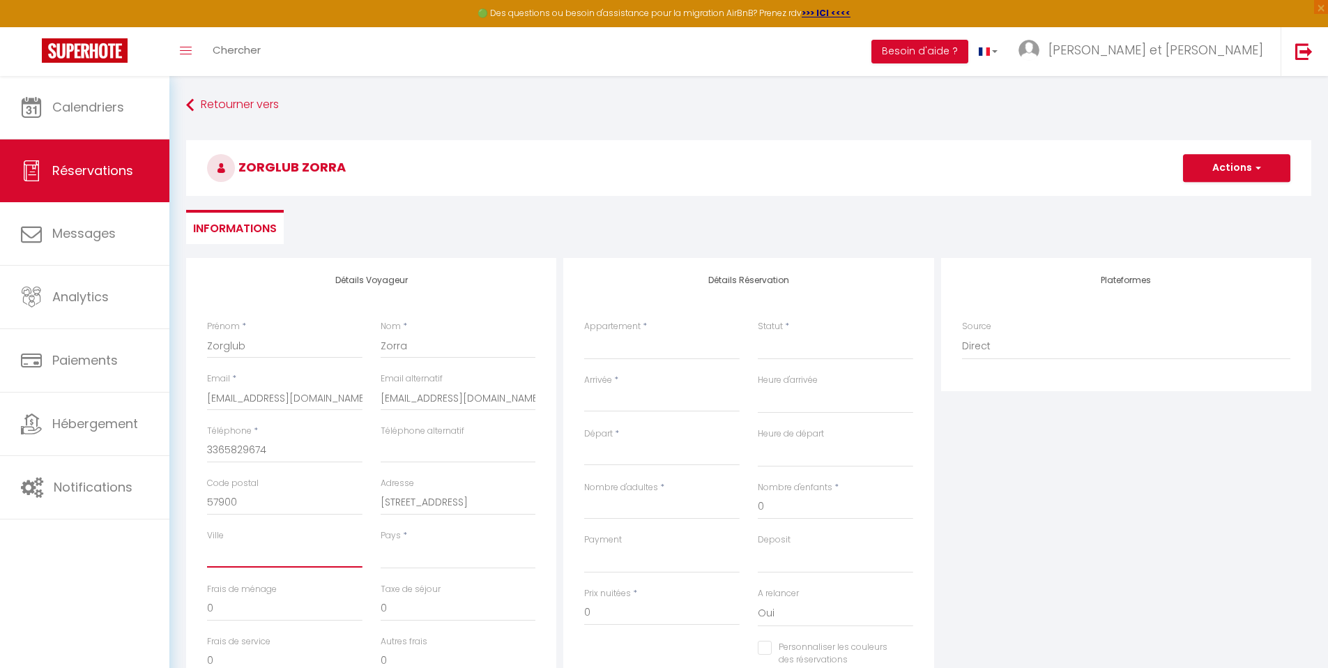
click at [261, 564] on input "Ville" at bounding box center [284, 554] width 155 height 25
click at [479, 563] on select "[GEOGRAPHIC_DATA] [GEOGRAPHIC_DATA] [GEOGRAPHIC_DATA] [GEOGRAPHIC_DATA] [GEOGRA…" at bounding box center [458, 555] width 155 height 26
click at [381, 542] on select "[GEOGRAPHIC_DATA] [GEOGRAPHIC_DATA] [GEOGRAPHIC_DATA] [GEOGRAPHIC_DATA] [GEOGRA…" at bounding box center [458, 555] width 155 height 26
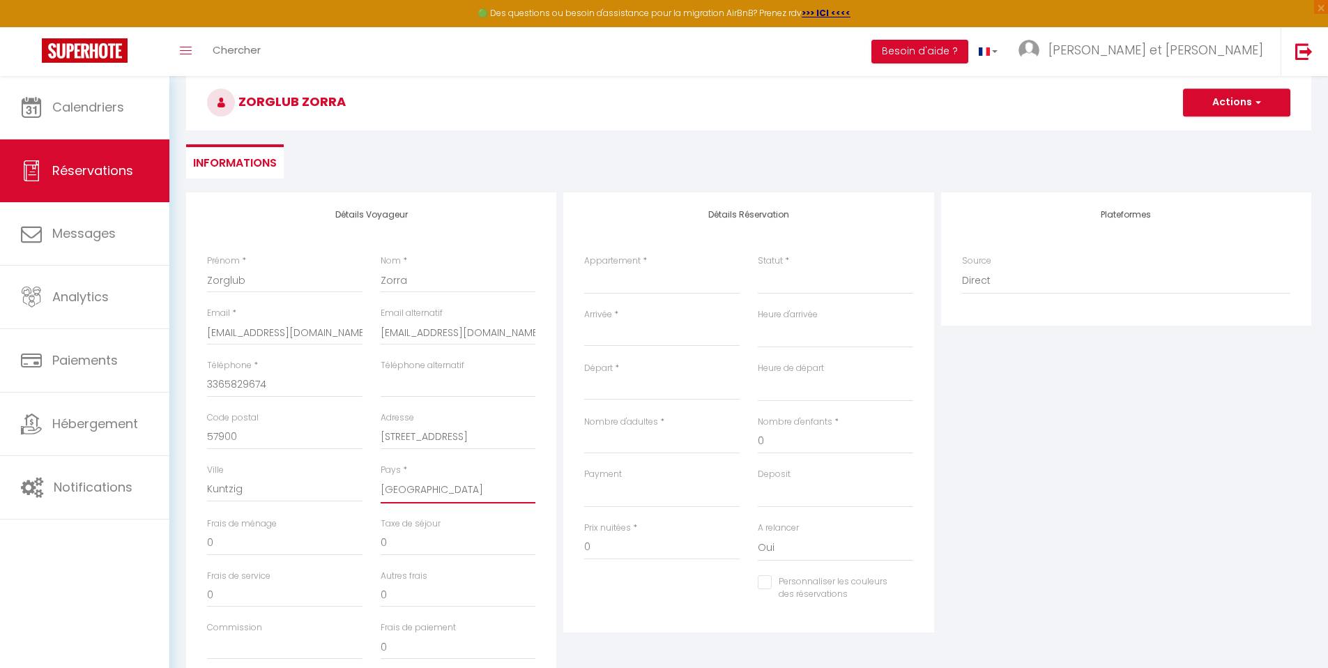
scroll to position [123, 0]
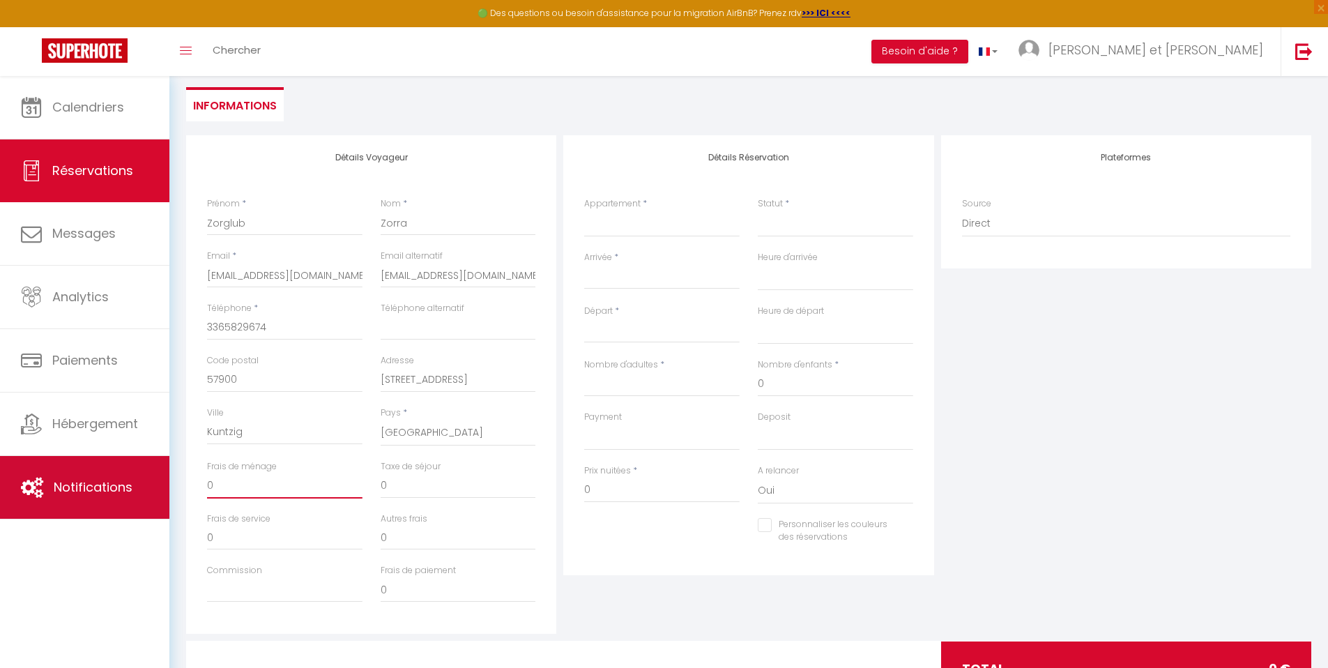
drag, startPoint x: 285, startPoint y: 496, endPoint x: 149, endPoint y: 489, distance: 136.1
click at [149, 489] on div "🟢 Des questions ou besoin d'assistance pour la migration AirBnB? Prenez rdv >>>…" at bounding box center [664, 342] width 1328 height 778
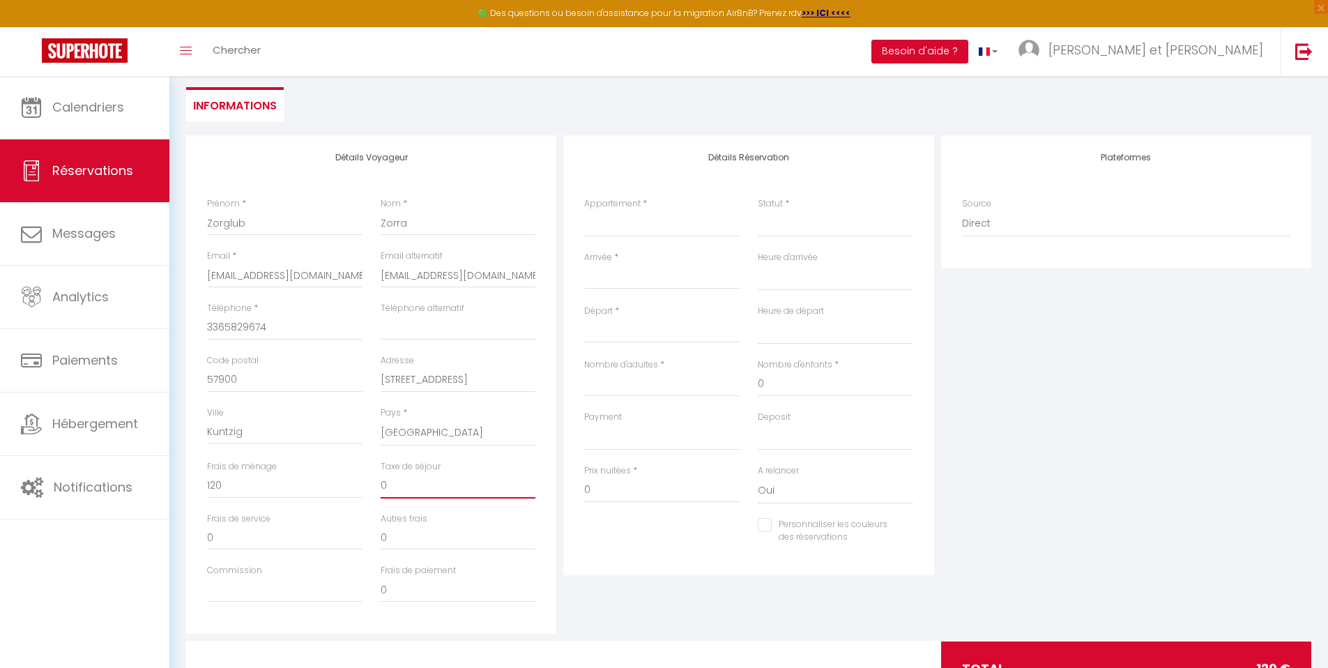
click at [402, 483] on input "0" at bounding box center [458, 485] width 155 height 25
click at [649, 217] on select "La Parenthèse Chez Mulli, au calme dans un cocon de verdure Vertpheny un chalet…" at bounding box center [661, 223] width 155 height 26
click at [584, 210] on select "La Parenthèse Chez Mulli, au calme dans un cocon de verdure Vertpheny un chalet…" at bounding box center [661, 223] width 155 height 26
click at [800, 232] on select "Confirmé Non Confirmé [PERSON_NAME] par le voyageur No Show Request" at bounding box center [835, 223] width 155 height 26
click at [758, 210] on select "Confirmé Non Confirmé [PERSON_NAME] par le voyageur No Show Request" at bounding box center [835, 223] width 155 height 26
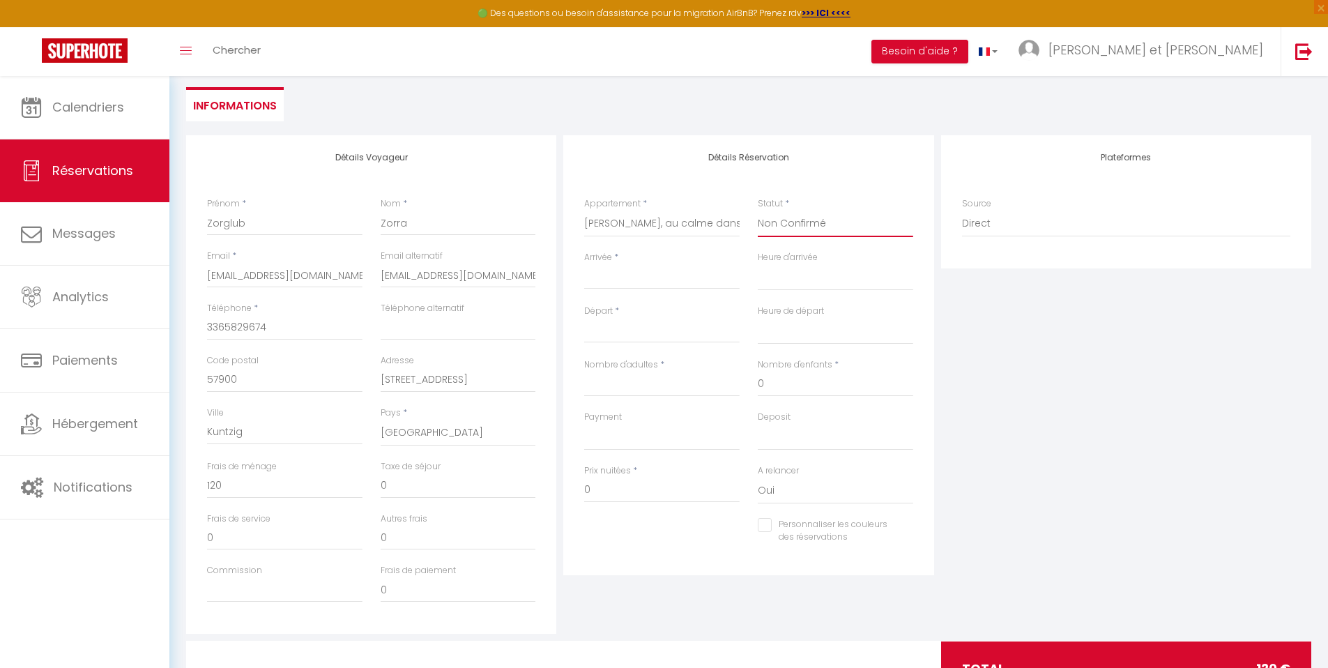
click at [801, 229] on select "Confirmé Non Confirmé [PERSON_NAME] par le voyageur No Show Request" at bounding box center [835, 223] width 155 height 26
click at [758, 210] on select "Confirmé Non Confirmé [PERSON_NAME] par le voyageur No Show Request" at bounding box center [835, 223] width 155 height 26
click at [654, 281] on input "Arrivée" at bounding box center [661, 278] width 155 height 18
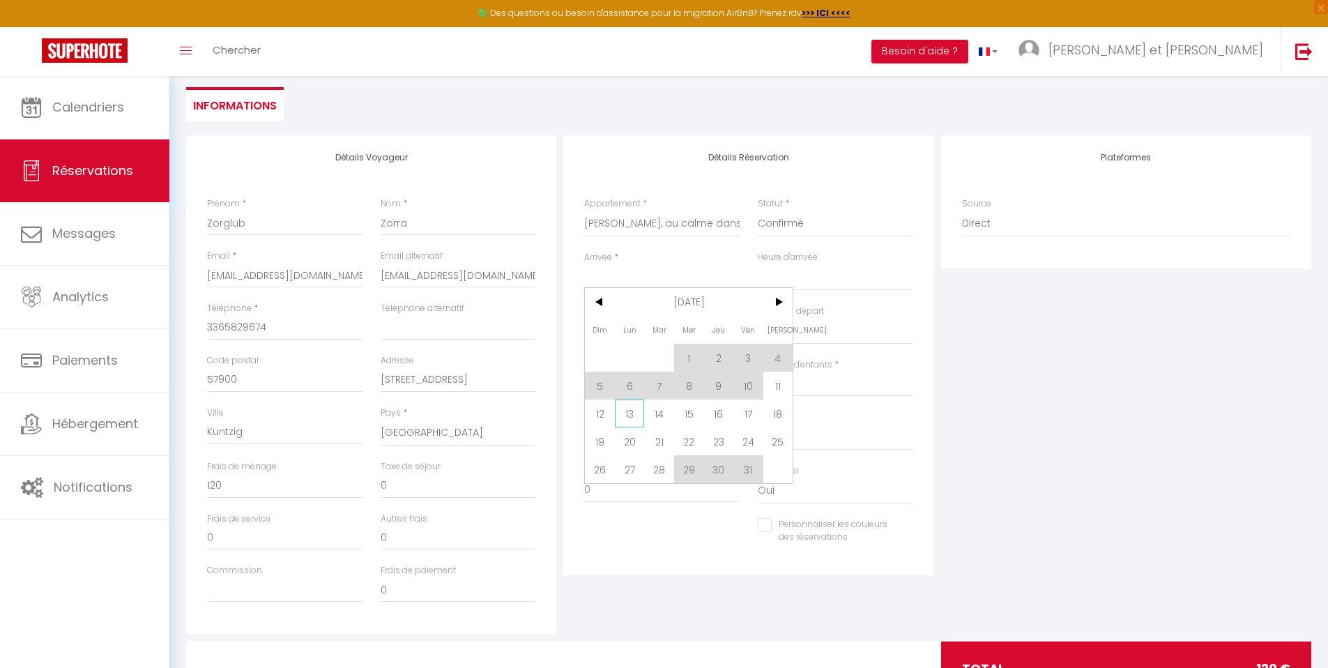
click at [633, 414] on span "13" at bounding box center [630, 413] width 30 height 28
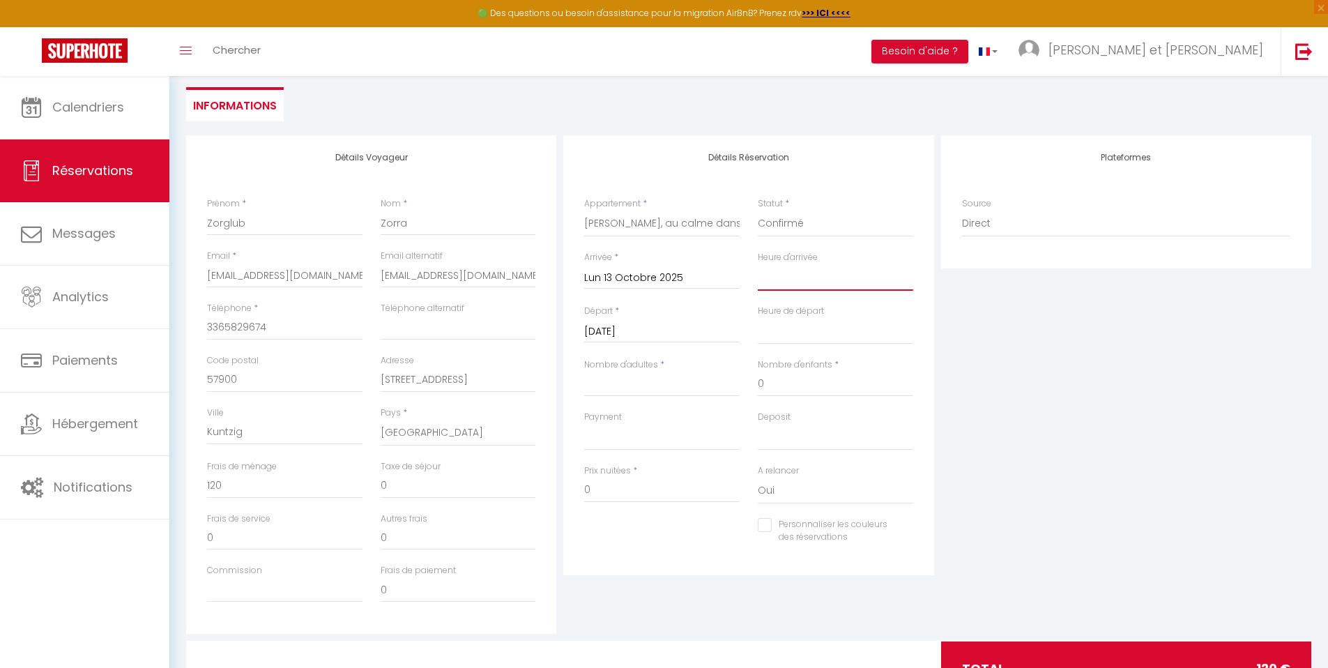
click at [838, 279] on select "00:00 00:30 01:00 01:30 02:00 02:30 03:00 03:30 04:00 04:30 05:00 05:30 06:00 0…" at bounding box center [835, 277] width 155 height 26
click at [758, 264] on select "00:00 00:30 01:00 01:30 02:00 02:30 03:00 03:30 04:00 04:30 05:00 05:30 06:00 0…" at bounding box center [835, 277] width 155 height 26
click at [650, 383] on input "Nombre d'adultes" at bounding box center [661, 384] width 155 height 25
drag, startPoint x: 804, startPoint y: 386, endPoint x: 703, endPoint y: 378, distance: 100.7
click at [703, 378] on div "Nombre d'adultes * 5 Nombre d'enfants * 0" at bounding box center [748, 384] width 347 height 52
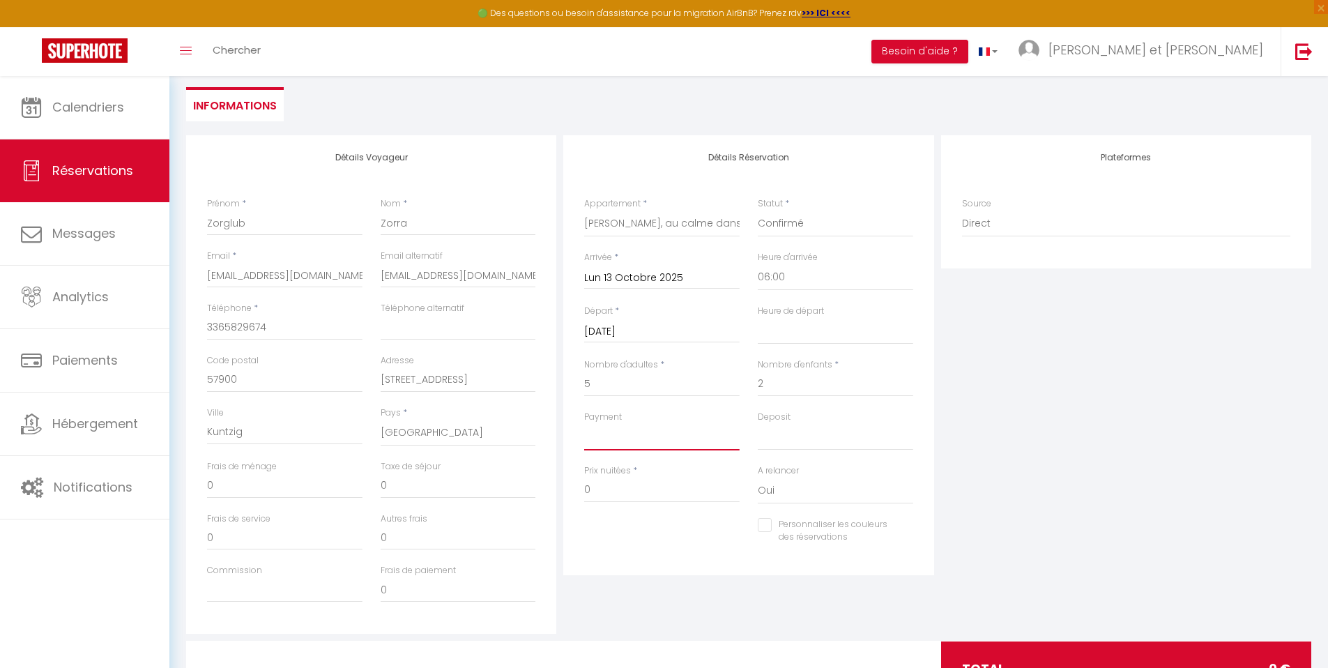
click at [675, 445] on select "OK KO" at bounding box center [661, 437] width 155 height 26
click at [584, 424] on select "OK KO" at bounding box center [661, 437] width 155 height 26
click at [782, 445] on select "OK KO" at bounding box center [835, 437] width 155 height 26
click at [758, 424] on select "OK KO" at bounding box center [835, 437] width 155 height 26
click at [668, 495] on input "0" at bounding box center [661, 489] width 155 height 25
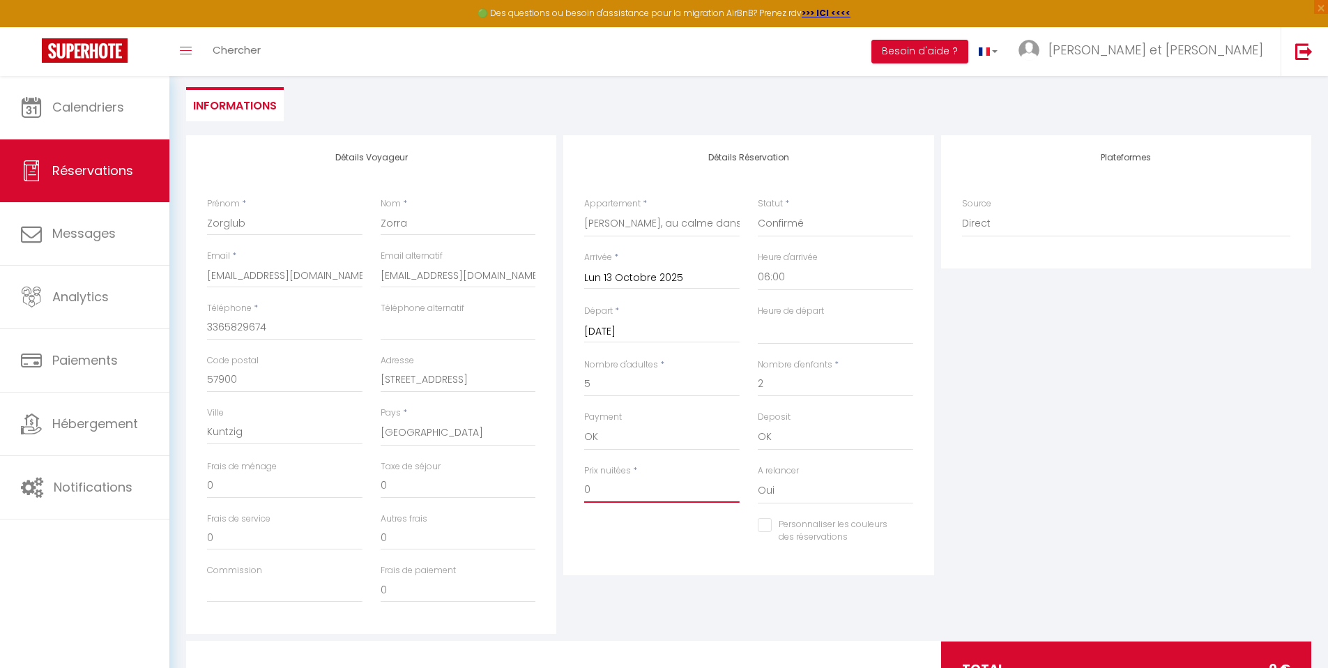
drag, startPoint x: 614, startPoint y: 489, endPoint x: 528, endPoint y: 489, distance: 86.4
click at [528, 489] on div "Détails Voyageur Prénom * Zorglub Nom * Zorra Email * [EMAIL_ADDRESS][DOMAIN_NA…" at bounding box center [749, 384] width 1132 height 498
click at [834, 483] on select "Oui Non" at bounding box center [835, 490] width 155 height 26
click at [758, 477] on select "Oui Non" at bounding box center [835, 490] width 155 height 26
click at [1069, 225] on select "Direct [DOMAIN_NAME] [DOMAIN_NAME] Chalet montagne Expedia Gite de [GEOGRAPHIC_…" at bounding box center [1126, 223] width 328 height 26
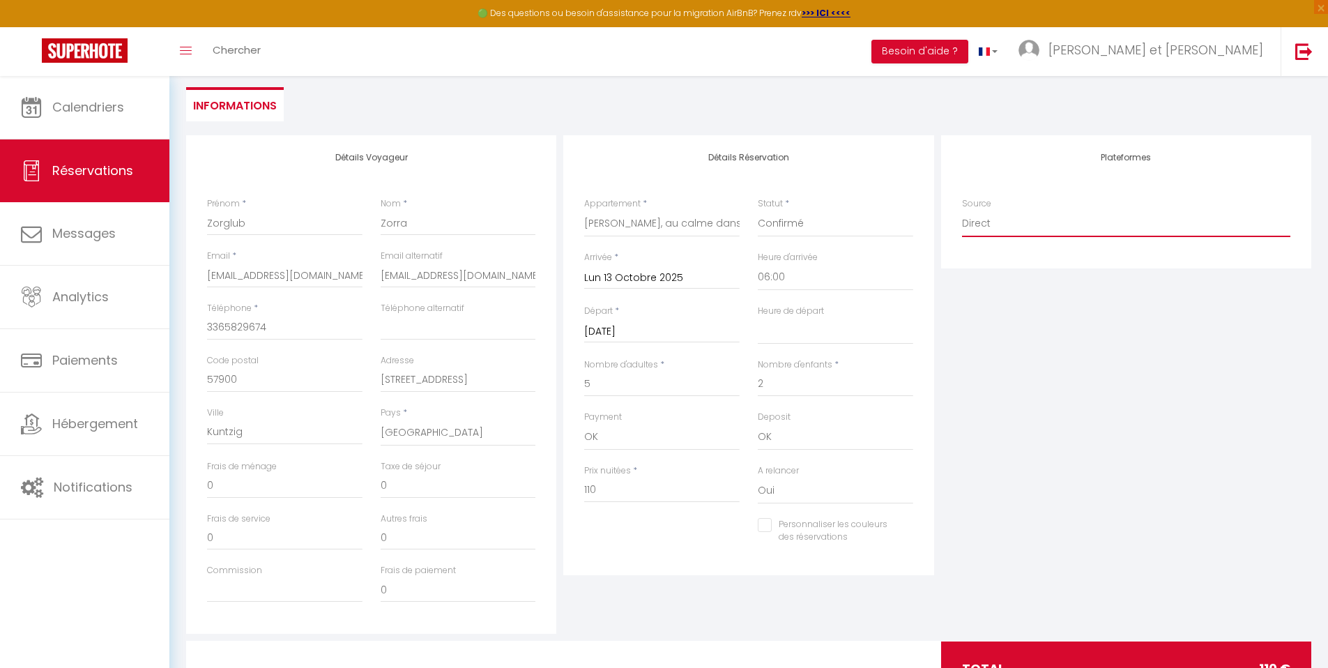
click at [962, 210] on select "Direct [DOMAIN_NAME] [DOMAIN_NAME] Chalet montagne Expedia Gite de [GEOGRAPHIC_…" at bounding box center [1126, 223] width 328 height 26
click at [1069, 225] on select "Direct [DOMAIN_NAME] [DOMAIN_NAME] Chalet montagne Expedia Gite de [GEOGRAPHIC_…" at bounding box center [1126, 223] width 328 height 26
click at [962, 210] on select "Direct [DOMAIN_NAME] [DOMAIN_NAME] Chalet montagne Expedia Gite de [GEOGRAPHIC_…" at bounding box center [1126, 223] width 328 height 26
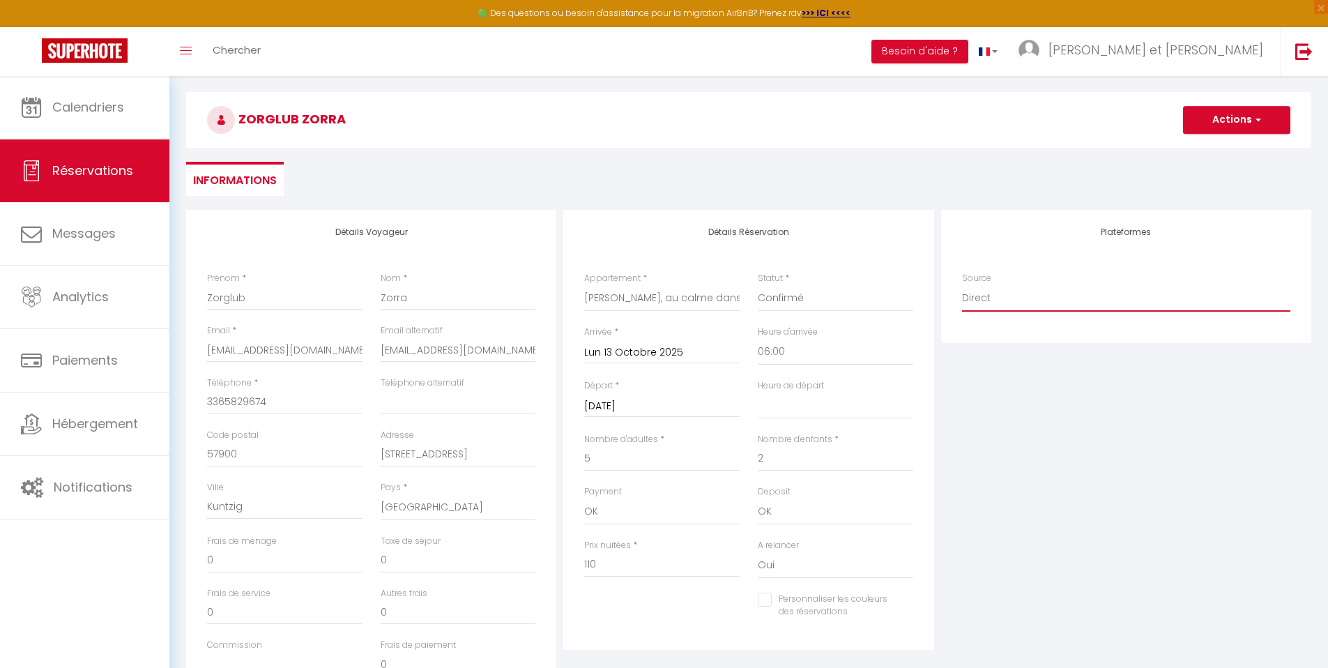
scroll to position [0, 0]
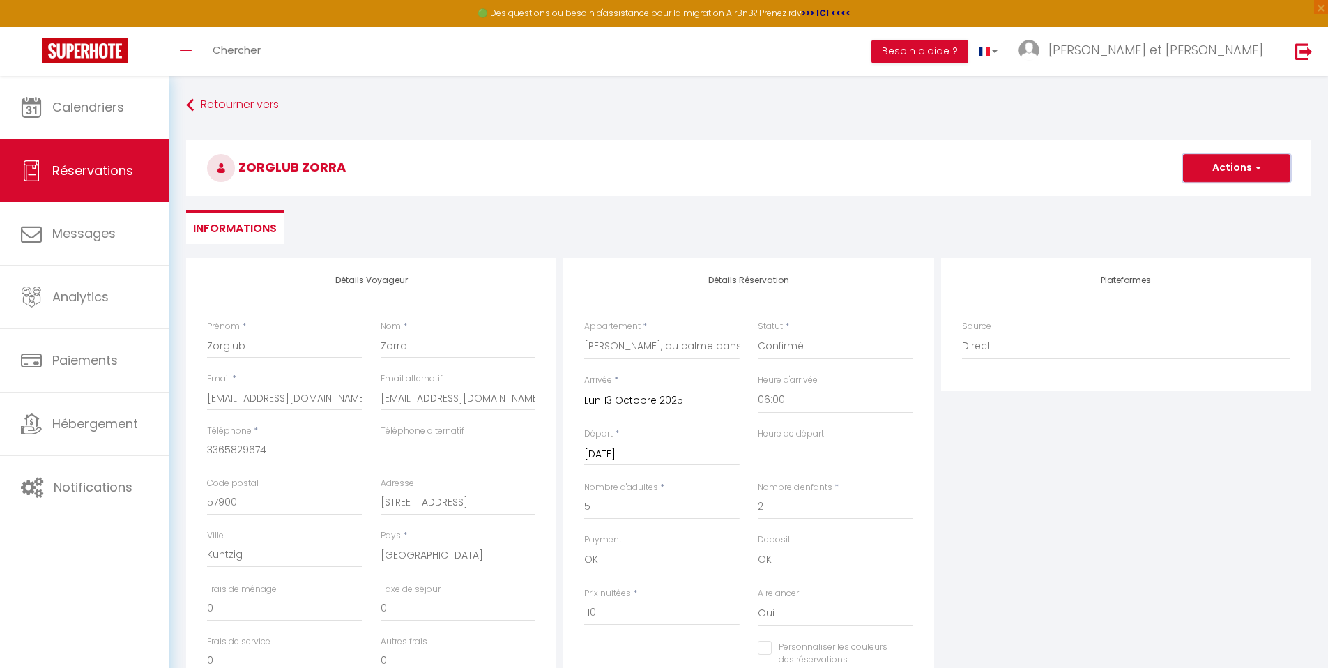
click at [1243, 172] on button "Actions" at bounding box center [1236, 168] width 107 height 28
click at [1225, 195] on link "Enregistrer" at bounding box center [1222, 199] width 110 height 18
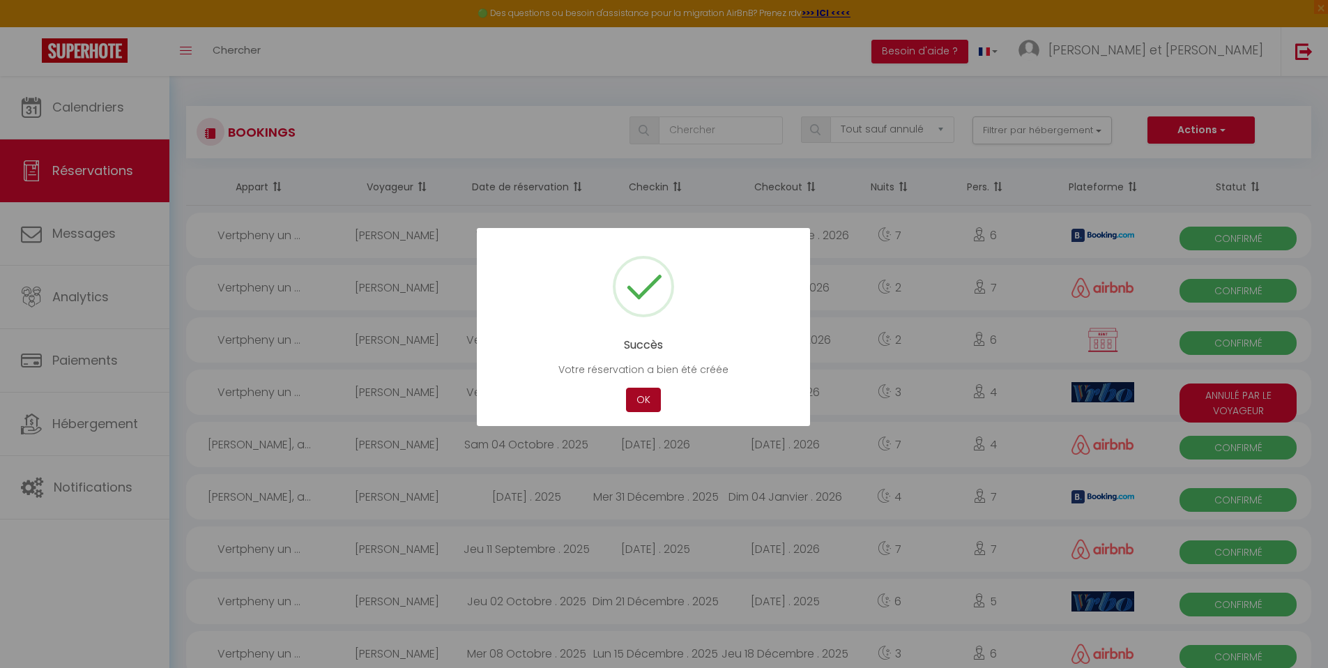
click at [648, 392] on button "OK" at bounding box center [643, 400] width 35 height 24
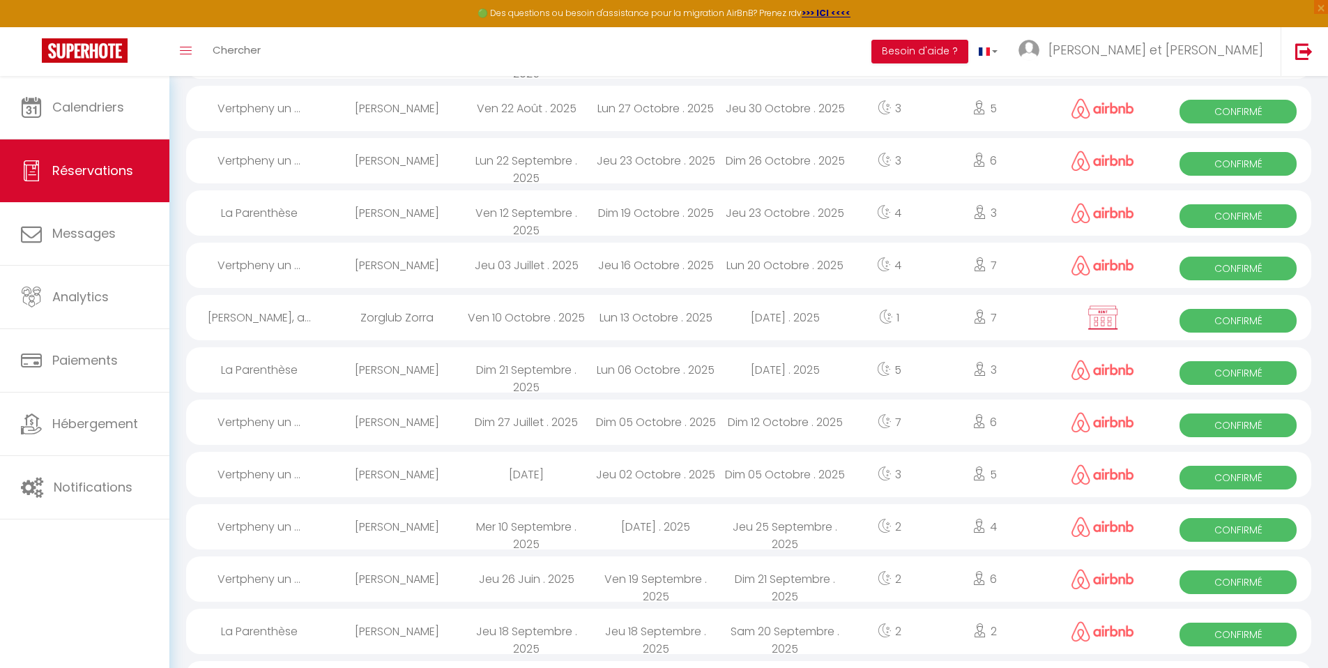
scroll to position [781, 0]
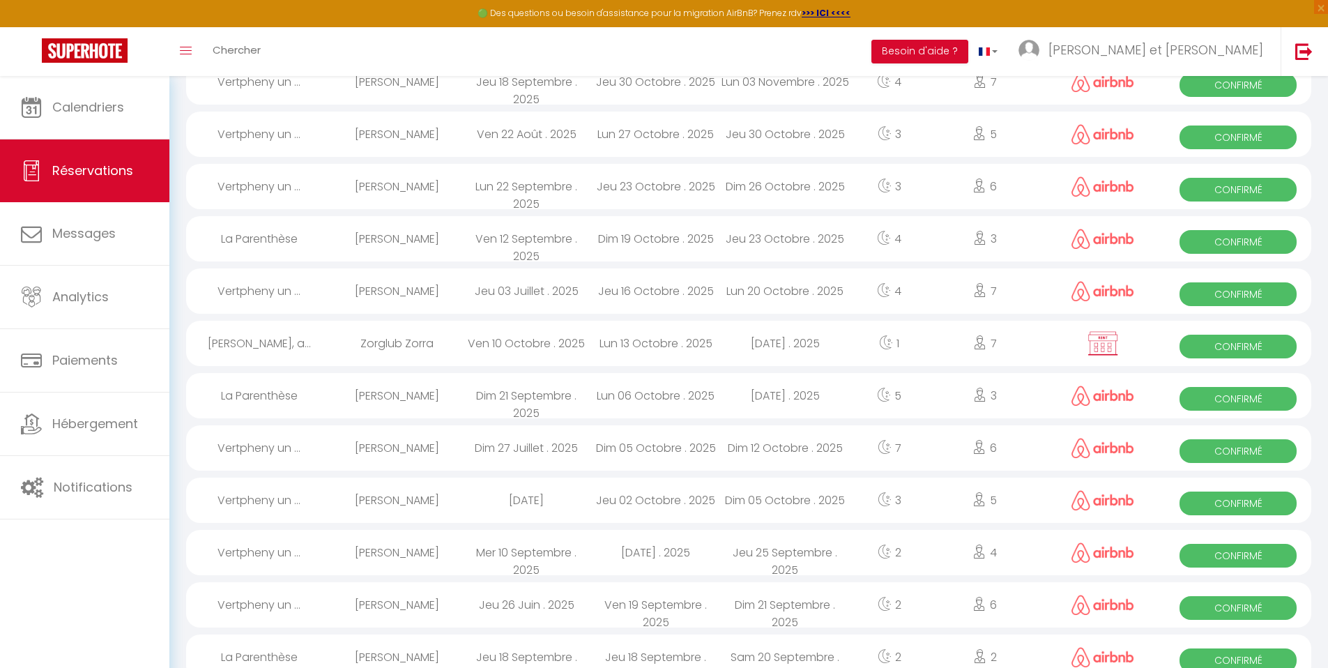
click at [783, 351] on div "[DATE] . 2025" at bounding box center [786, 343] width 130 height 45
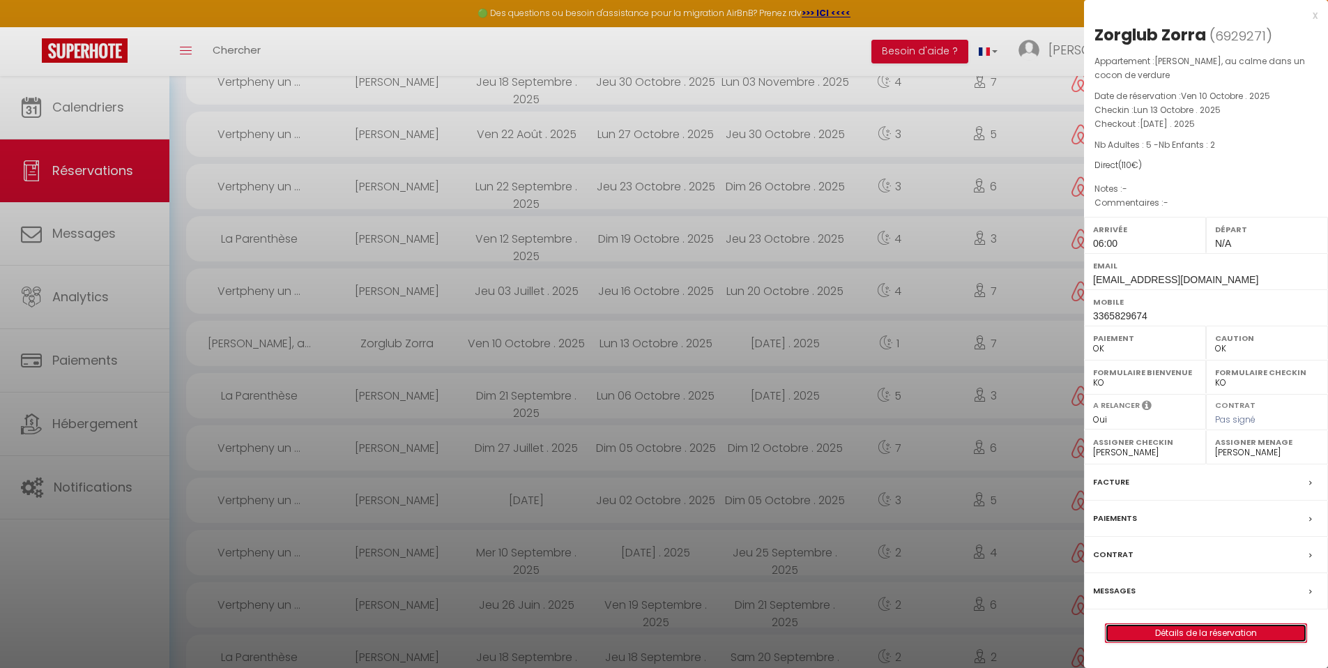
click at [1217, 636] on link "Détails de la réservation" at bounding box center [1205, 633] width 201 height 18
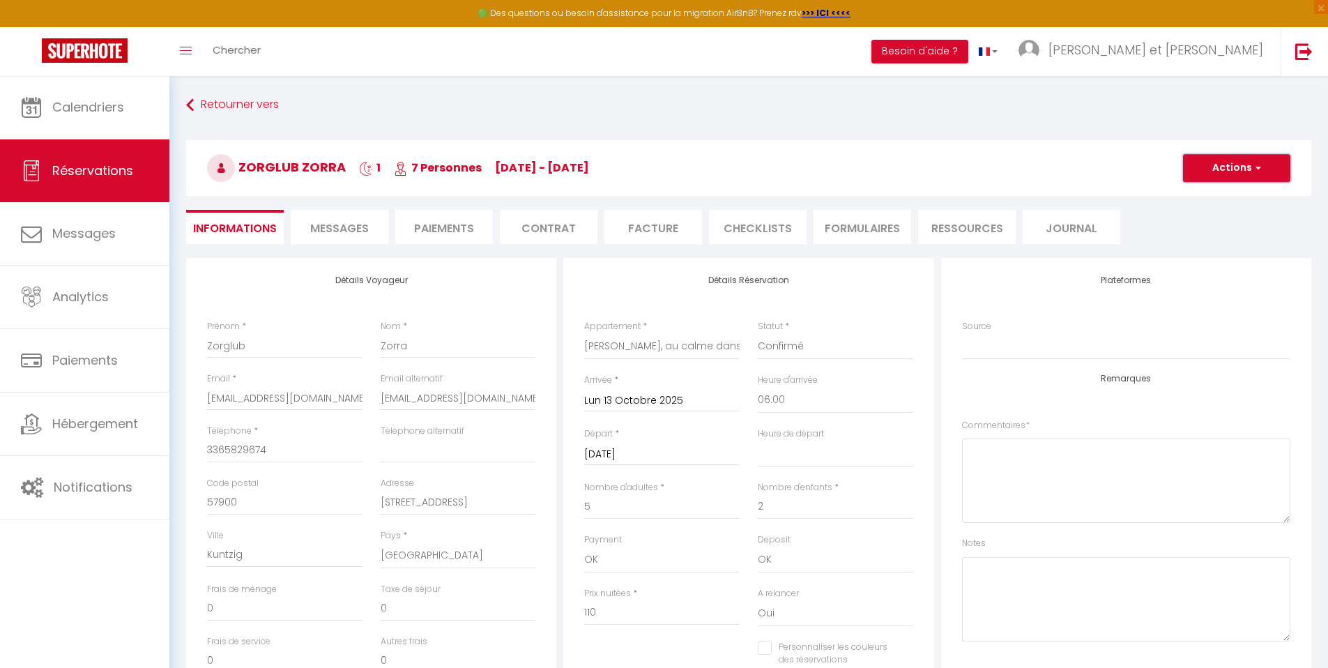
click at [1246, 171] on button "Actions" at bounding box center [1236, 168] width 107 height 28
click at [1204, 232] on link "Supprimer" at bounding box center [1222, 235] width 110 height 18
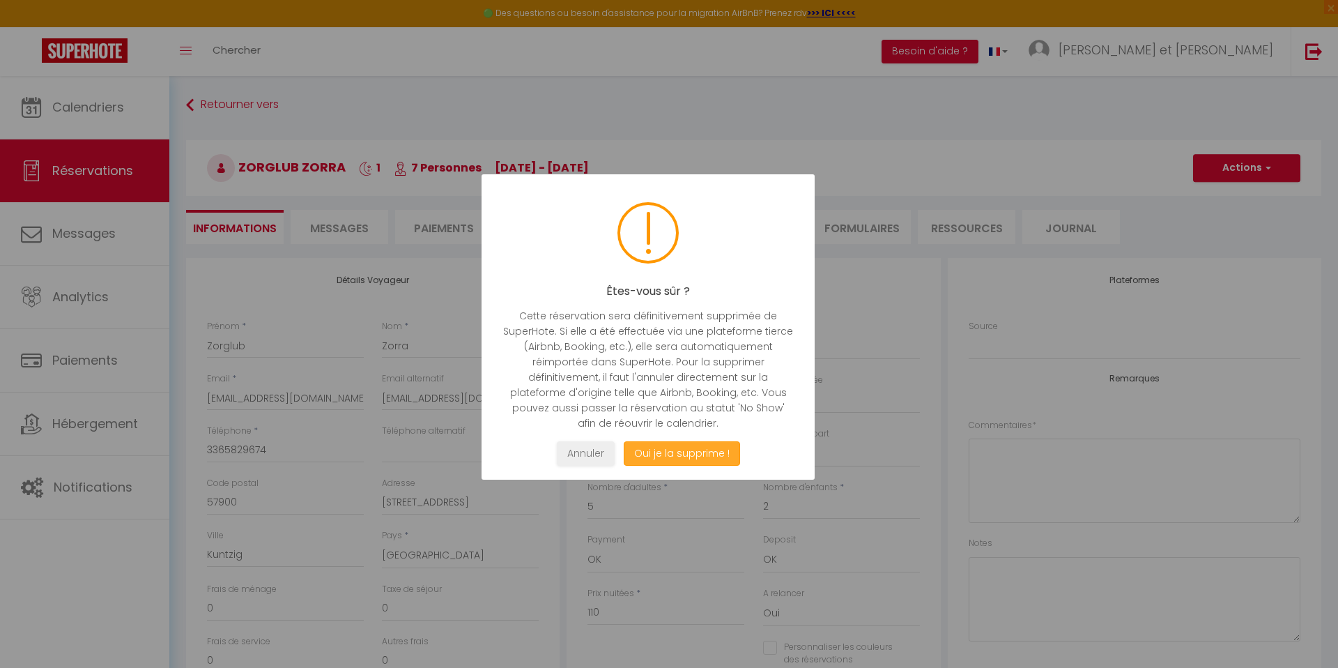
click at [676, 453] on button "Oui je la supprime !" at bounding box center [682, 453] width 116 height 24
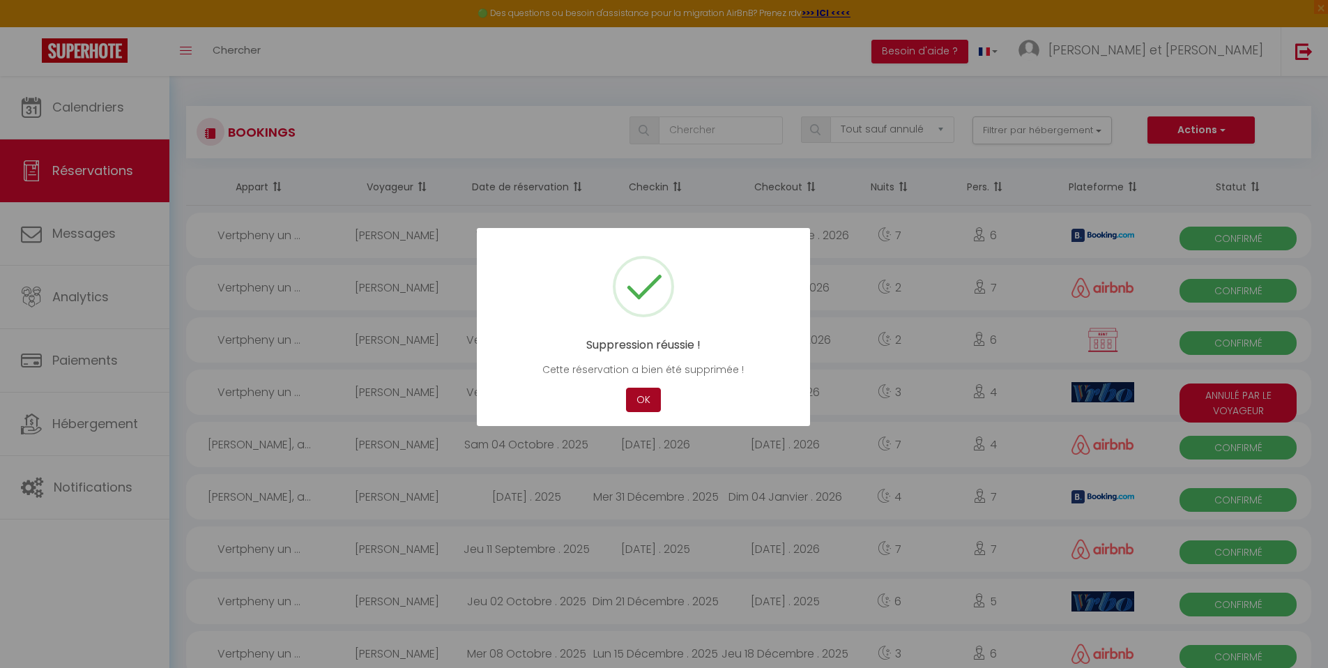
click at [638, 395] on button "OK" at bounding box center [643, 400] width 35 height 24
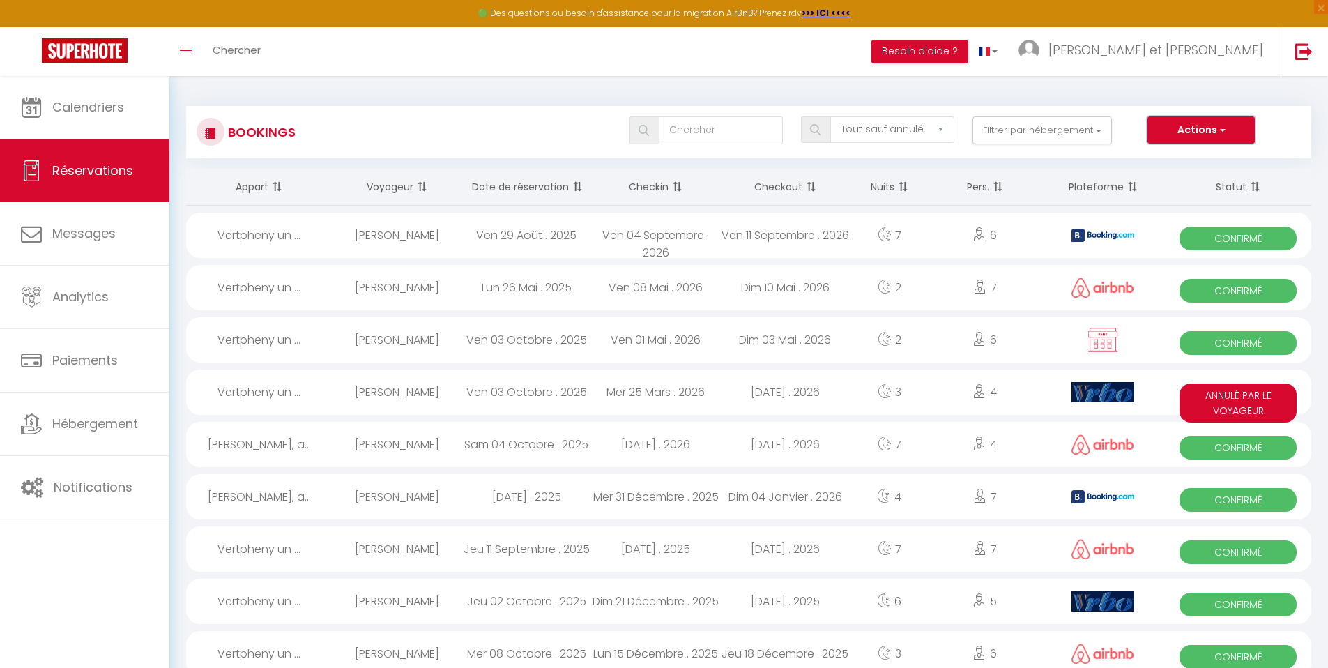
click at [1211, 139] on button "Actions" at bounding box center [1200, 130] width 107 height 28
click at [1183, 155] on link "Nouvelle Réservation" at bounding box center [1179, 160] width 149 height 18
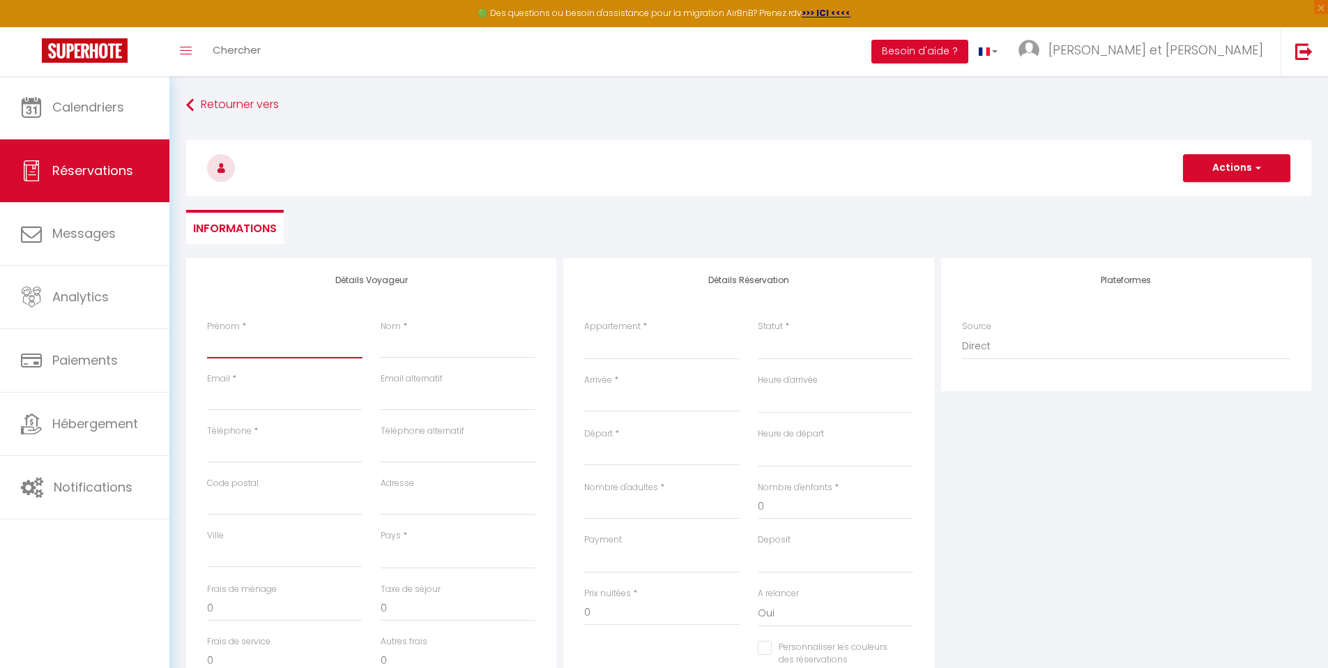
click at [259, 351] on input "Prénom" at bounding box center [284, 345] width 155 height 25
click at [442, 358] on div "Nom *" at bounding box center [459, 346] width 174 height 52
click at [444, 353] on input "Nom" at bounding box center [458, 345] width 155 height 25
click at [328, 399] on input "Email client" at bounding box center [284, 397] width 155 height 25
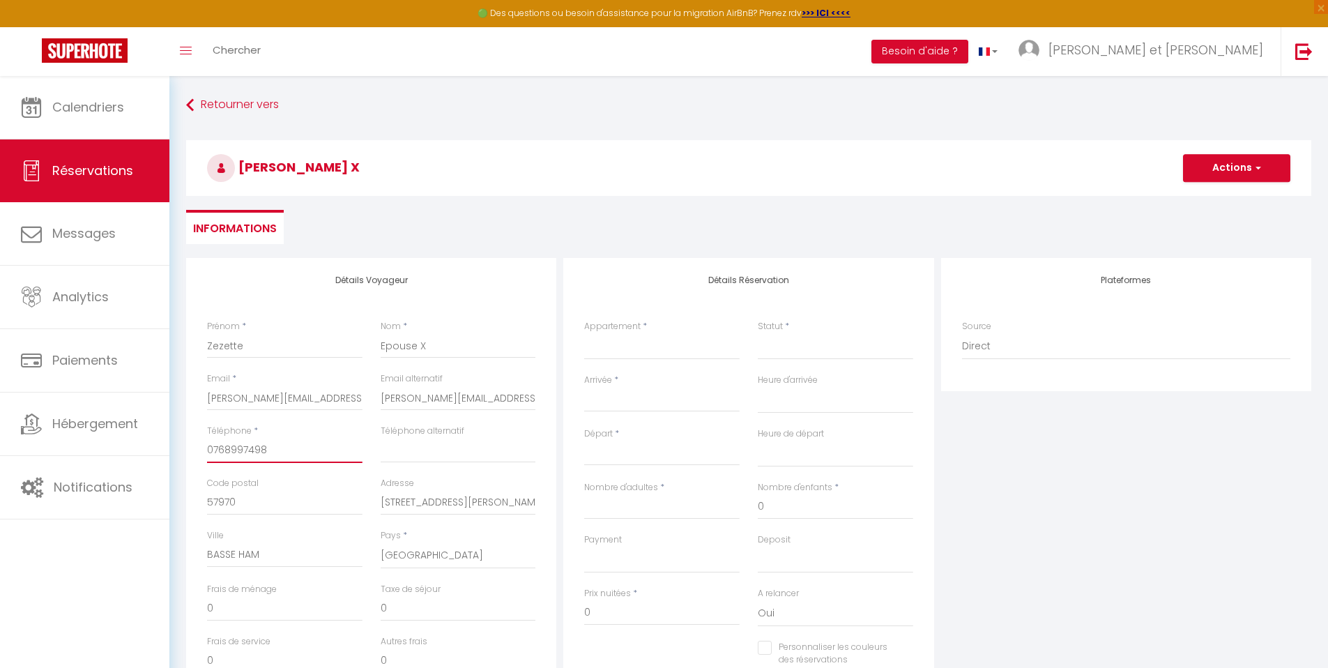
click at [286, 454] on input "0768997498" at bounding box center [284, 450] width 155 height 25
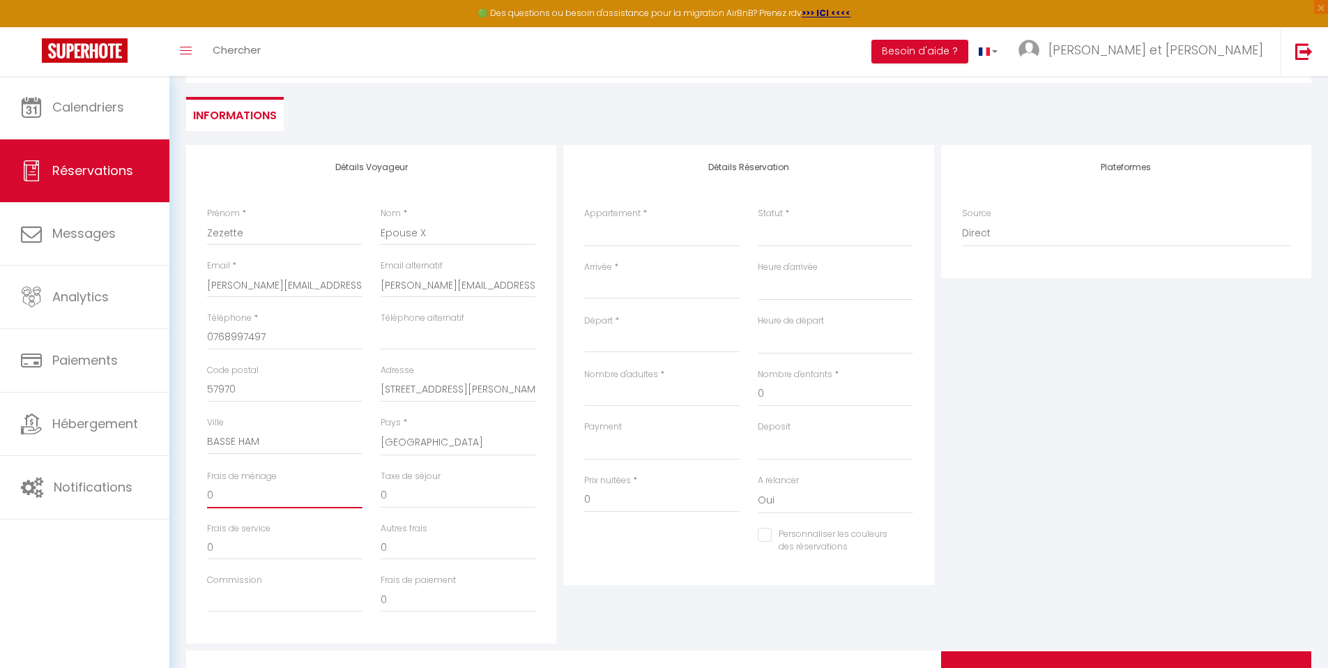
drag, startPoint x: 273, startPoint y: 501, endPoint x: 194, endPoint y: 500, distance: 78.1
click at [194, 500] on div "Détails Voyageur Prénom * [PERSON_NAME] * Epouse X Email * [PERSON_NAME][EMAIL_…" at bounding box center [371, 394] width 370 height 498
drag, startPoint x: 415, startPoint y: 497, endPoint x: 376, endPoint y: 496, distance: 39.0
click at [376, 496] on div "Taxe de séjour 0" at bounding box center [459, 496] width 174 height 52
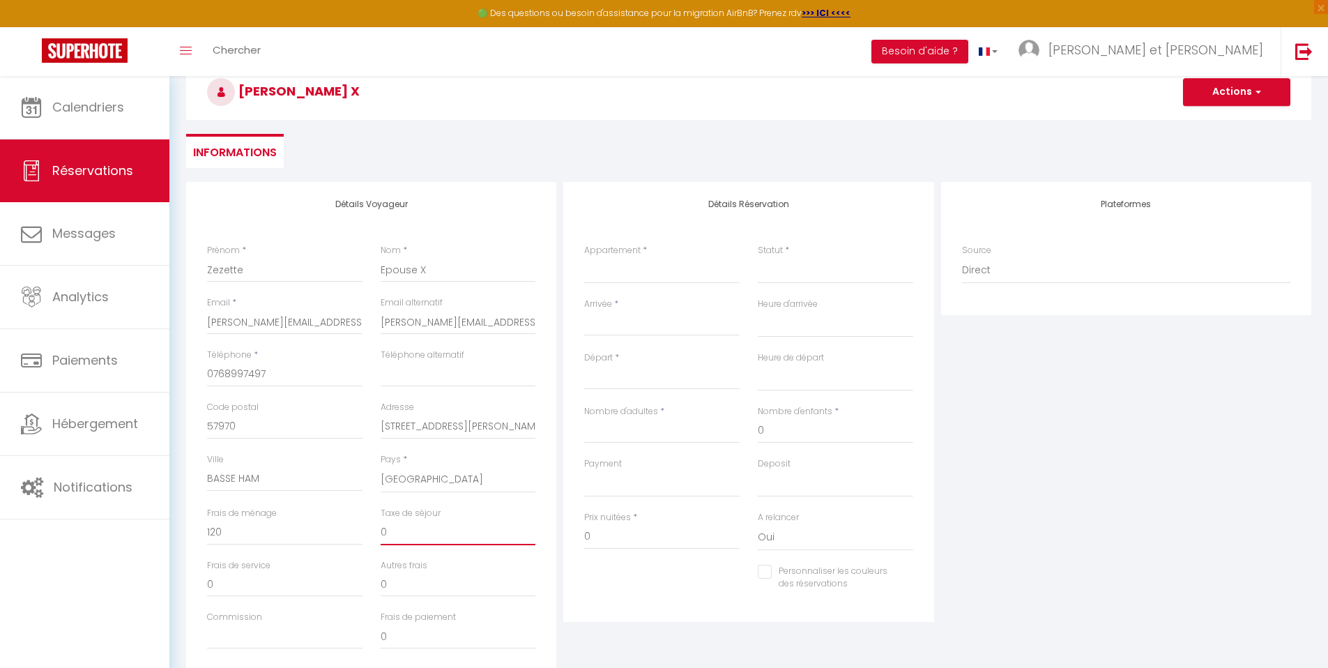
scroll to position [0, 0]
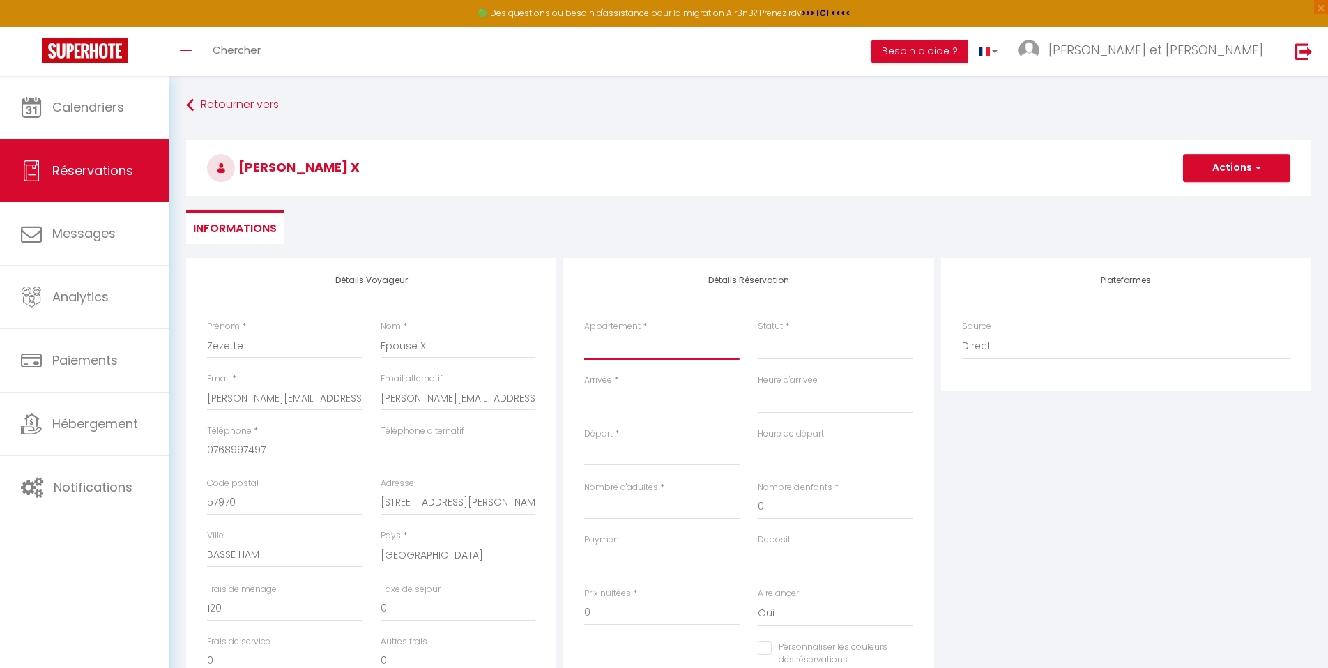
click at [669, 348] on select "La Parenthèse Chez Mulli, au calme dans un cocon de verdure Vertpheny un chalet…" at bounding box center [661, 346] width 155 height 26
click at [584, 333] on select "La Parenthèse Chez Mulli, au calme dans un cocon de verdure Vertpheny un chalet…" at bounding box center [661, 346] width 155 height 26
click at [813, 352] on select "Confirmé Non Confirmé [PERSON_NAME] par le voyageur No Show Request" at bounding box center [835, 346] width 155 height 26
click at [758, 333] on select "Confirmé Non Confirmé [PERSON_NAME] par le voyageur No Show Request" at bounding box center [835, 346] width 155 height 26
click at [671, 399] on input "Arrivée" at bounding box center [661, 401] width 155 height 18
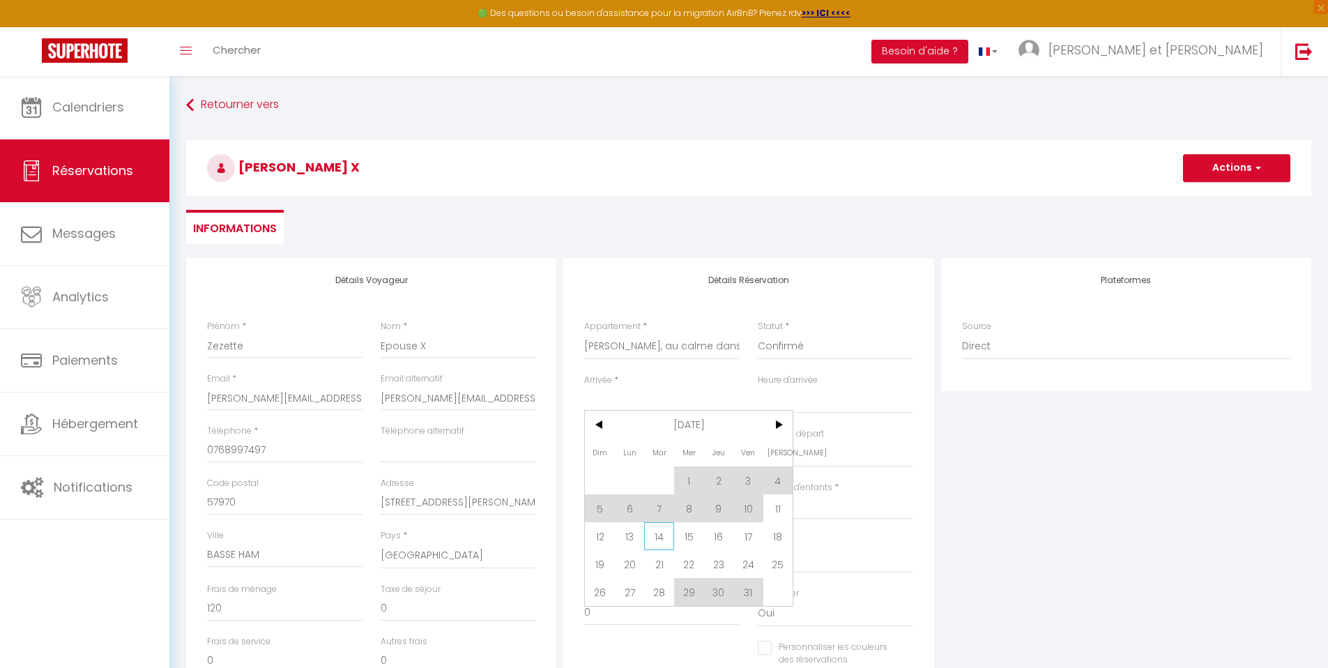
click at [660, 542] on span "14" at bounding box center [659, 536] width 30 height 28
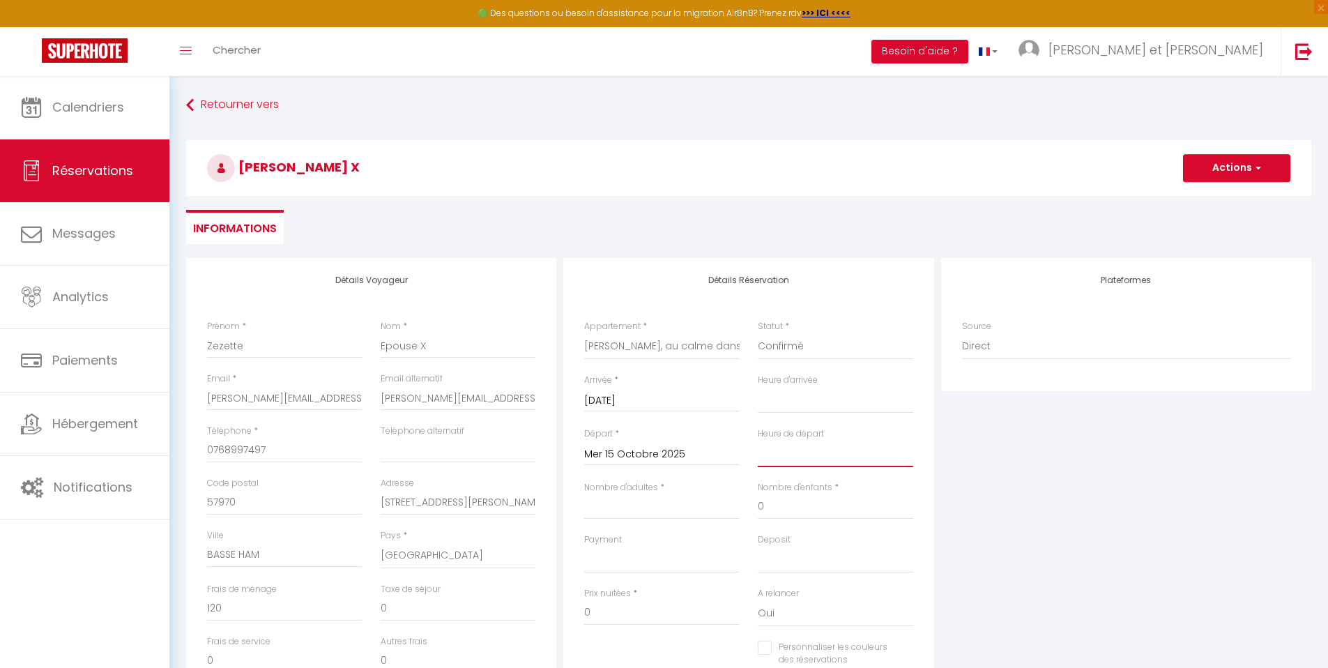
click at [800, 454] on select "00:00 00:30 01:00 01:30 02:00 02:30 03:00 03:30 04:00 04:30 05:00 05:30 06:00 0…" at bounding box center [835, 454] width 155 height 26
click at [758, 441] on select "00:00 00:30 01:00 01:30 02:00 02:30 03:00 03:30 04:00 04:30 05:00 05:30 06:00 0…" at bounding box center [835, 454] width 155 height 26
click at [654, 508] on input "Nombre d'adultes" at bounding box center [661, 506] width 155 height 25
click at [797, 506] on input "0" at bounding box center [835, 506] width 155 height 25
click at [797, 507] on input "0" at bounding box center [835, 506] width 155 height 25
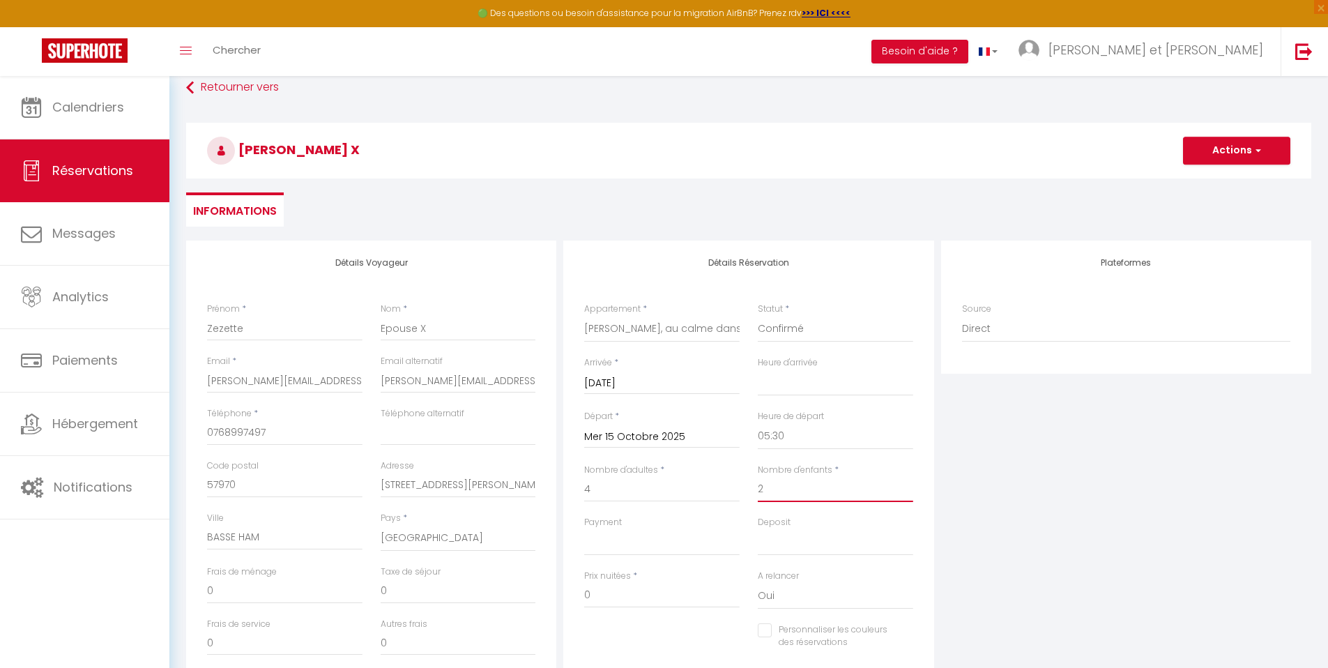
scroll to position [26, 0]
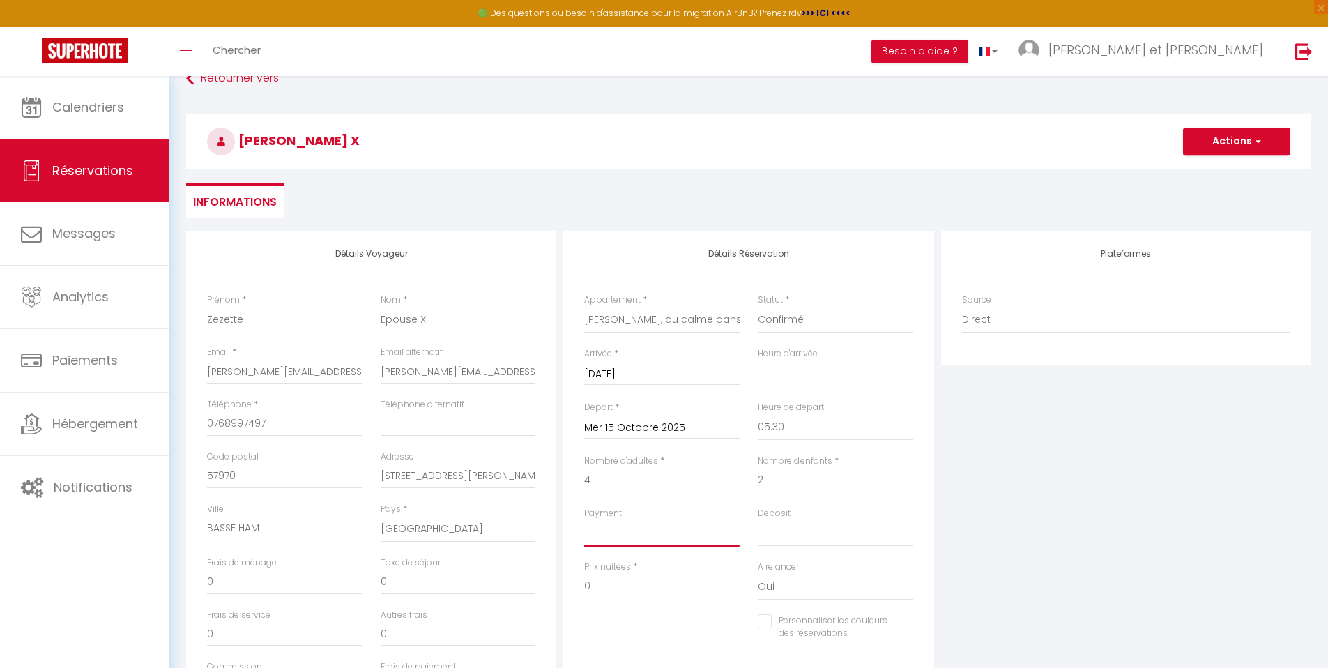
click at [665, 542] on select "OK KO" at bounding box center [661, 533] width 155 height 26
click at [584, 520] on select "OK KO" at bounding box center [661, 533] width 155 height 26
click at [785, 539] on select "OK KO" at bounding box center [835, 533] width 155 height 26
click at [758, 520] on select "OK KO" at bounding box center [835, 533] width 155 height 26
click at [665, 583] on input "0" at bounding box center [661, 586] width 155 height 25
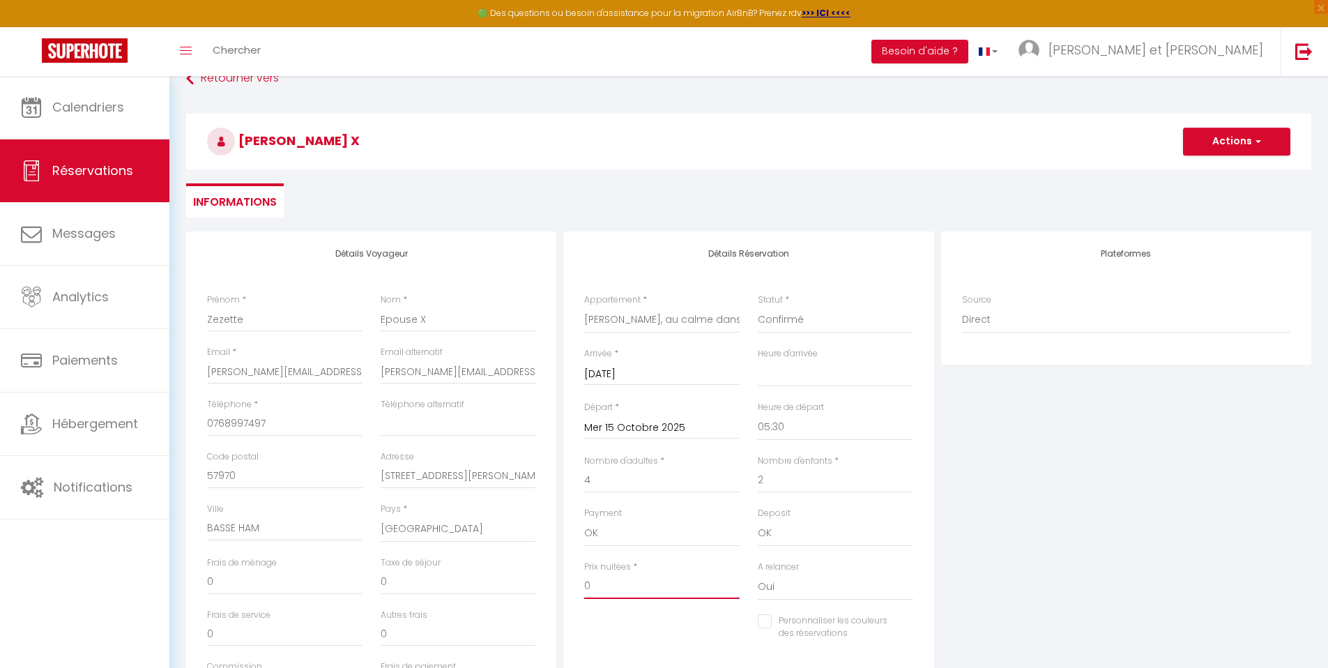
click at [664, 582] on input "0" at bounding box center [661, 586] width 155 height 25
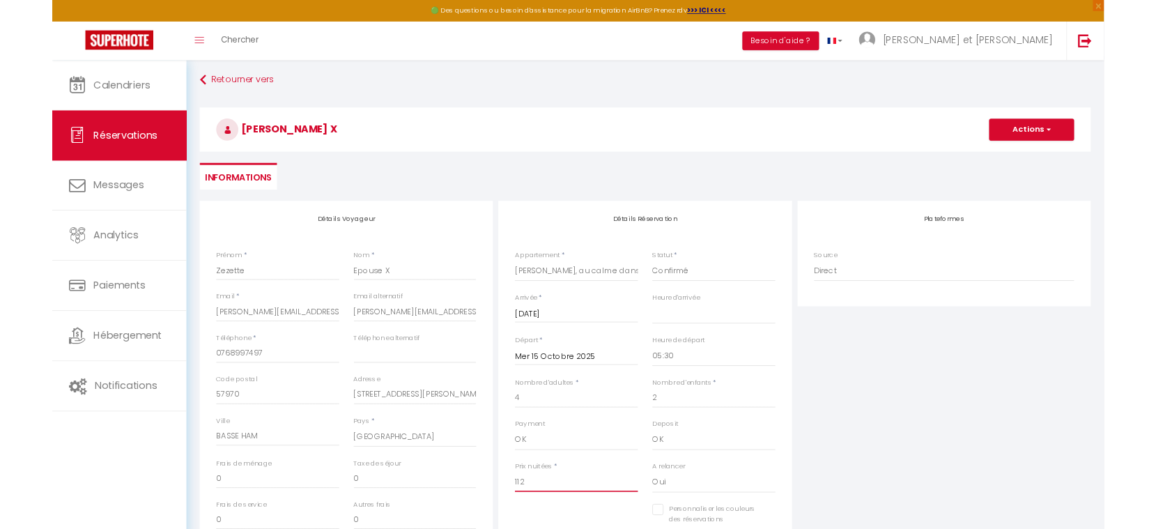
scroll to position [0, 0]
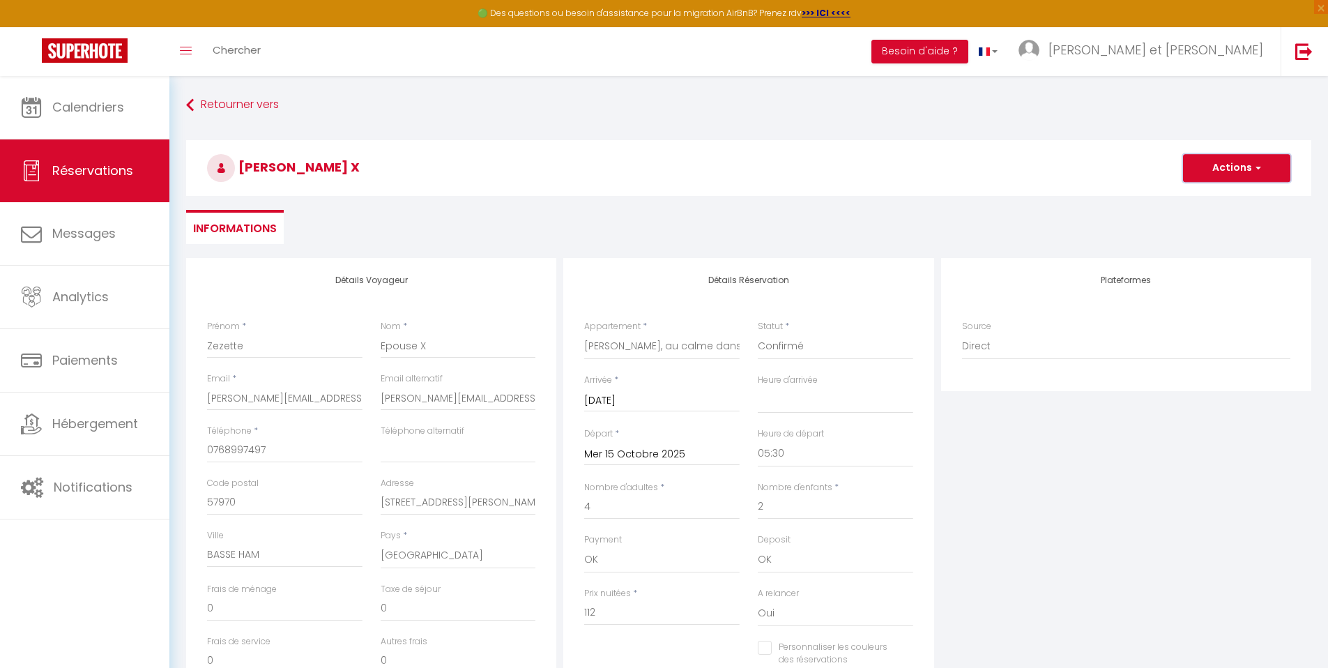
click at [1234, 178] on button "Actions" at bounding box center [1236, 168] width 107 height 28
click at [1216, 201] on link "Enregistrer" at bounding box center [1222, 199] width 110 height 18
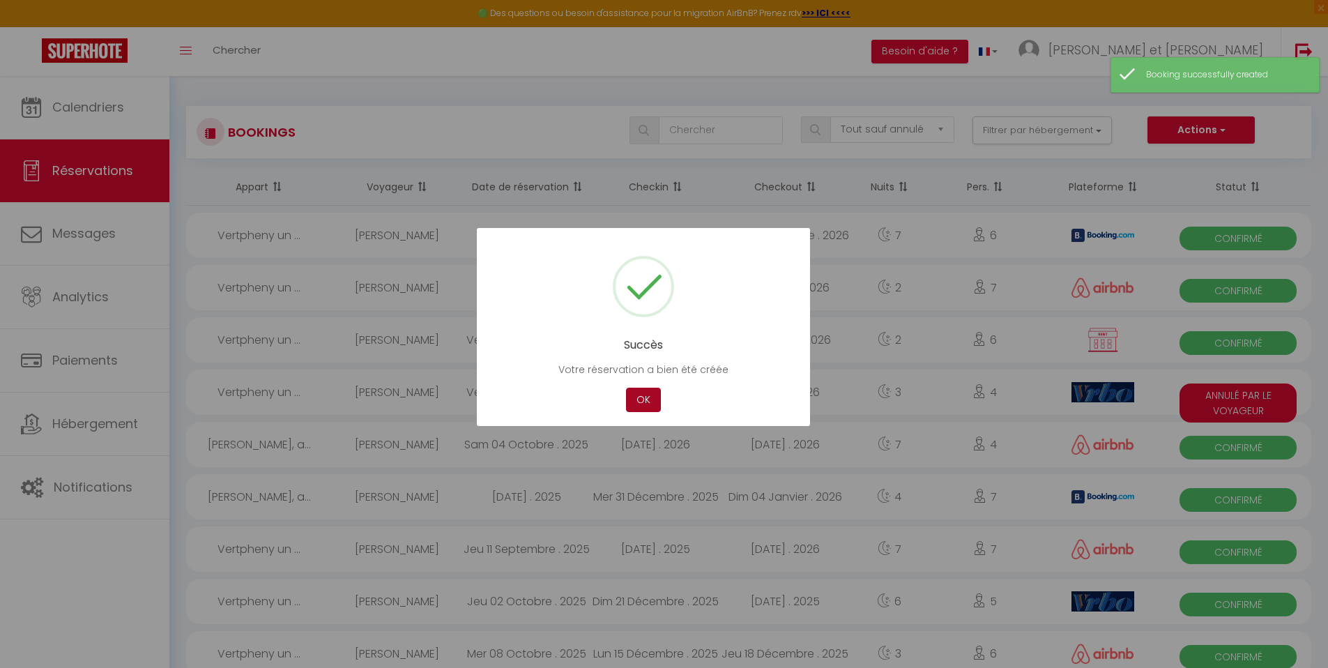
click at [653, 402] on button "OK" at bounding box center [643, 400] width 35 height 24
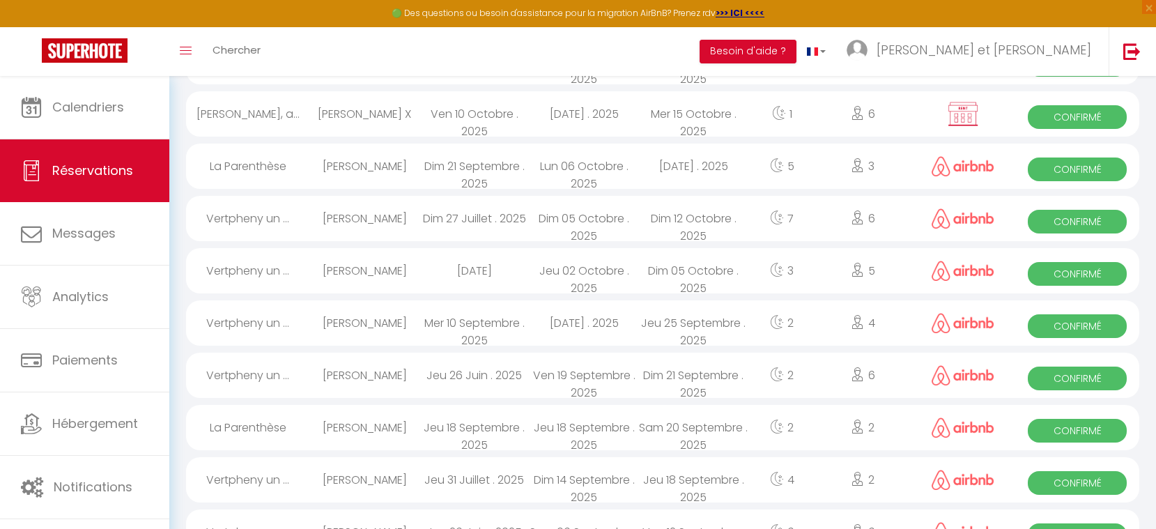
scroll to position [956, 0]
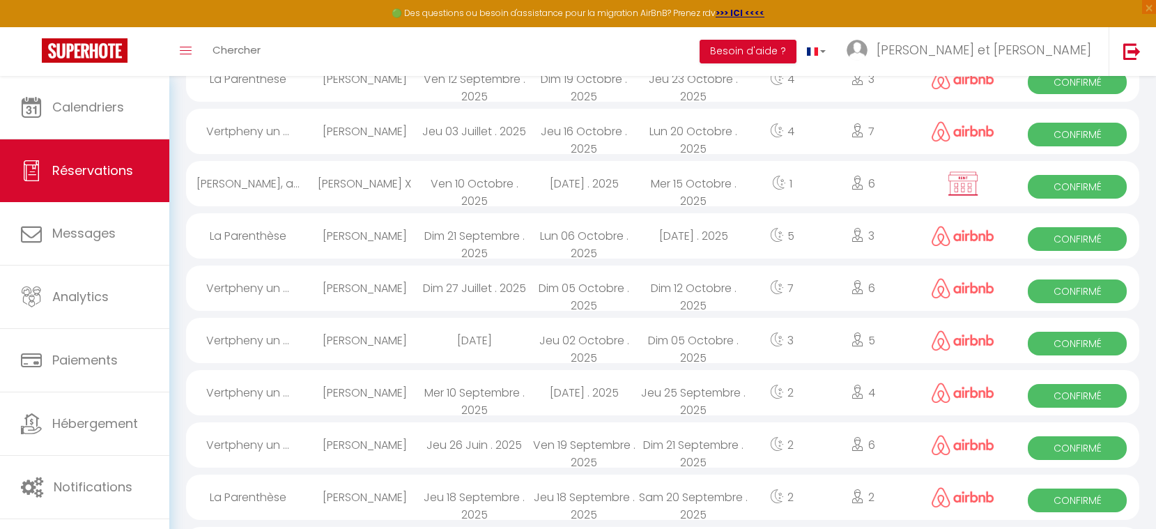
click at [944, 185] on div at bounding box center [963, 183] width 105 height 45
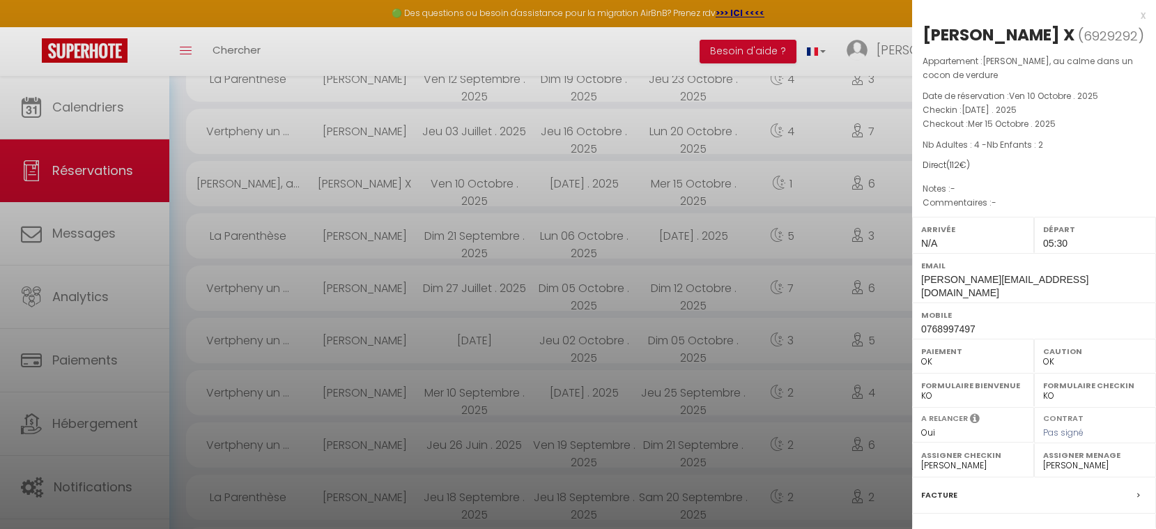
scroll to position [26, 0]
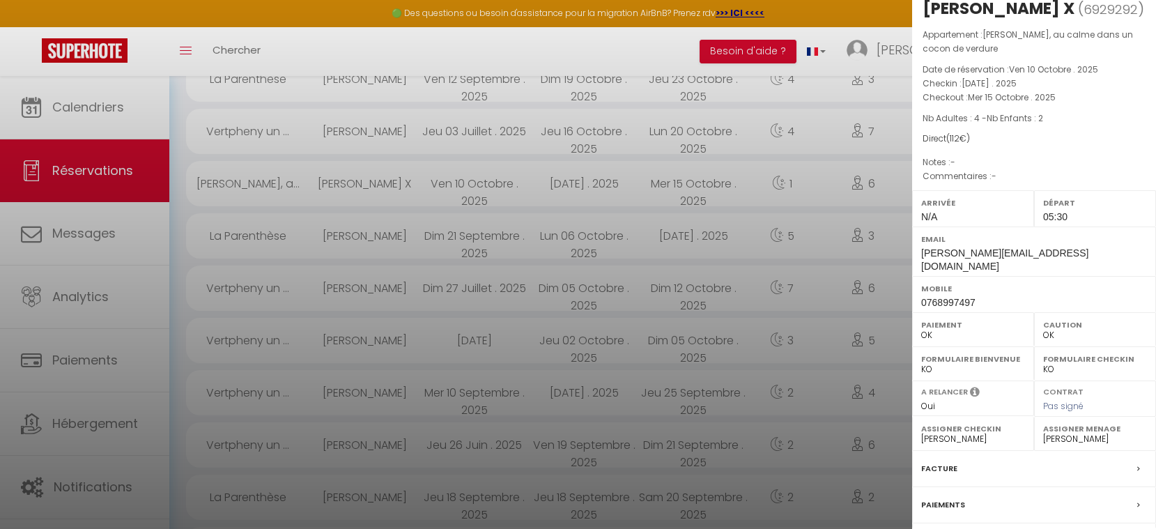
click at [1008, 462] on div "Facture" at bounding box center [1034, 469] width 244 height 36
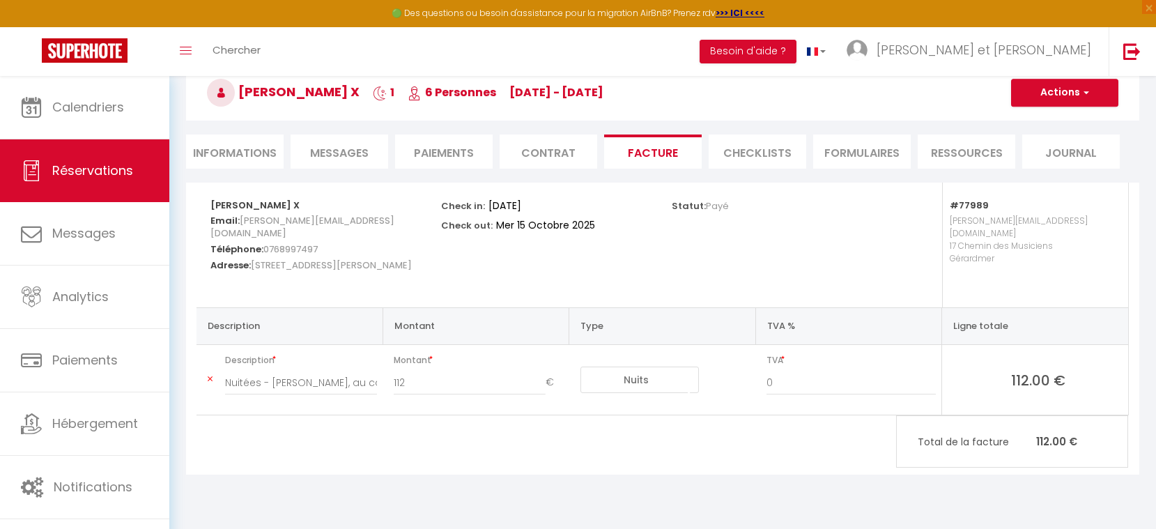
scroll to position [76, 0]
click at [1094, 91] on button "Actions" at bounding box center [1064, 92] width 107 height 28
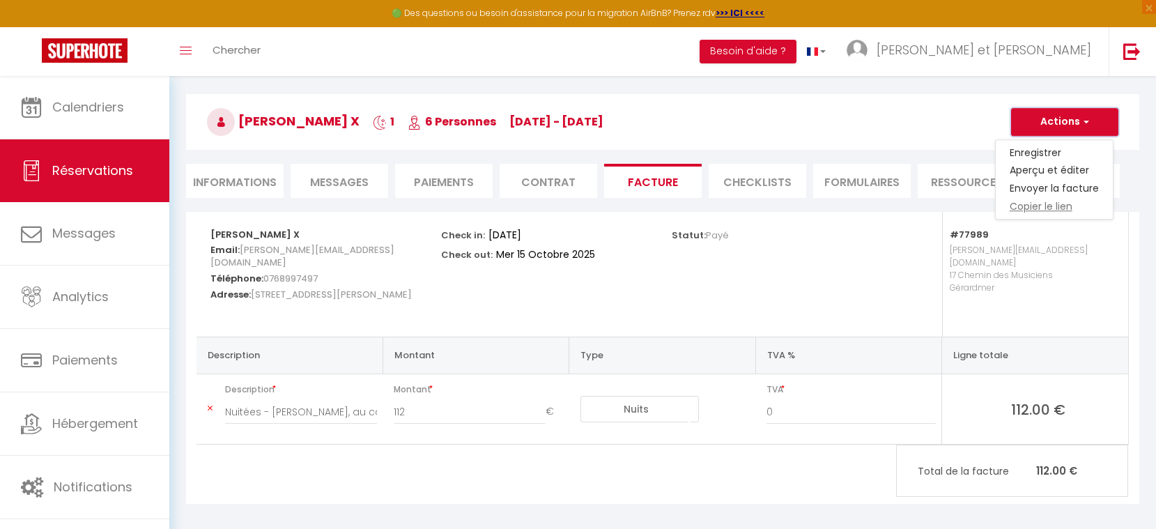
scroll to position [0, 0]
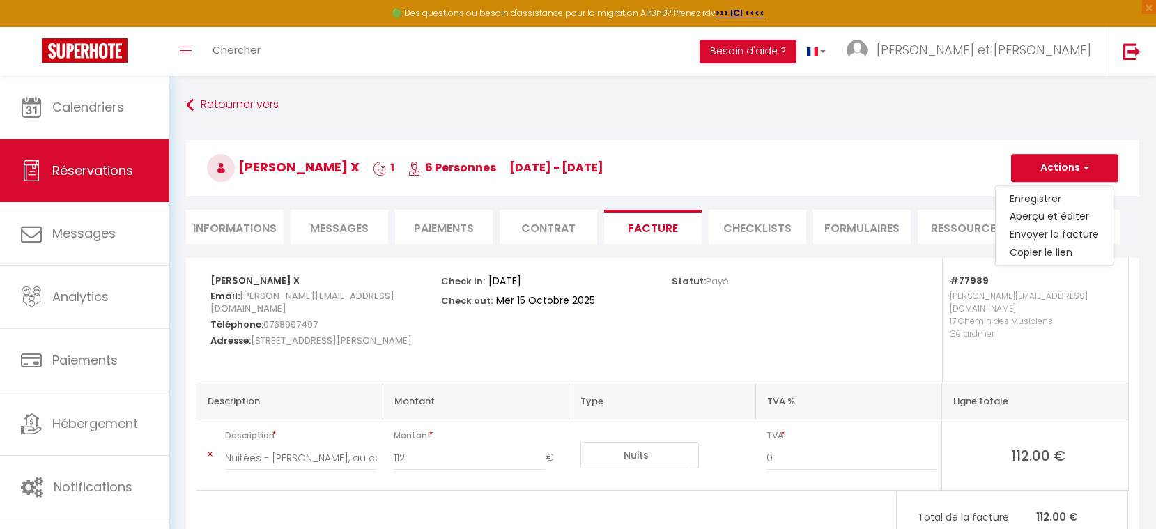
click at [934, 152] on h3 "[PERSON_NAME] X 1 6 Personnes [DATE] - [DATE]" at bounding box center [663, 168] width 954 height 56
click at [262, 233] on li "Informations" at bounding box center [235, 227] width 98 height 34
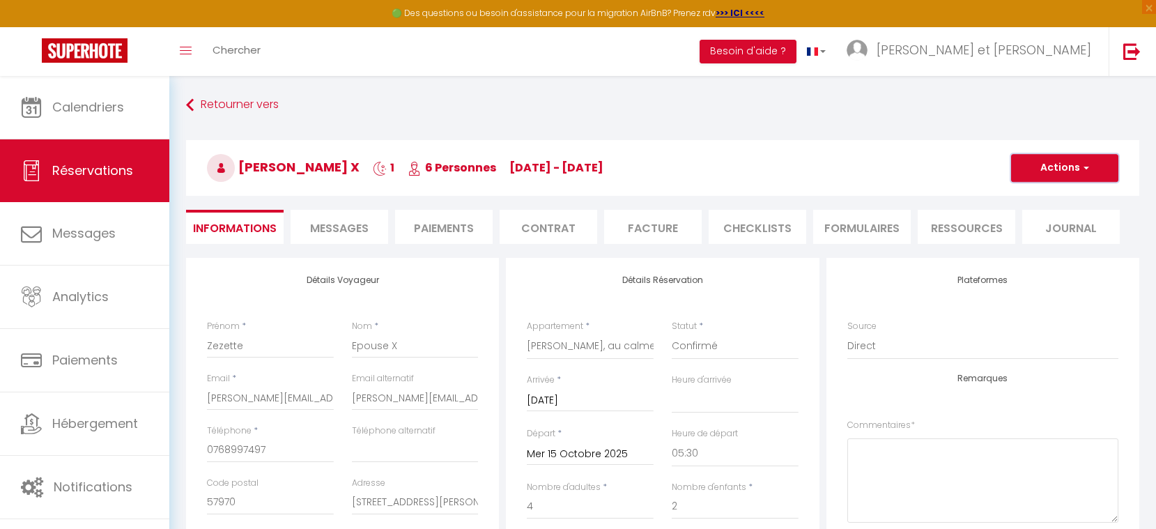
click at [1077, 169] on button "Actions" at bounding box center [1064, 168] width 107 height 28
click at [1046, 238] on link "Supprimer" at bounding box center [1051, 235] width 110 height 18
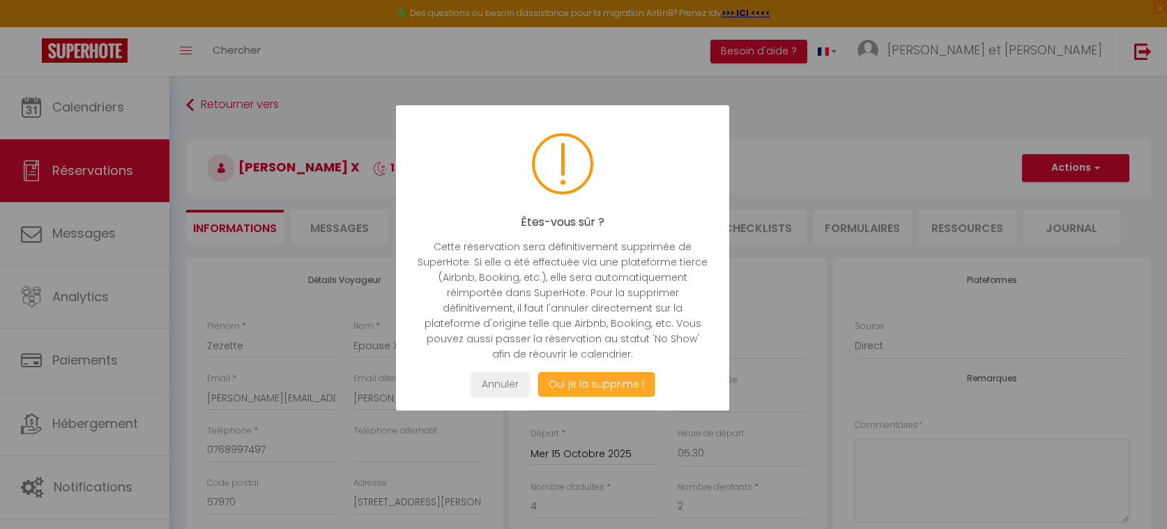
click at [627, 381] on button "Oui je la supprime !" at bounding box center [596, 384] width 116 height 24
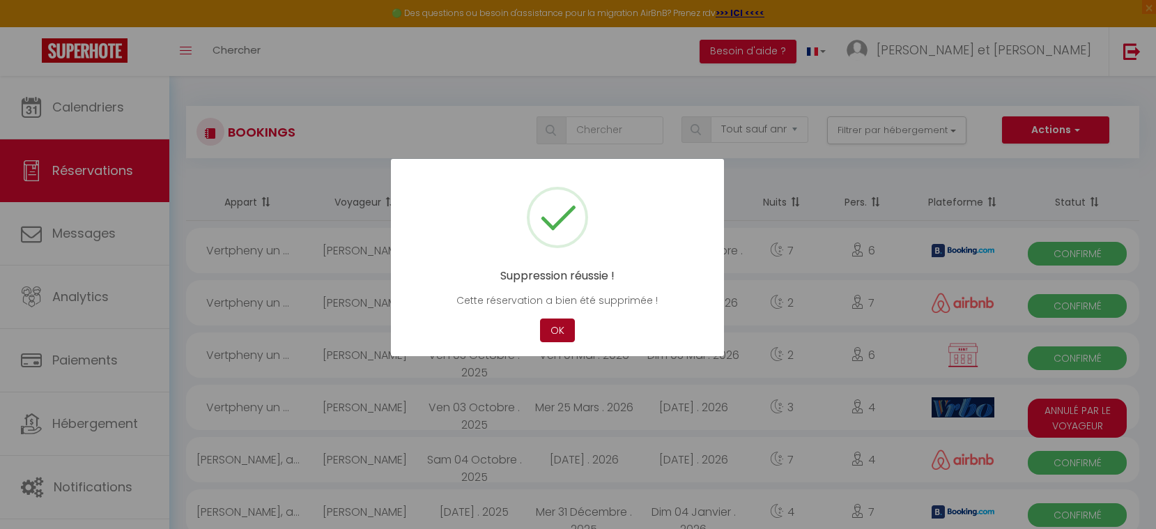
click at [568, 336] on button "OK" at bounding box center [557, 331] width 35 height 24
